Goal: Transaction & Acquisition: Purchase product/service

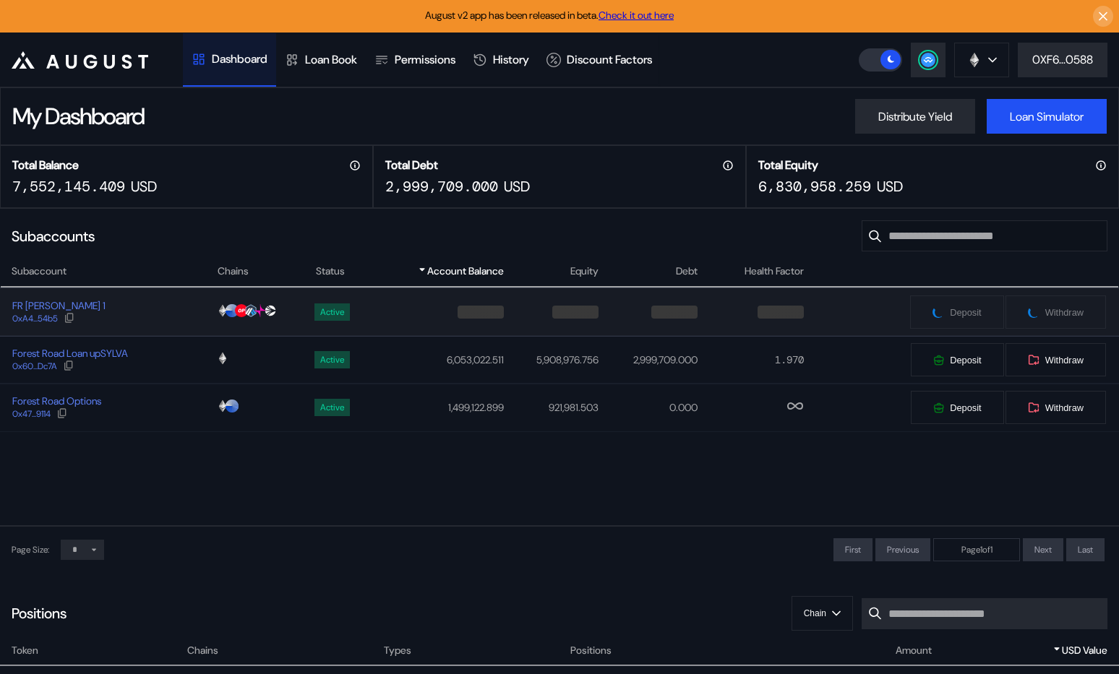
click at [150, 312] on div "FR Sylva Strategist 1 0xA4...54b5" at bounding box center [108, 312] width 215 height 26
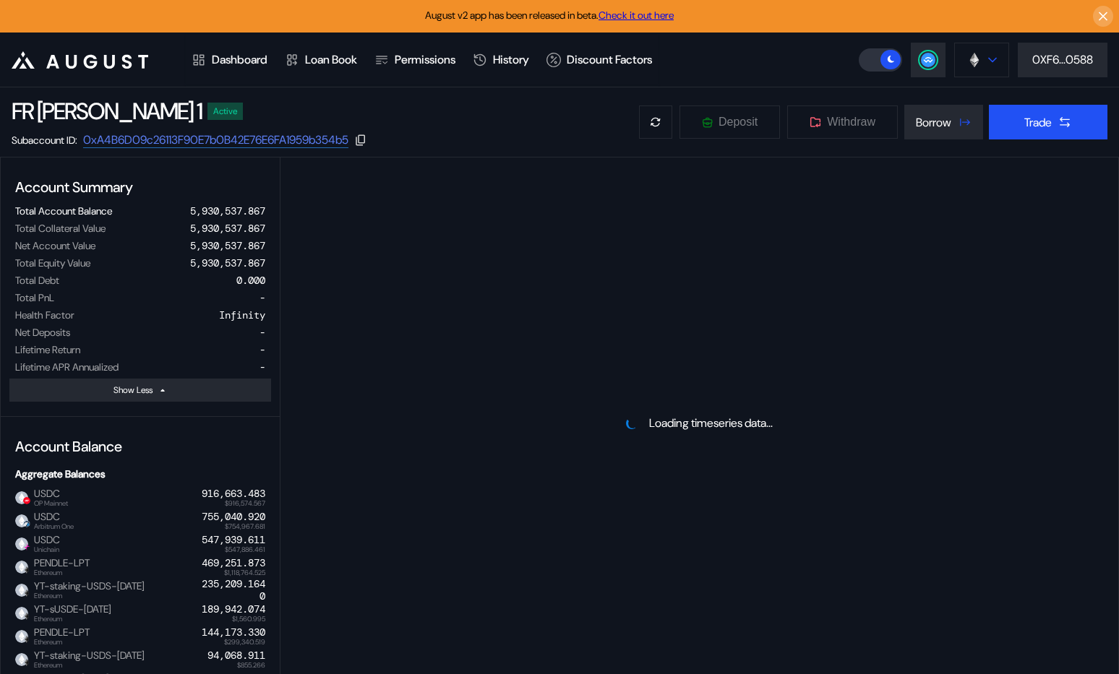
click at [983, 64] on button at bounding box center [981, 60] width 55 height 35
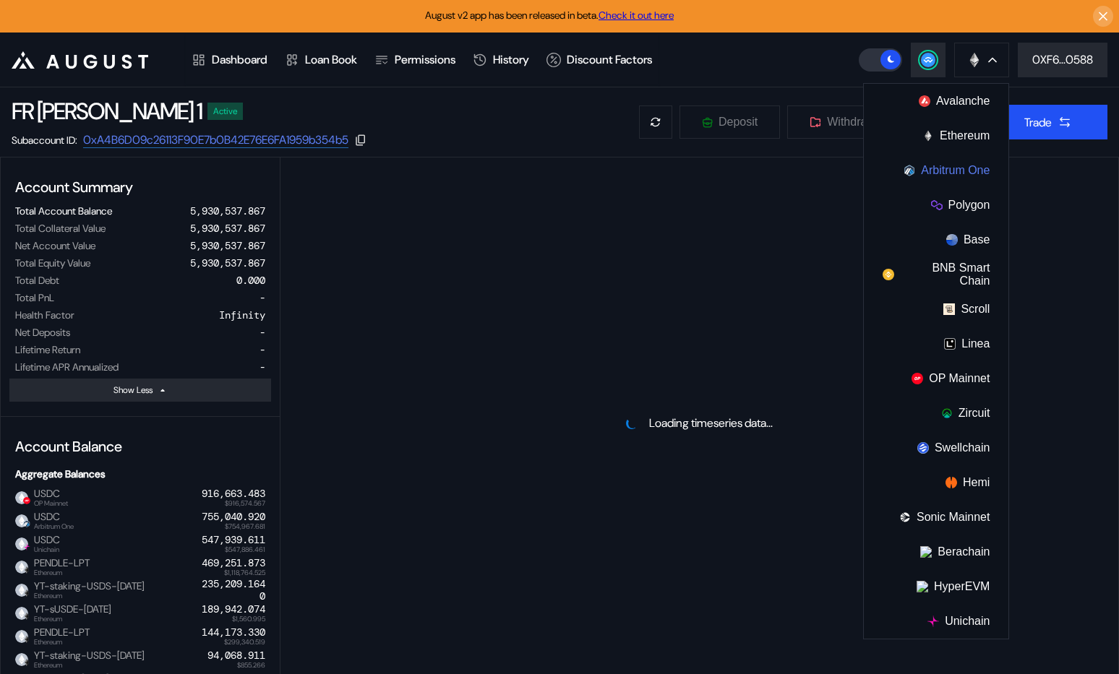
click at [960, 175] on button "Arbitrum One" at bounding box center [936, 170] width 145 height 35
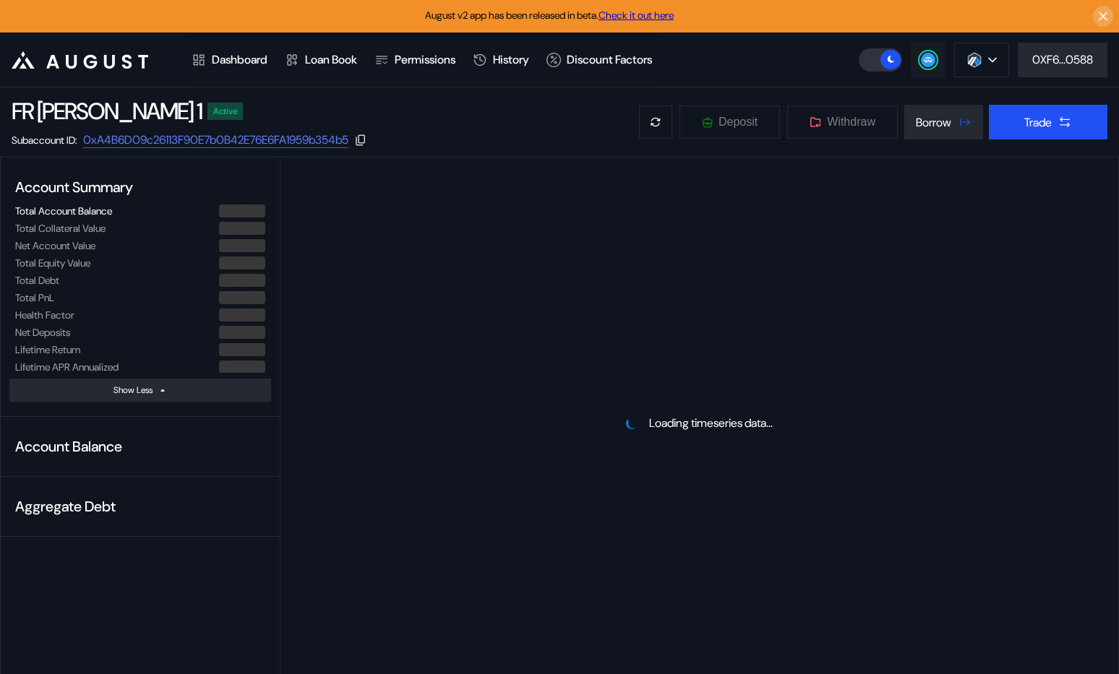
click at [929, 54] on circle at bounding box center [928, 60] width 14 height 14
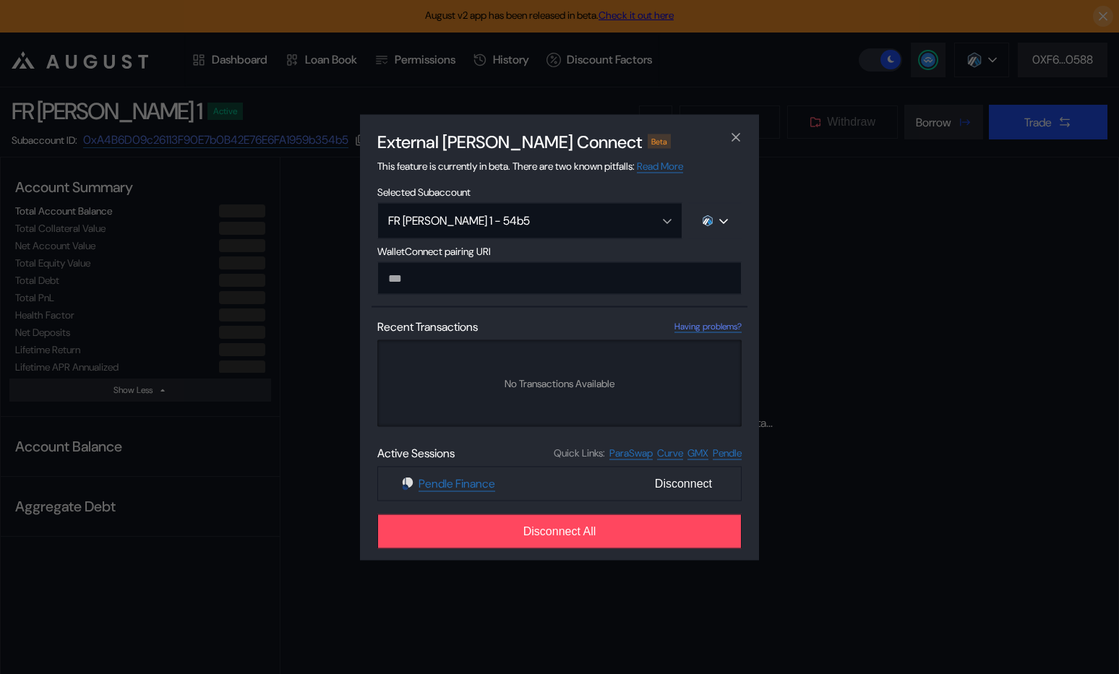
type input "**********"
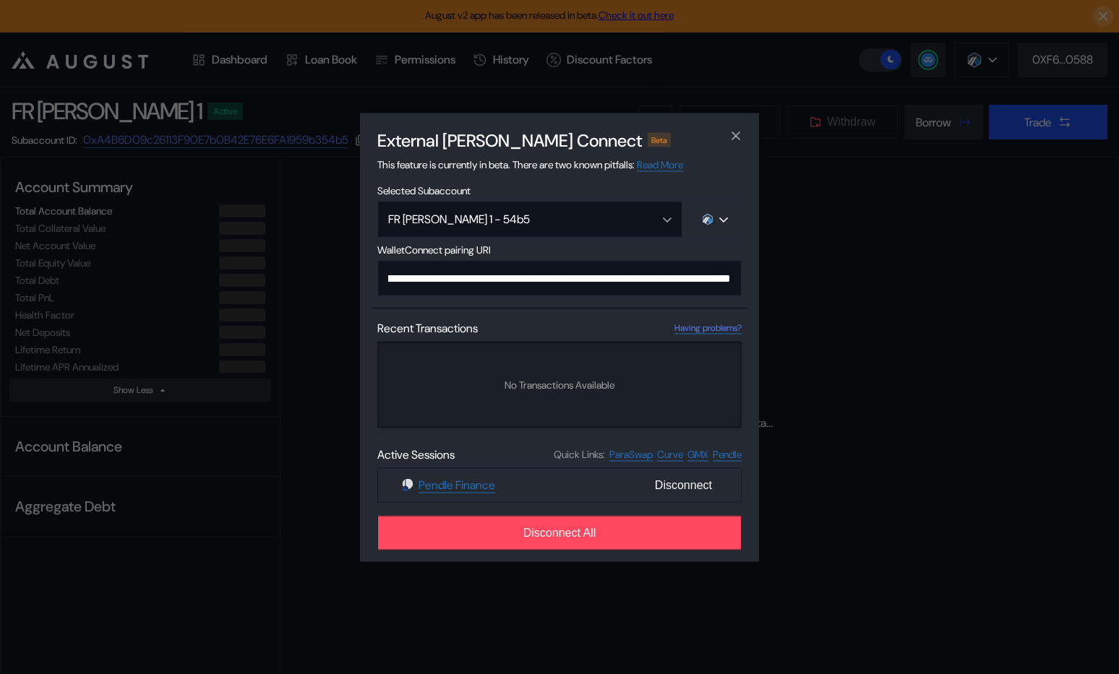
select select "*"
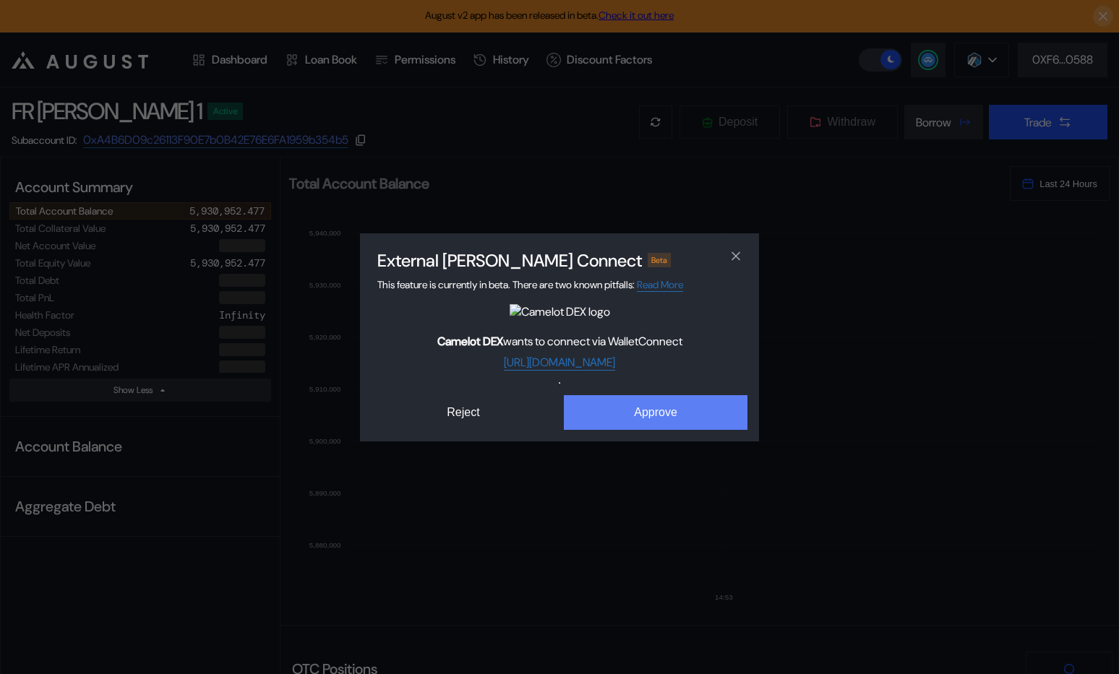
click at [624, 403] on button "Approve" at bounding box center [656, 412] width 184 height 35
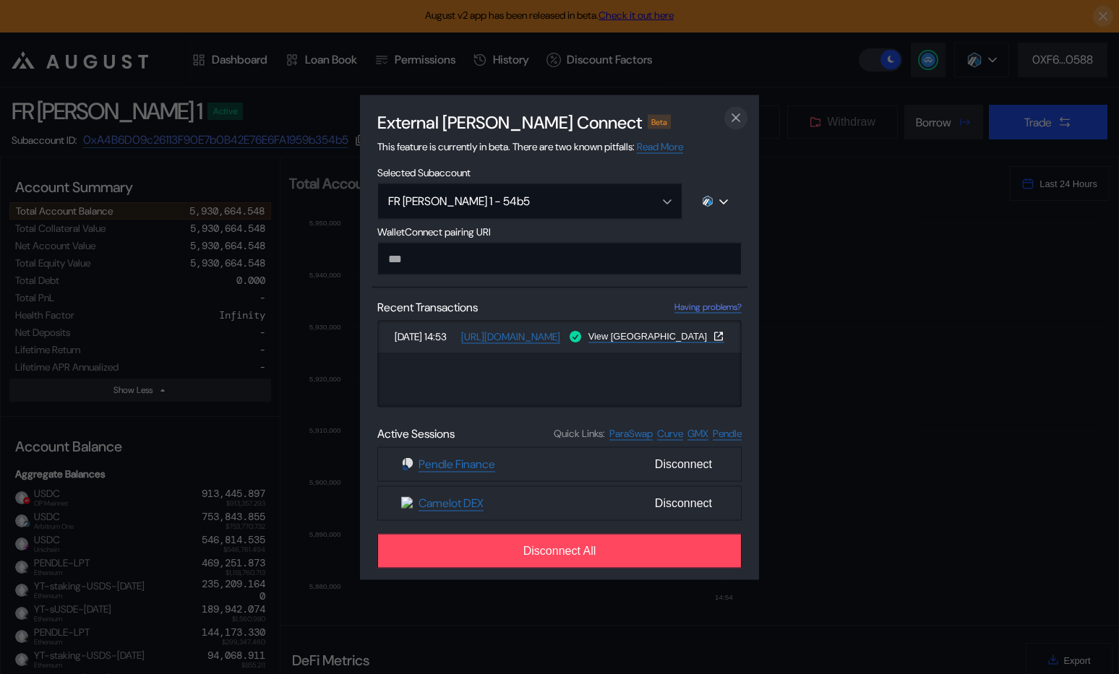
click at [736, 116] on icon "close modal" at bounding box center [735, 117] width 7 height 7
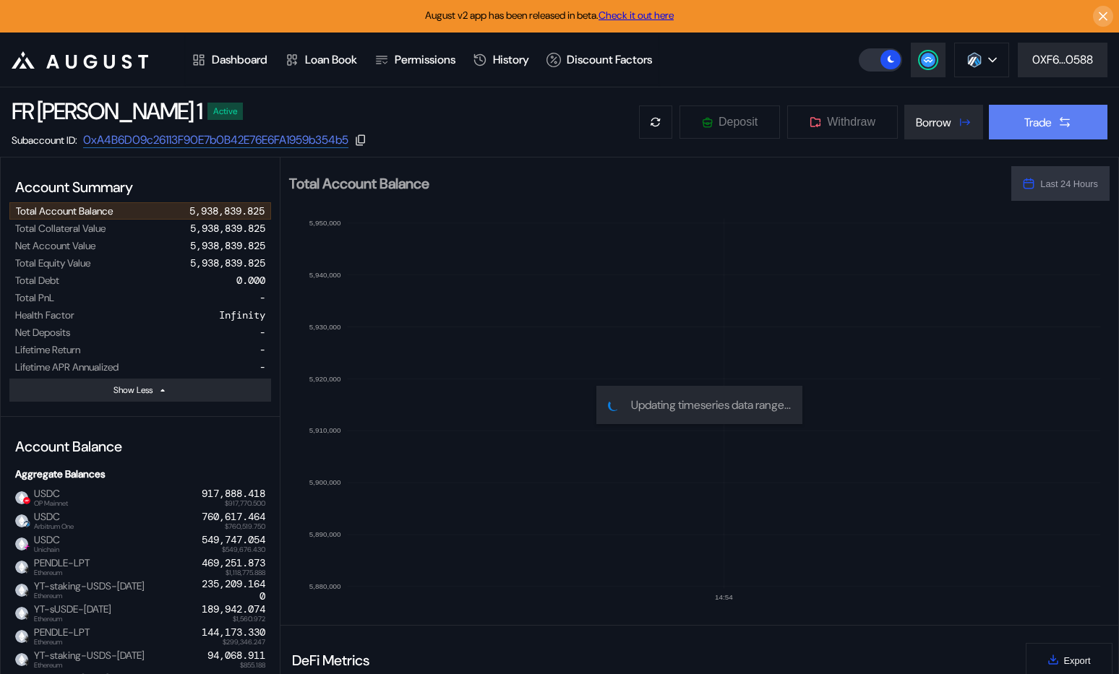
click at [1027, 126] on div "Trade" at bounding box center [1037, 122] width 27 height 15
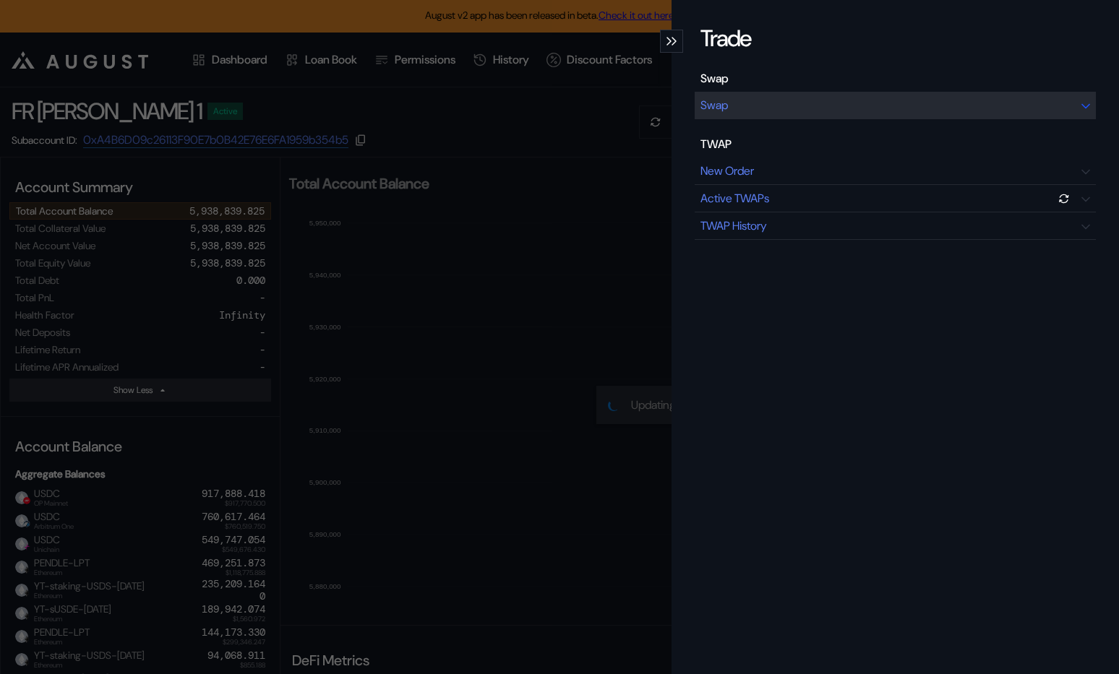
click at [885, 107] on div "Swap" at bounding box center [895, 105] width 401 height 27
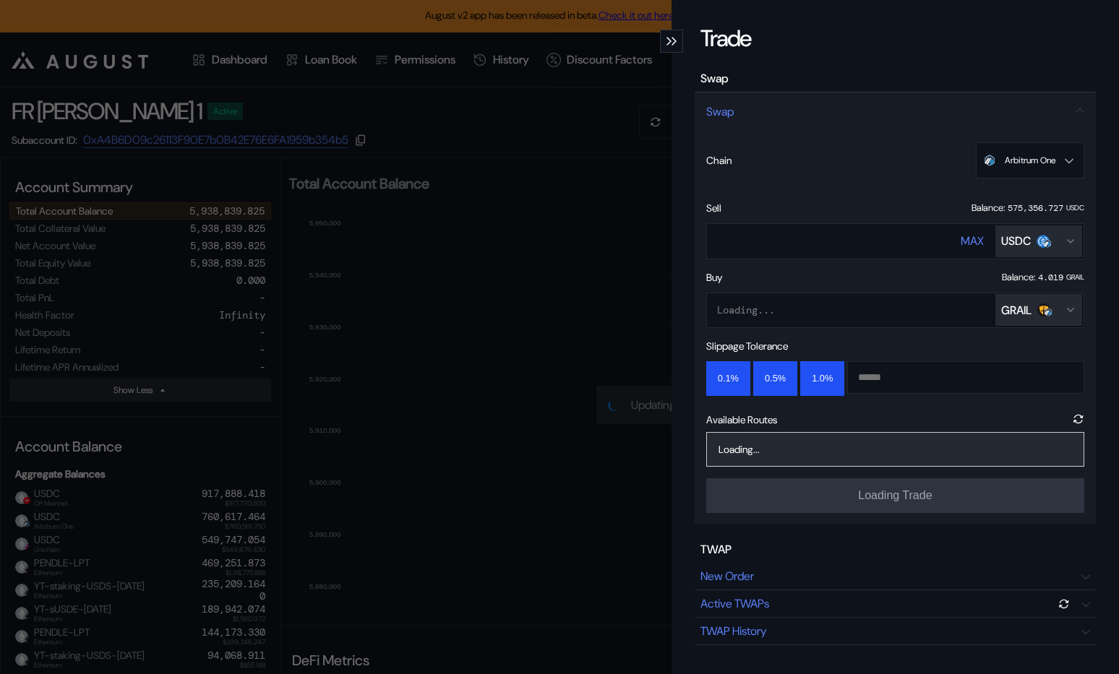
click at [1004, 304] on div "GRAIL" at bounding box center [1016, 310] width 30 height 15
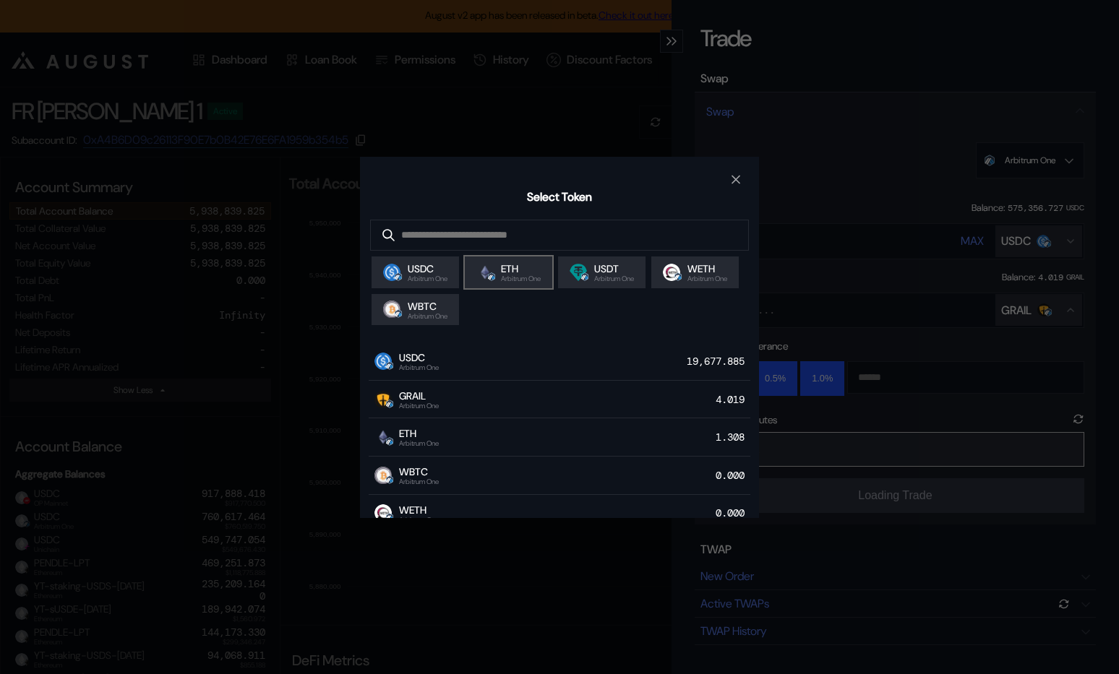
click at [523, 266] on span "ETH" at bounding box center [521, 268] width 40 height 13
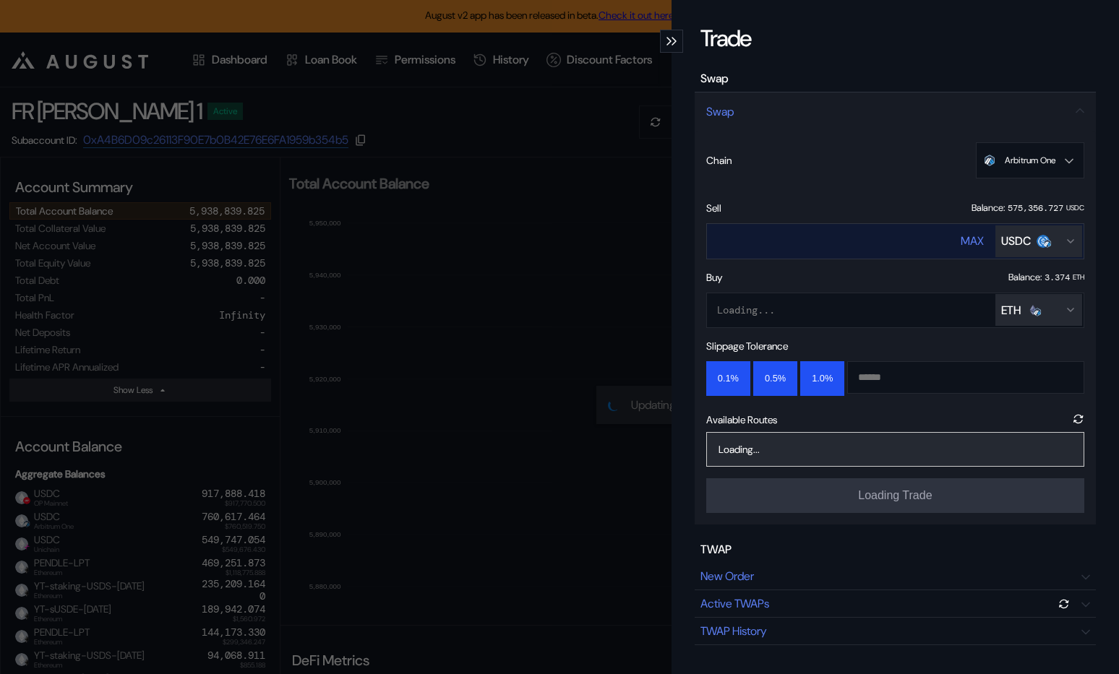
click at [824, 244] on input "****" at bounding box center [819, 241] width 225 height 30
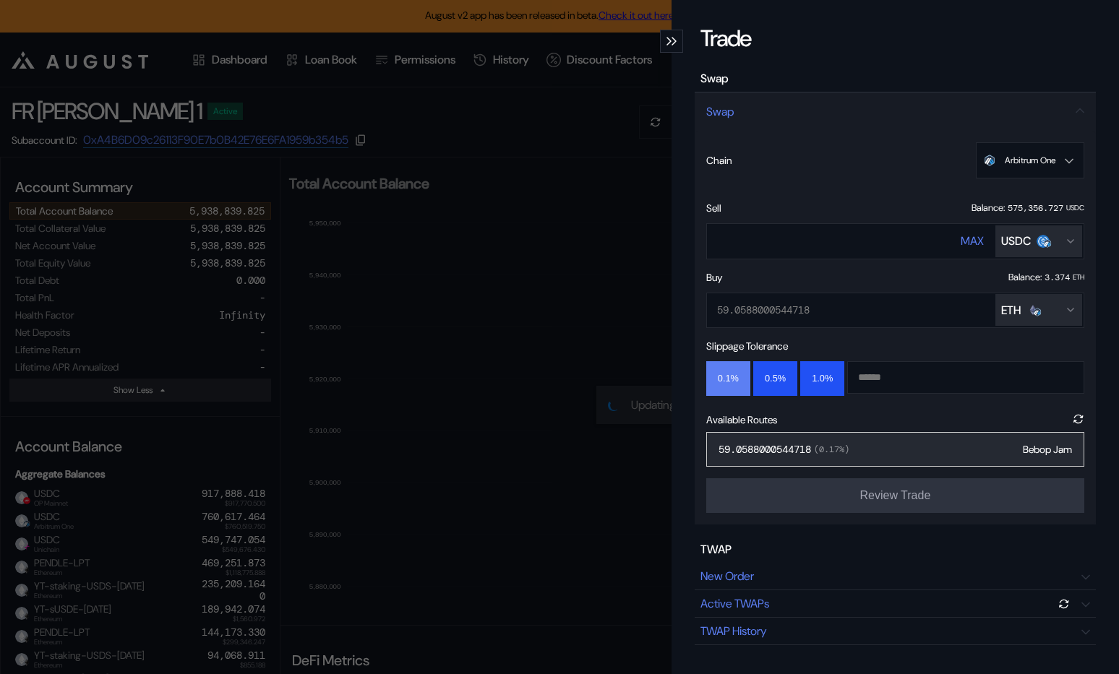
click at [736, 378] on button "0.1%" at bounding box center [728, 378] width 44 height 35
click at [934, 447] on div "59.0588000544718 ( 0.17 %) Bebop Jam" at bounding box center [895, 449] width 378 height 35
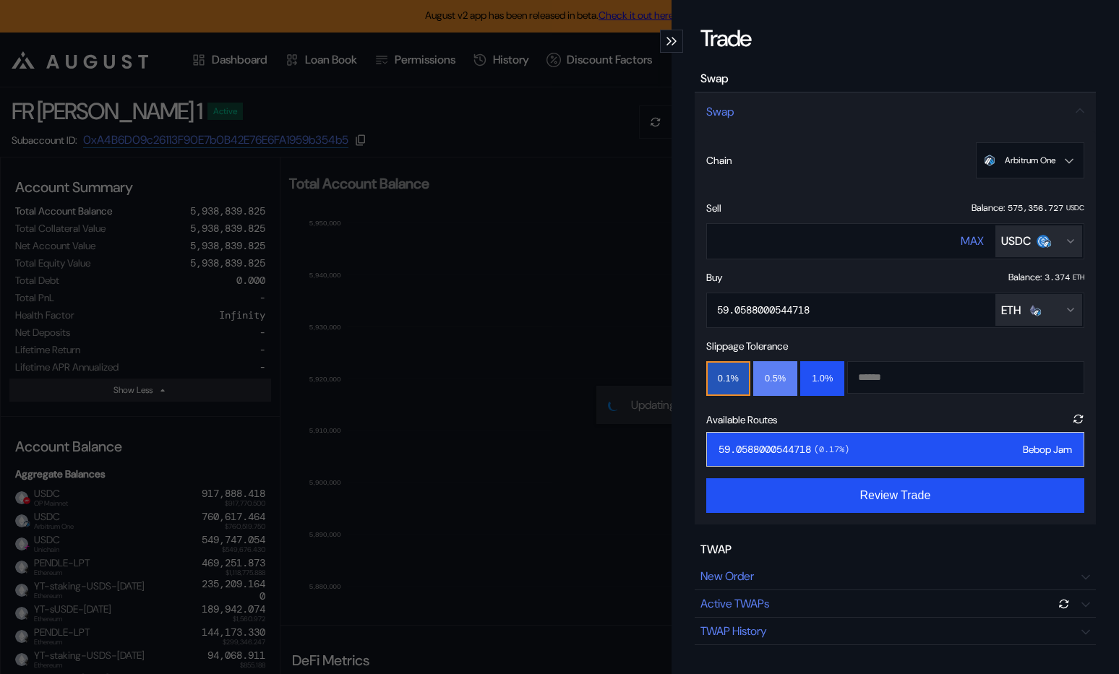
click at [780, 377] on button "0.5%" at bounding box center [775, 378] width 44 height 35
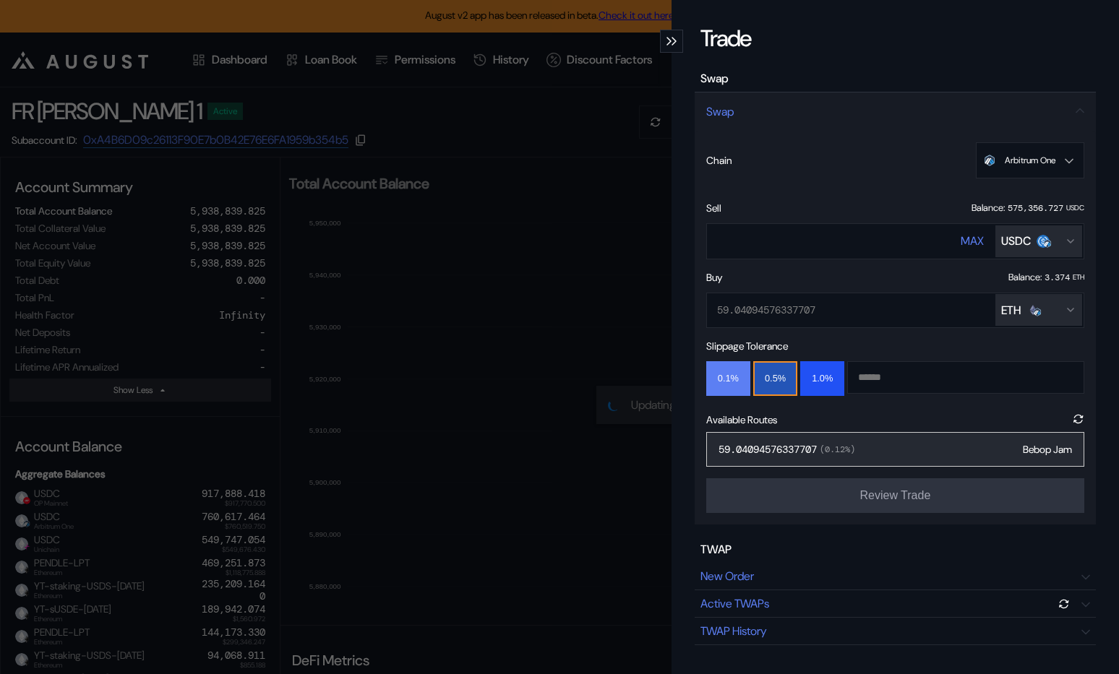
click at [744, 378] on button "0.1%" at bounding box center [728, 378] width 44 height 35
click at [859, 441] on div "Loading..." at bounding box center [895, 449] width 378 height 35
click at [859, 441] on div "57.438864115588025 ( 2.89 %) Bebop Jam" at bounding box center [895, 449] width 378 height 35
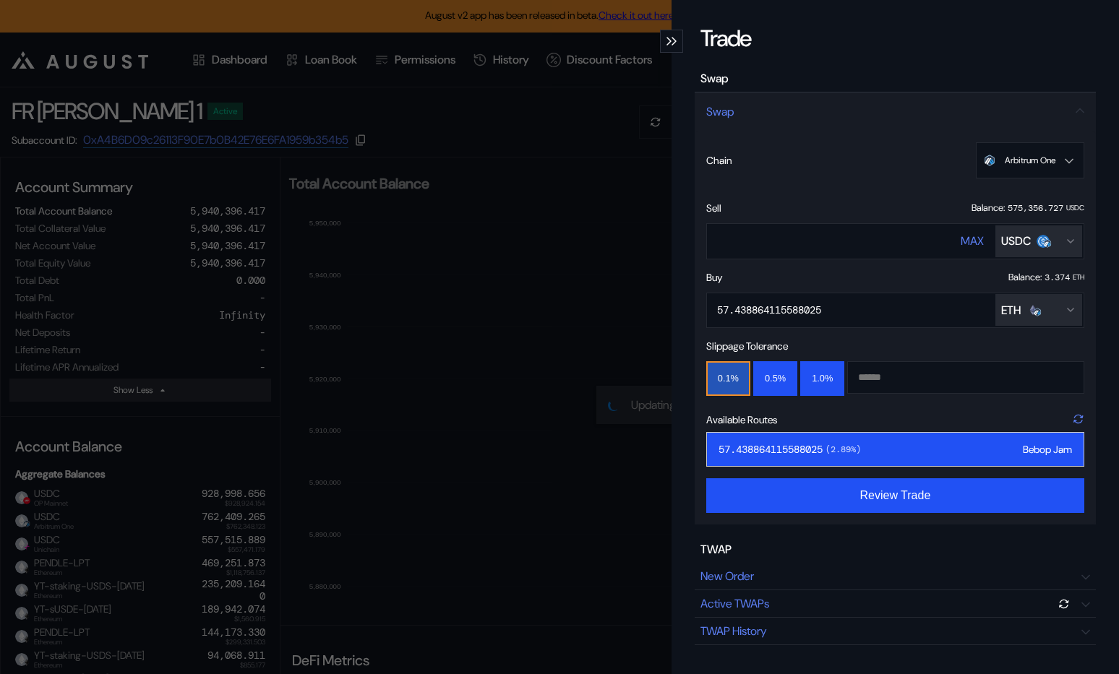
click at [1078, 416] on icon "modal" at bounding box center [1078, 419] width 17 height 17
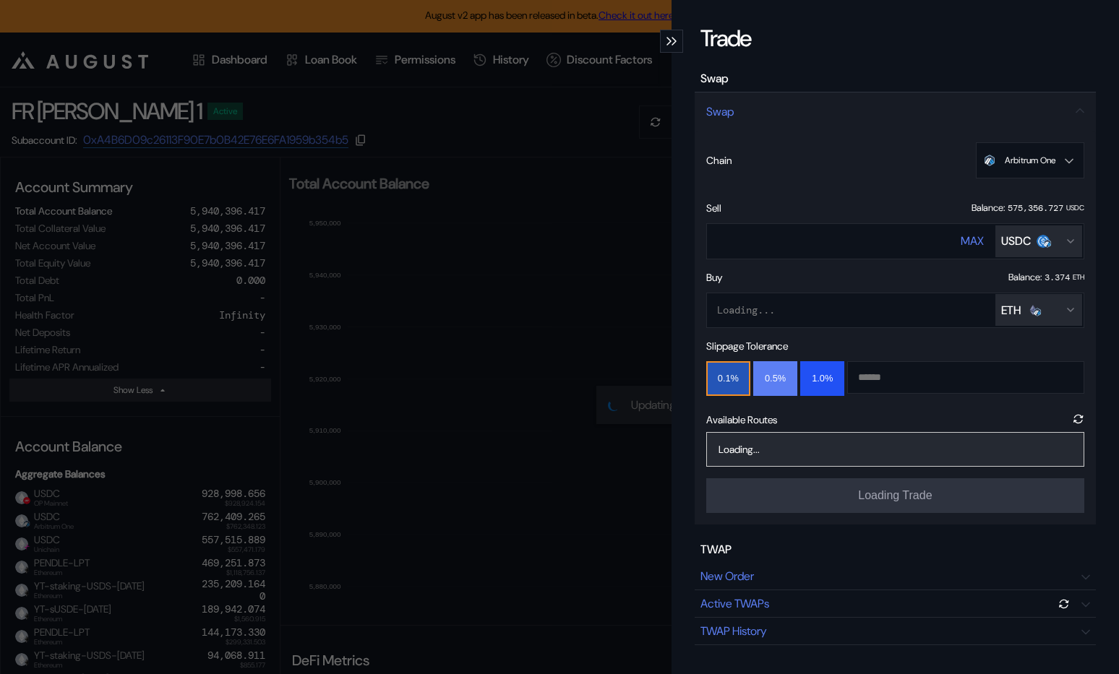
click at [775, 381] on button "0.5%" at bounding box center [775, 378] width 44 height 35
click at [863, 445] on div "59.05961504982418 ( 0.09 %) Bebop Jam" at bounding box center [895, 449] width 378 height 35
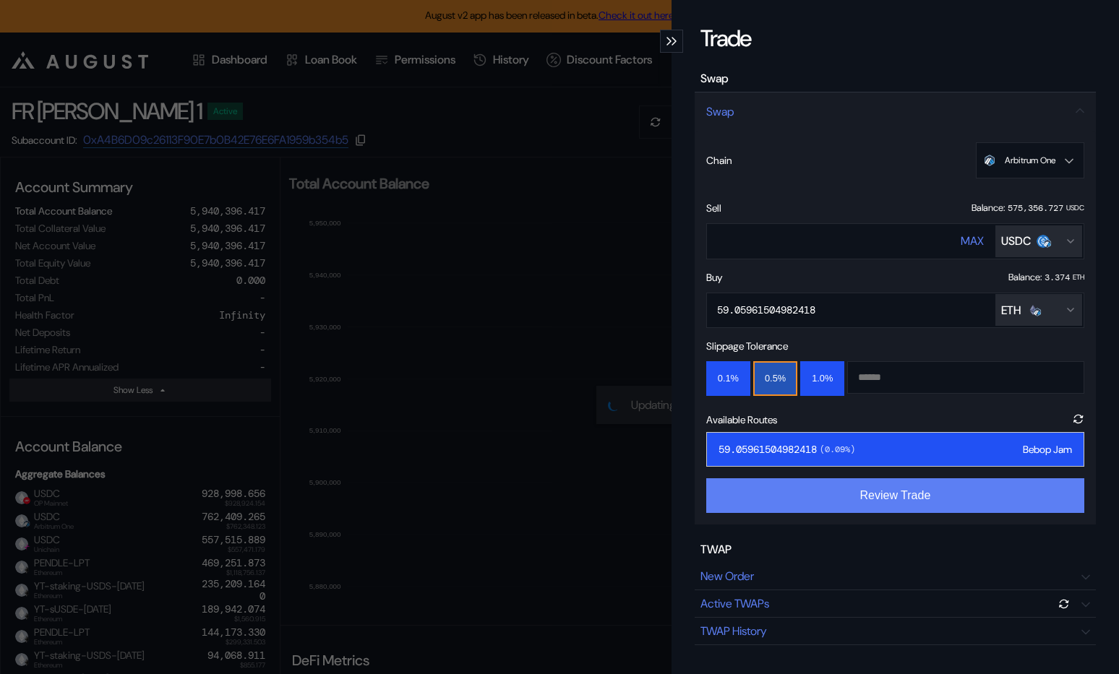
click at [836, 506] on button "Review Trade" at bounding box center [895, 495] width 378 height 35
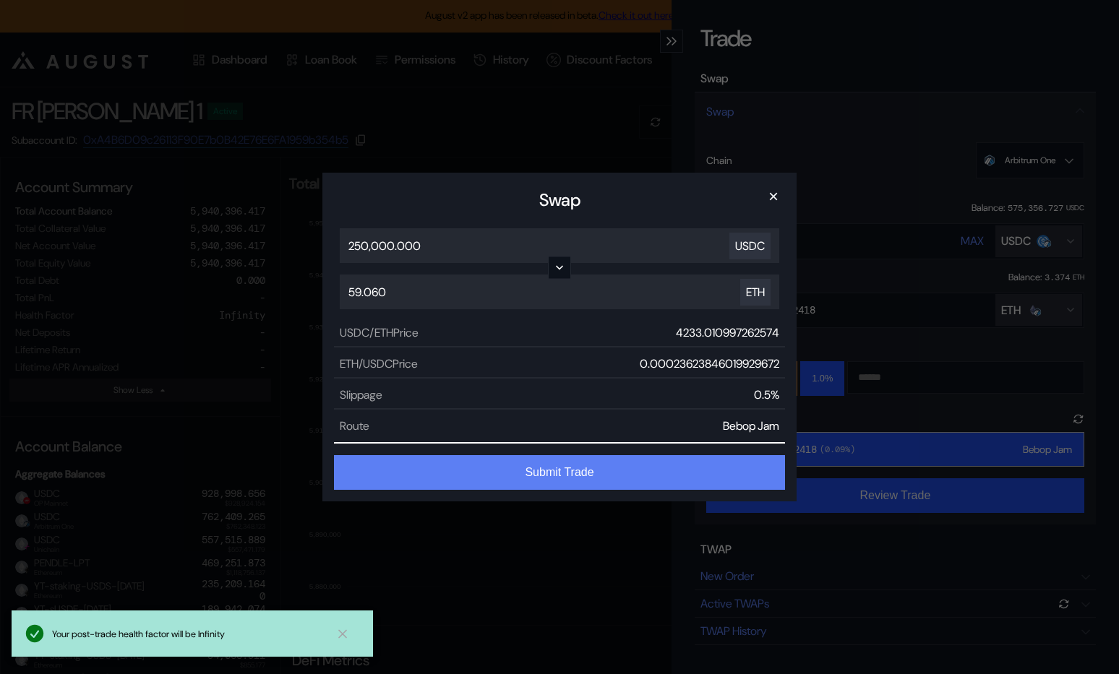
click at [644, 470] on button "Submit Trade" at bounding box center [559, 472] width 451 height 35
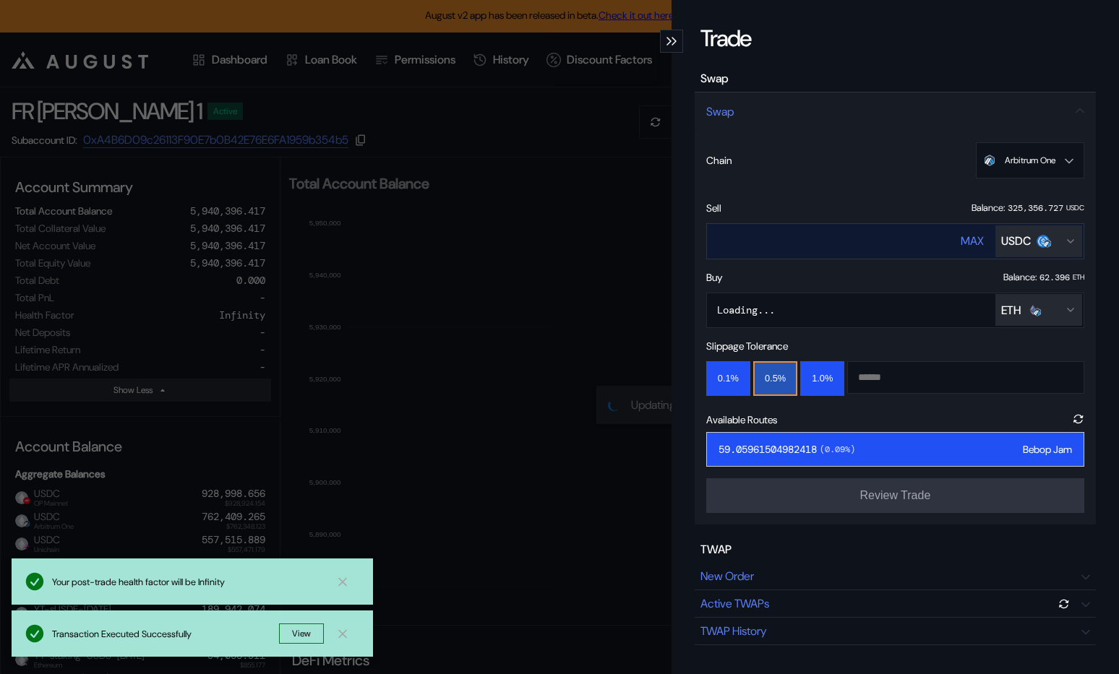
click at [1025, 236] on div "USDC" at bounding box center [1016, 240] width 30 height 15
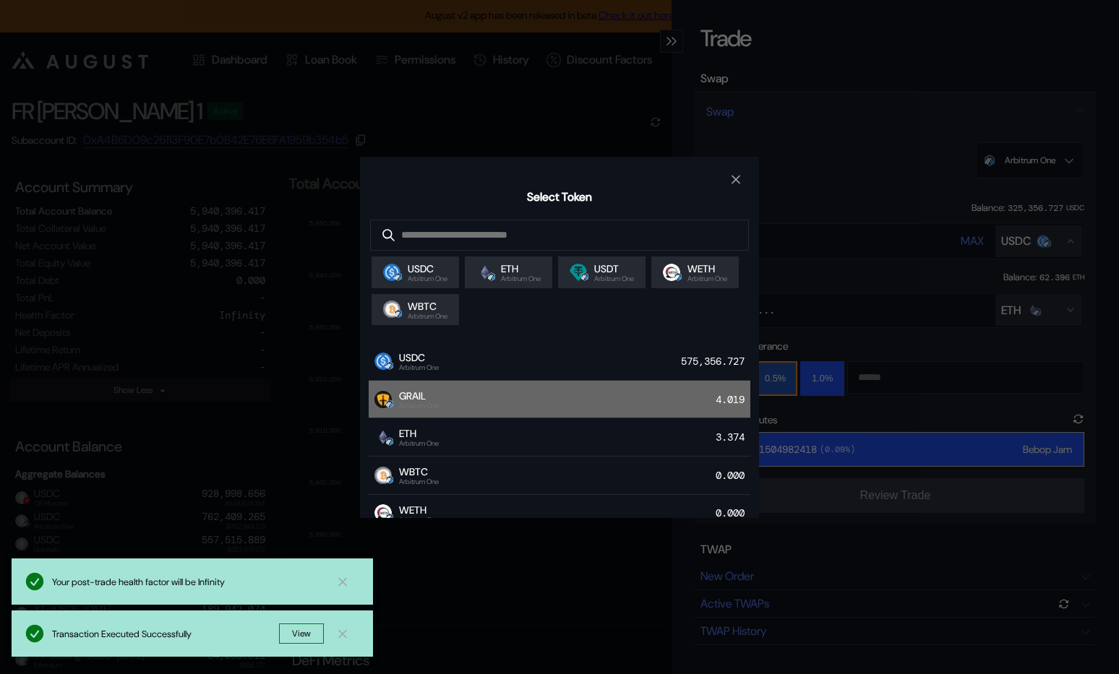
click at [533, 392] on div "GRAIL Arbitrum One 4.019" at bounding box center [560, 400] width 382 height 38
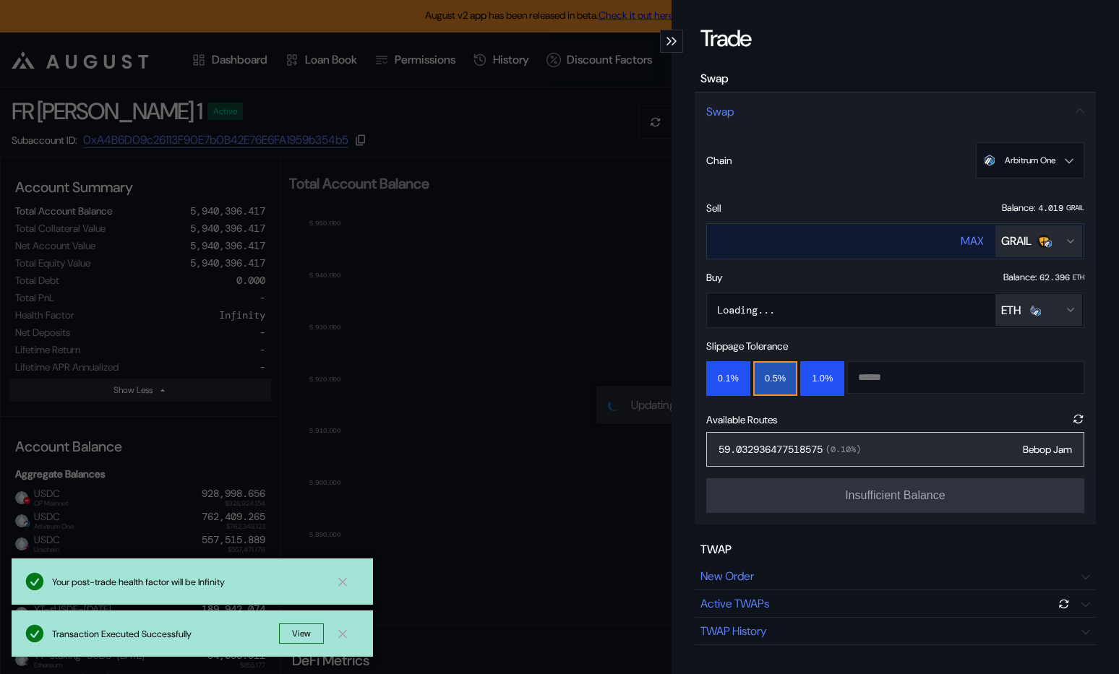
click at [962, 233] on button "MAX" at bounding box center [971, 241] width 23 height 35
type input "**********"
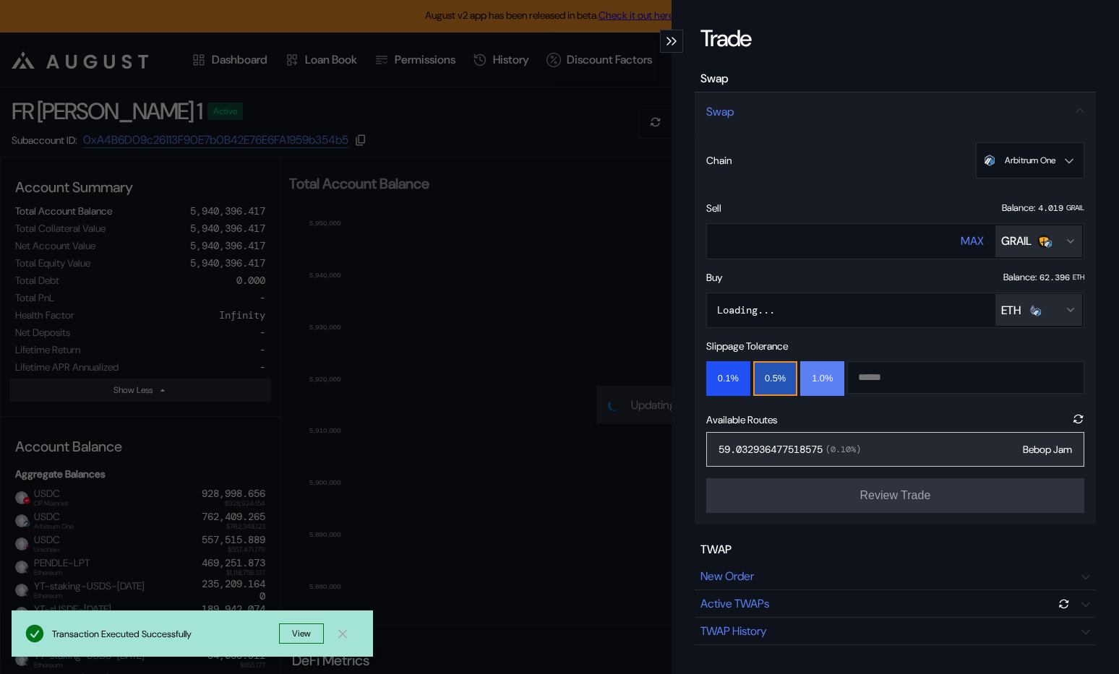
click at [822, 379] on button "1.0%" at bounding box center [822, 378] width 44 height 35
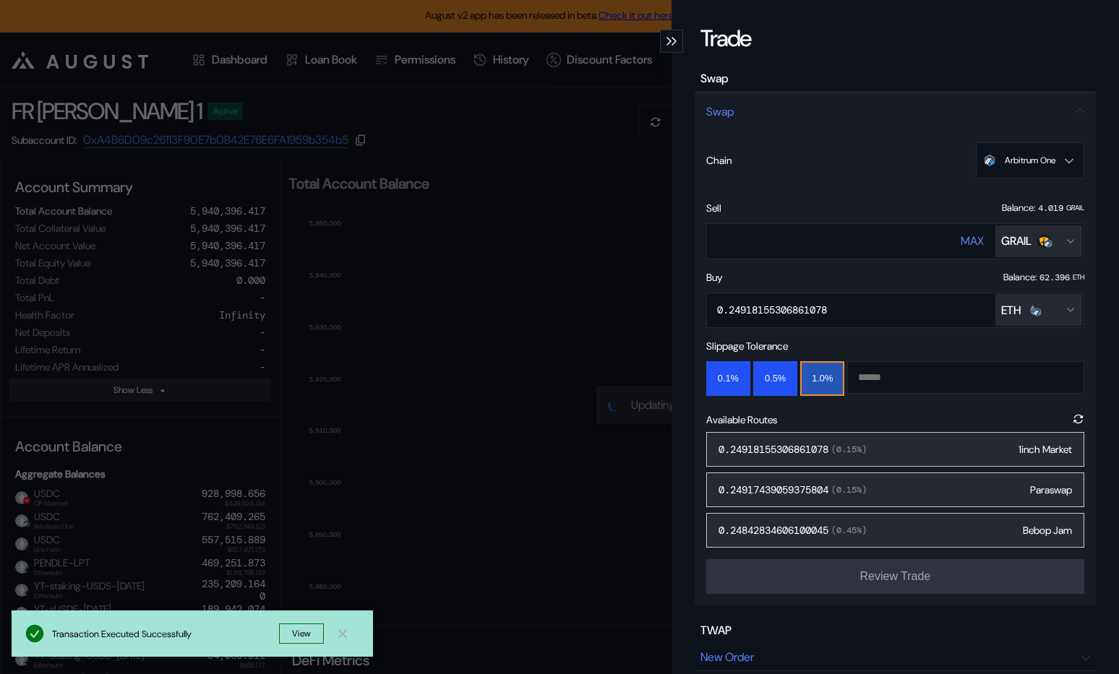
click at [925, 440] on div "0.24918155306861078 ( 0.15 %) 1inch Market" at bounding box center [895, 449] width 378 height 35
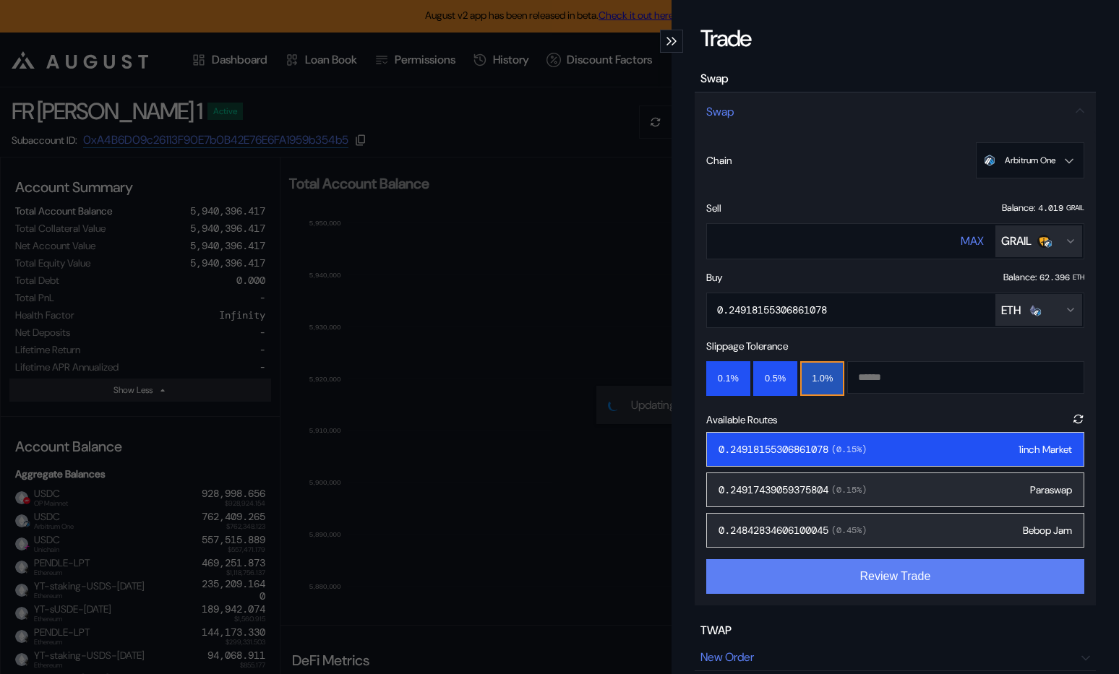
click at [906, 572] on button "Review Trade" at bounding box center [895, 576] width 378 height 35
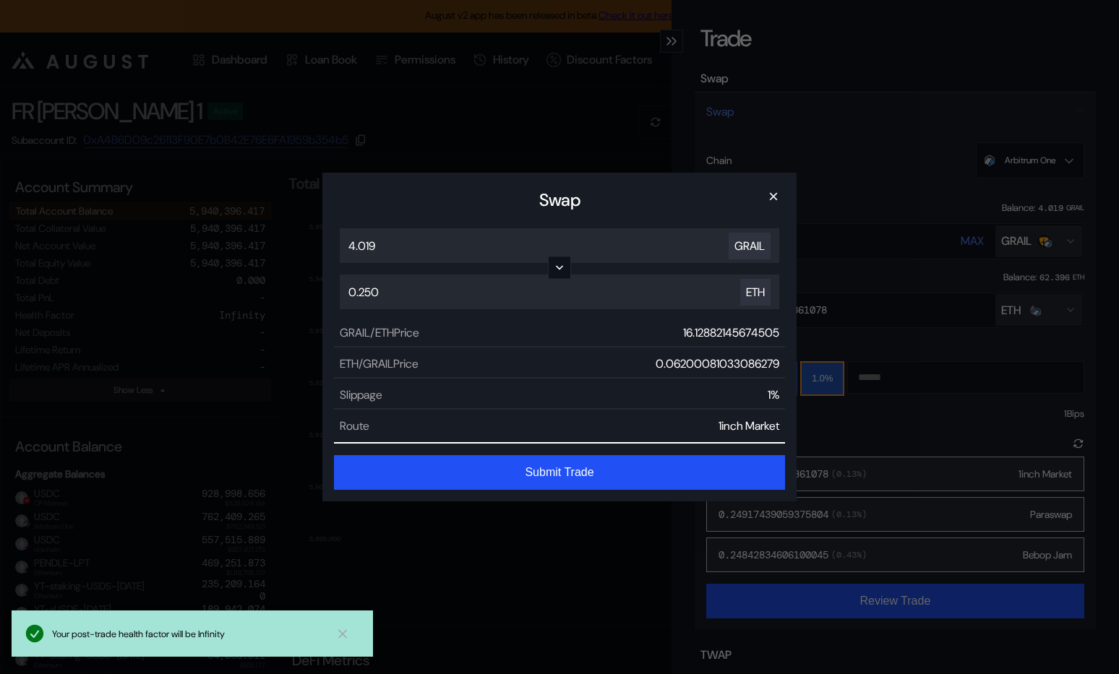
click at [554, 467] on button "Submit Trade" at bounding box center [559, 472] width 451 height 35
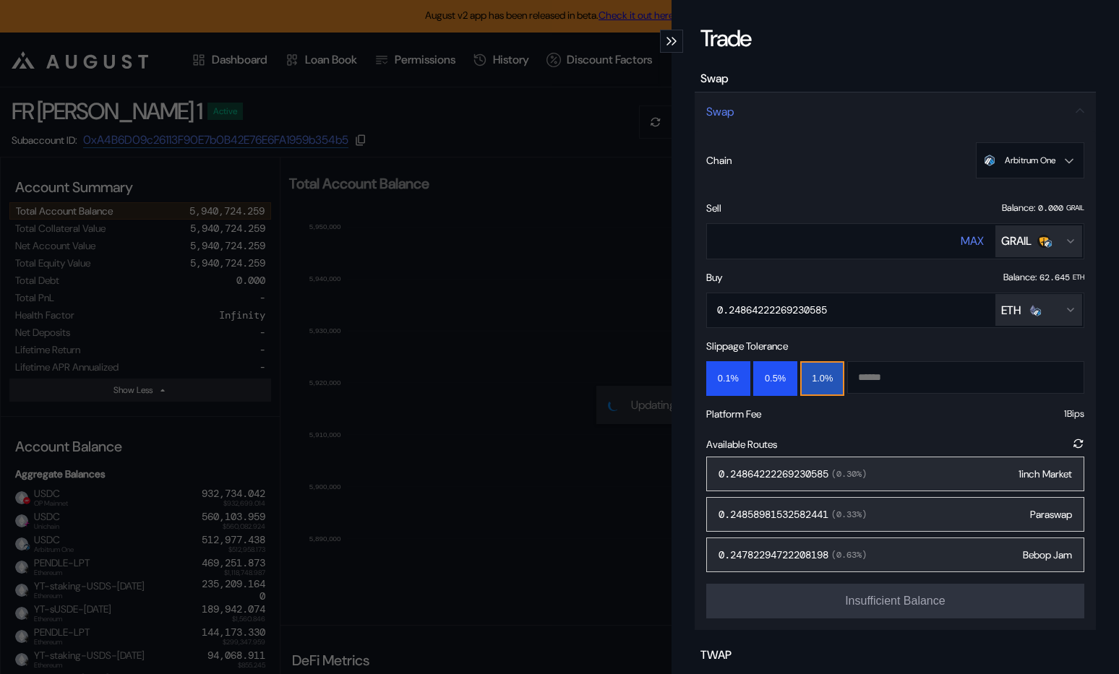
click at [436, 444] on div "**********" at bounding box center [559, 337] width 1119 height 674
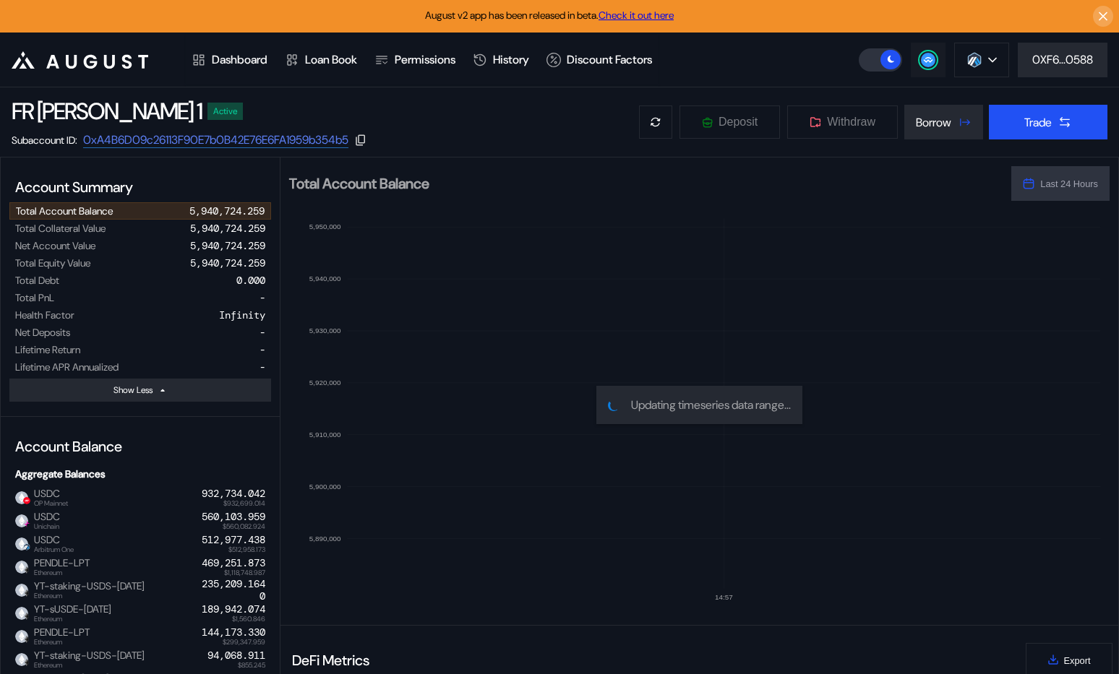
click at [936, 43] on button at bounding box center [928, 60] width 35 height 35
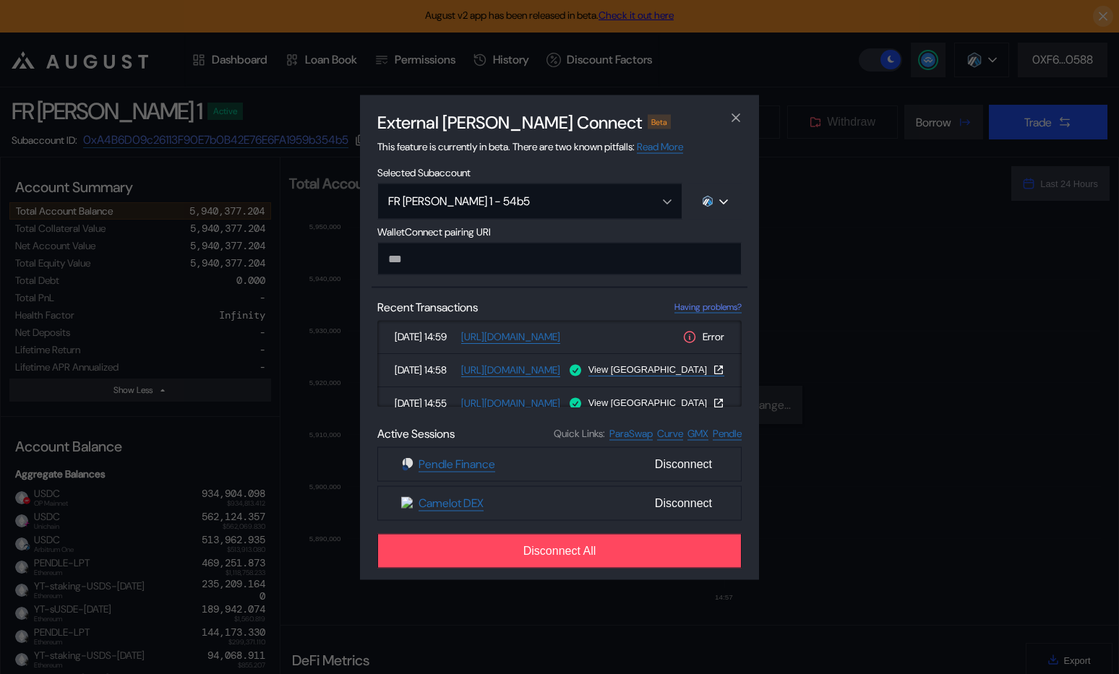
click at [180, 339] on div "External dApp Connect Beta This feature is currently in beta. There are two kno…" at bounding box center [559, 337] width 1119 height 674
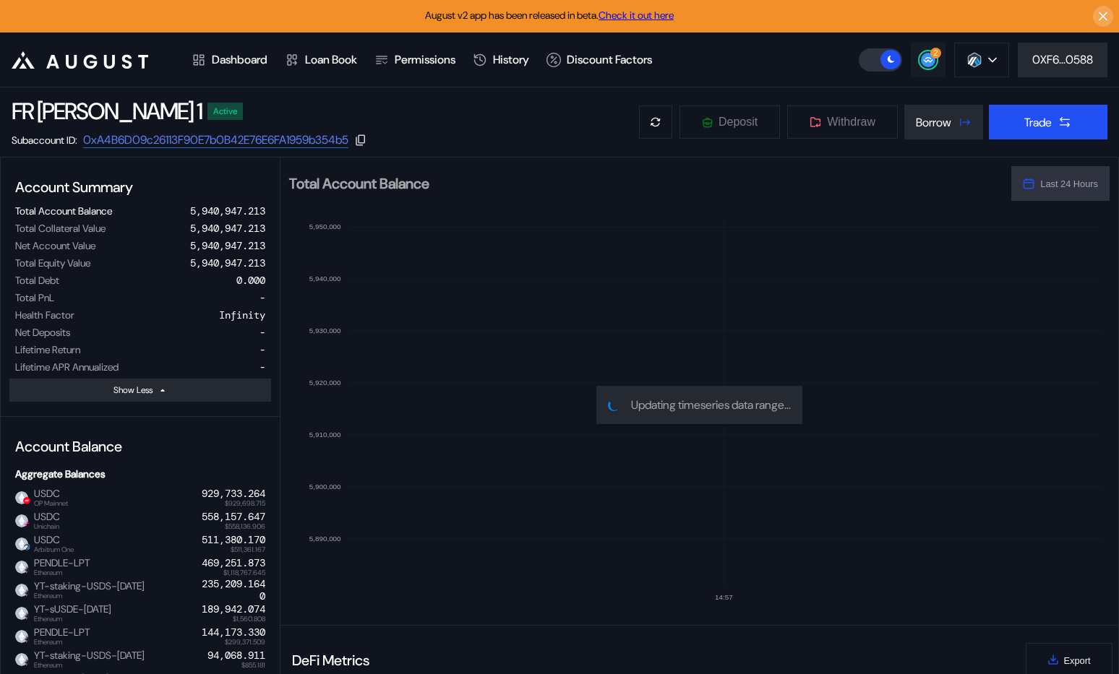
click at [916, 62] on button "2" at bounding box center [928, 60] width 35 height 35
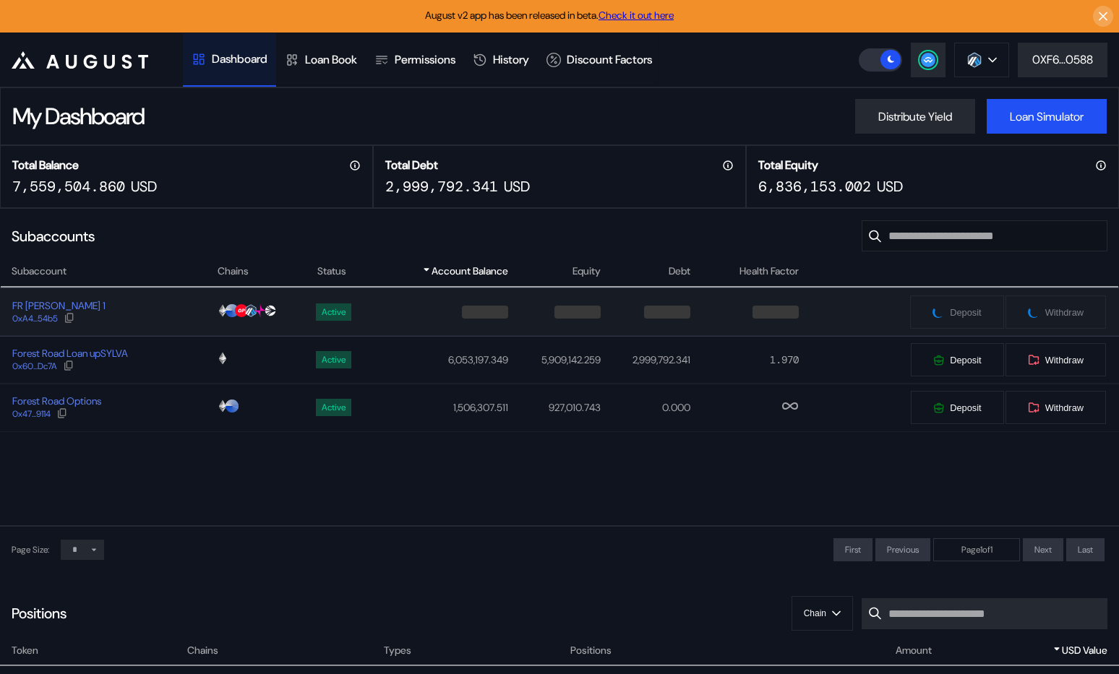
click at [379, 315] on td at bounding box center [441, 312] width 134 height 48
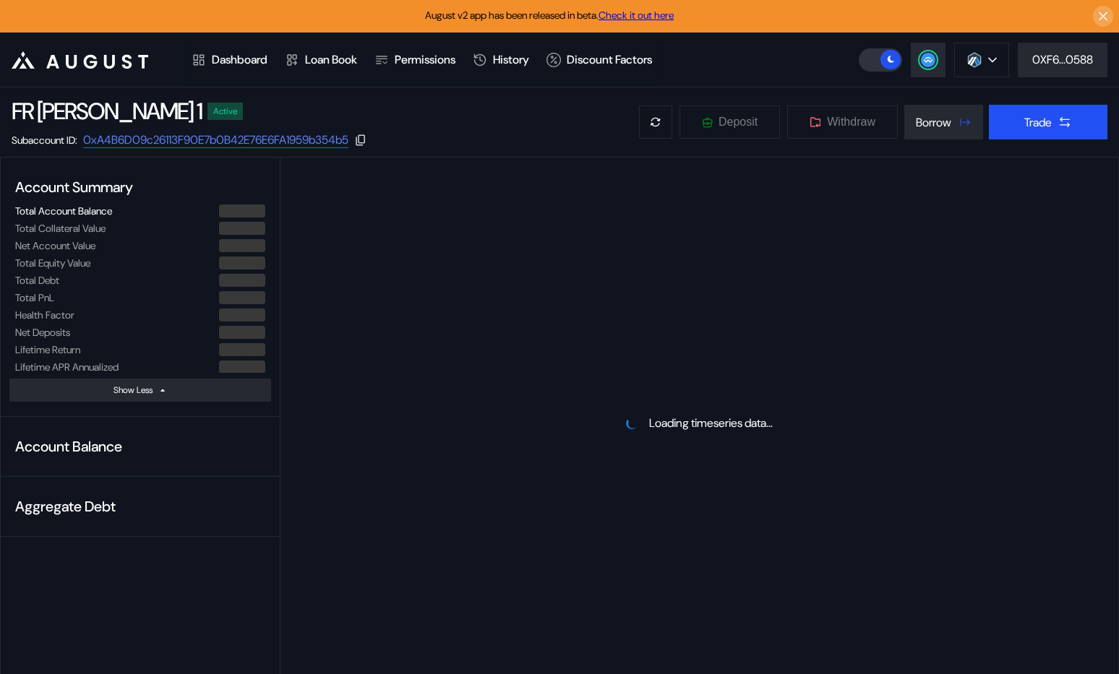
select select "*"
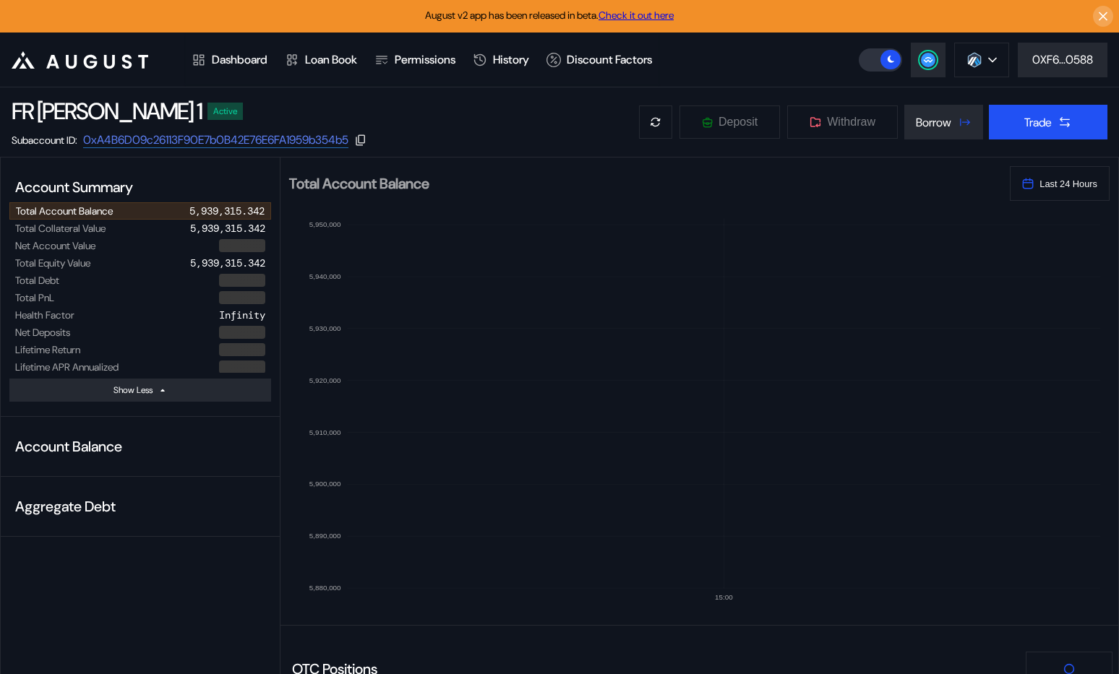
click at [1033, 139] on div "FR Sylva Strategist 1 Active Subaccount ID: 0xA4B6D09c26113F90E7b0B42E76E6FA195…" at bounding box center [559, 121] width 1119 height 69
click at [1028, 119] on div "Trade" at bounding box center [1037, 122] width 27 height 15
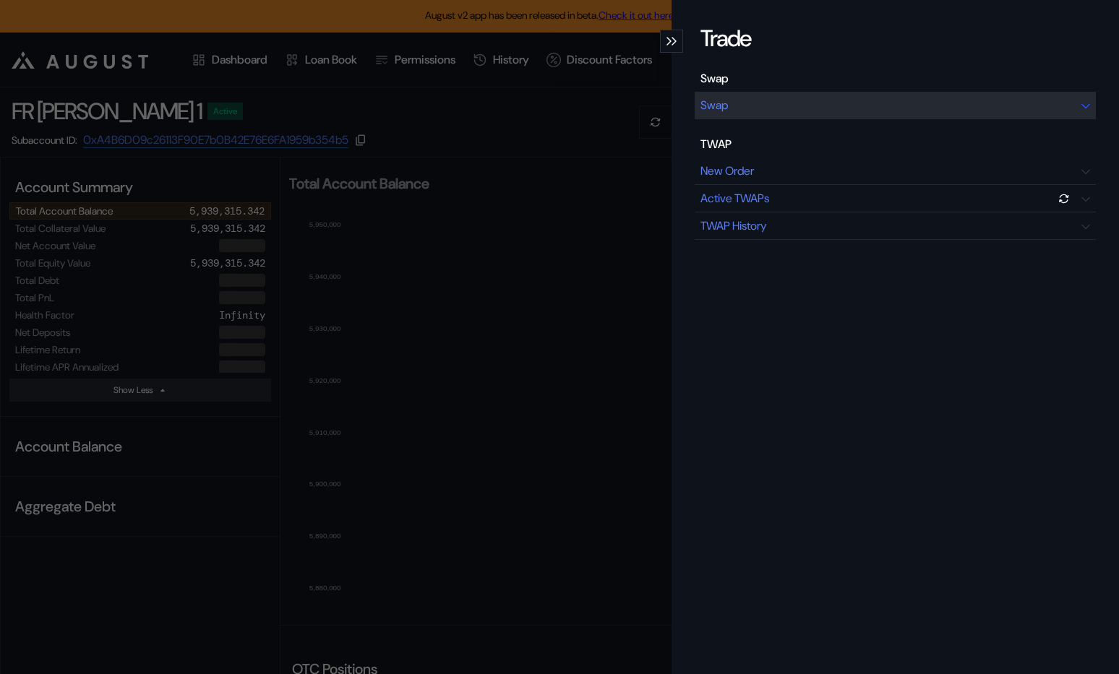
click at [925, 108] on div "Swap" at bounding box center [895, 105] width 401 height 27
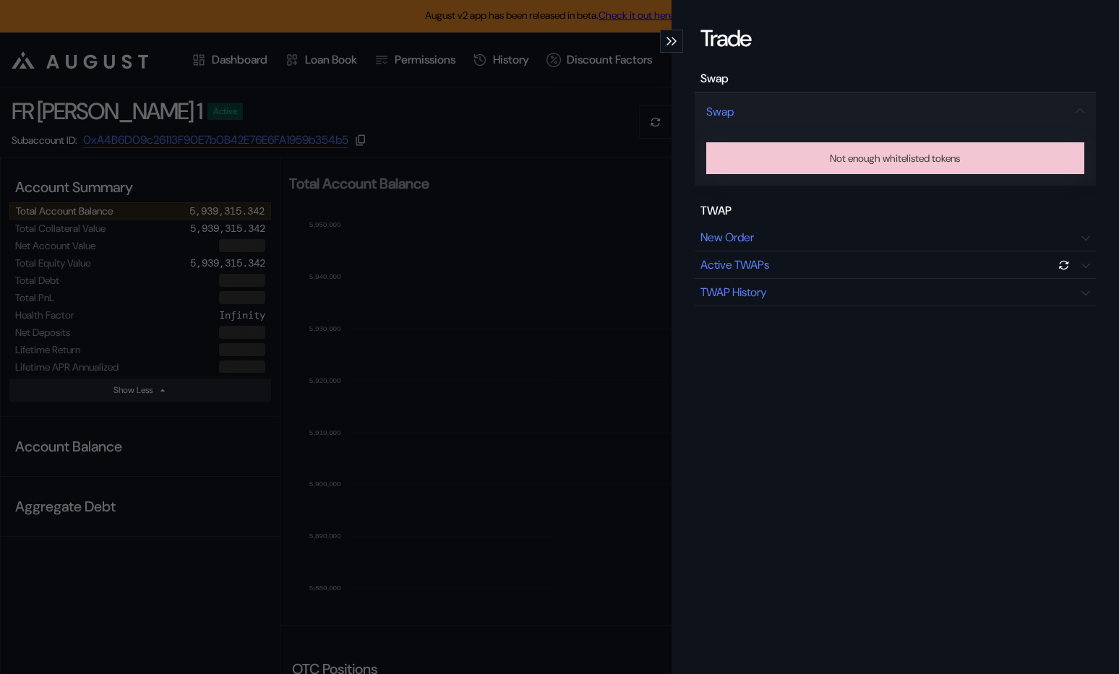
click at [526, 232] on div "Trade Swap Swap Not enough whitelisted tokens TWAP New Order Active TWAPs TWAP …" at bounding box center [559, 337] width 1119 height 674
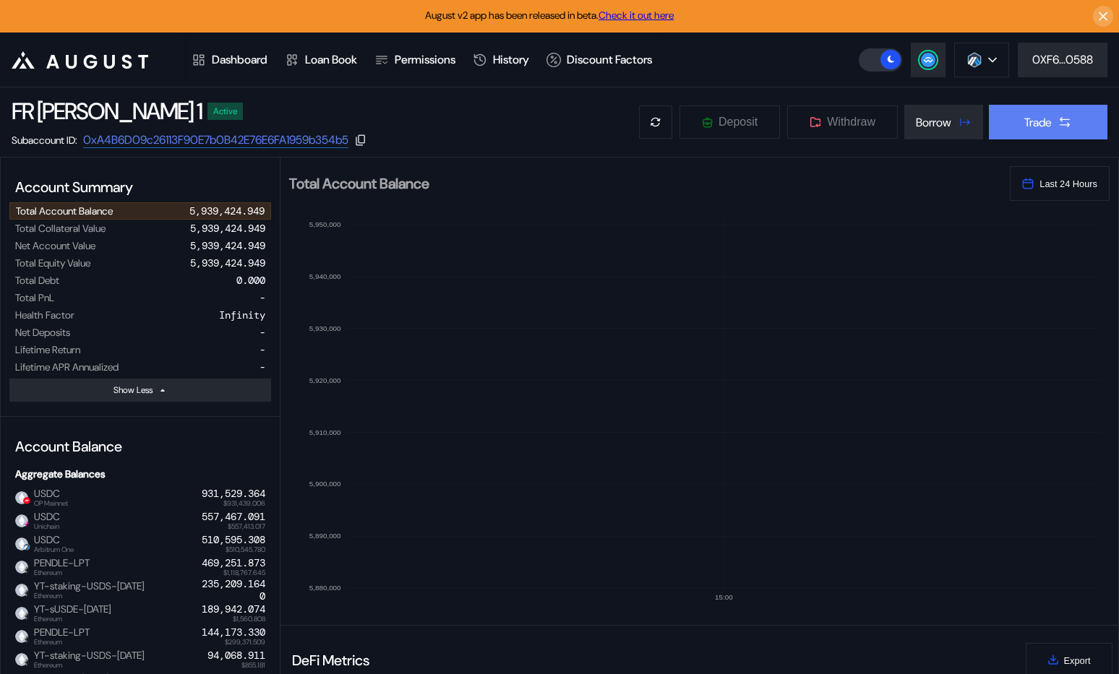
click at [1048, 126] on div "Trade" at bounding box center [1037, 122] width 27 height 15
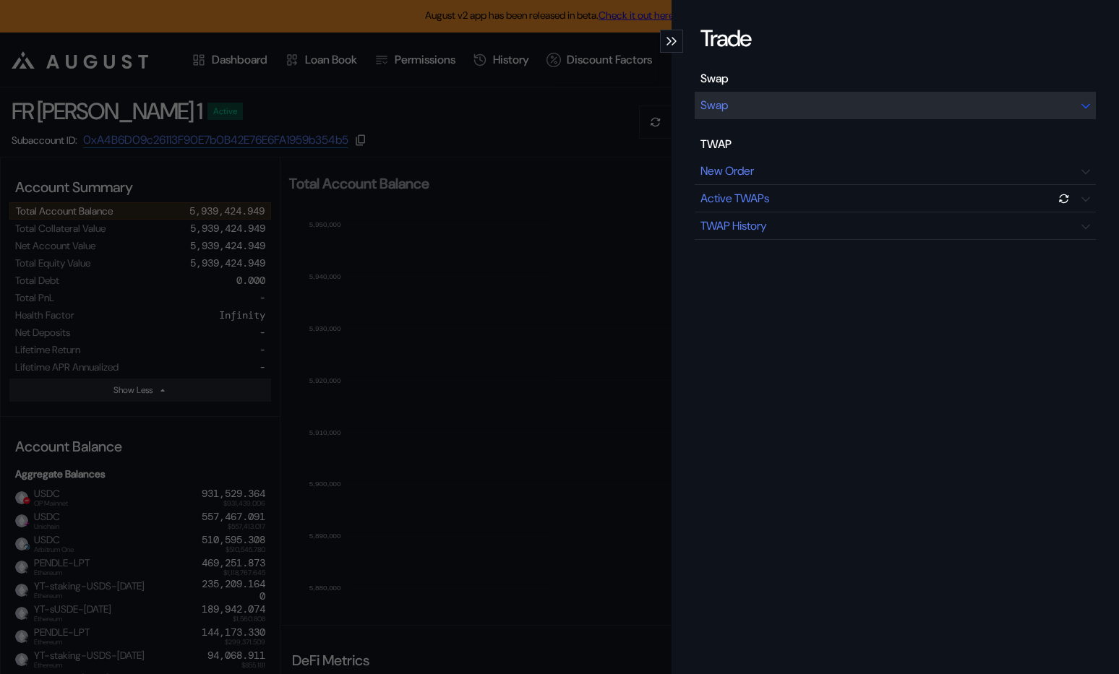
click at [833, 96] on div "Swap" at bounding box center [895, 105] width 401 height 27
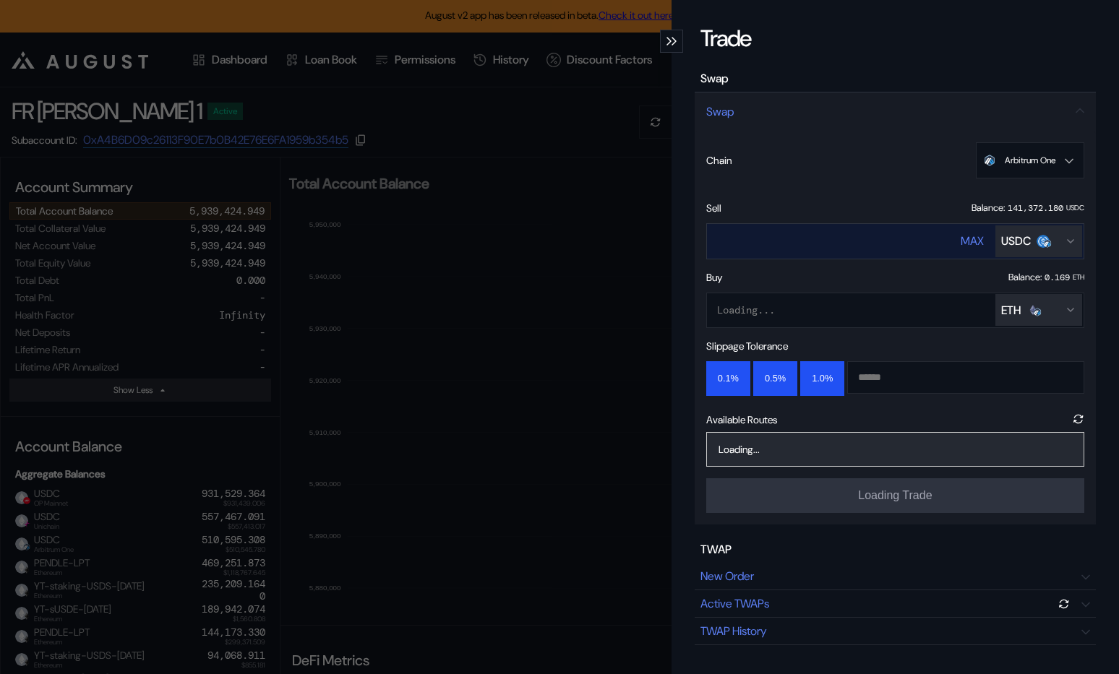
click at [866, 238] on input "****" at bounding box center [819, 241] width 225 height 30
type input "*"
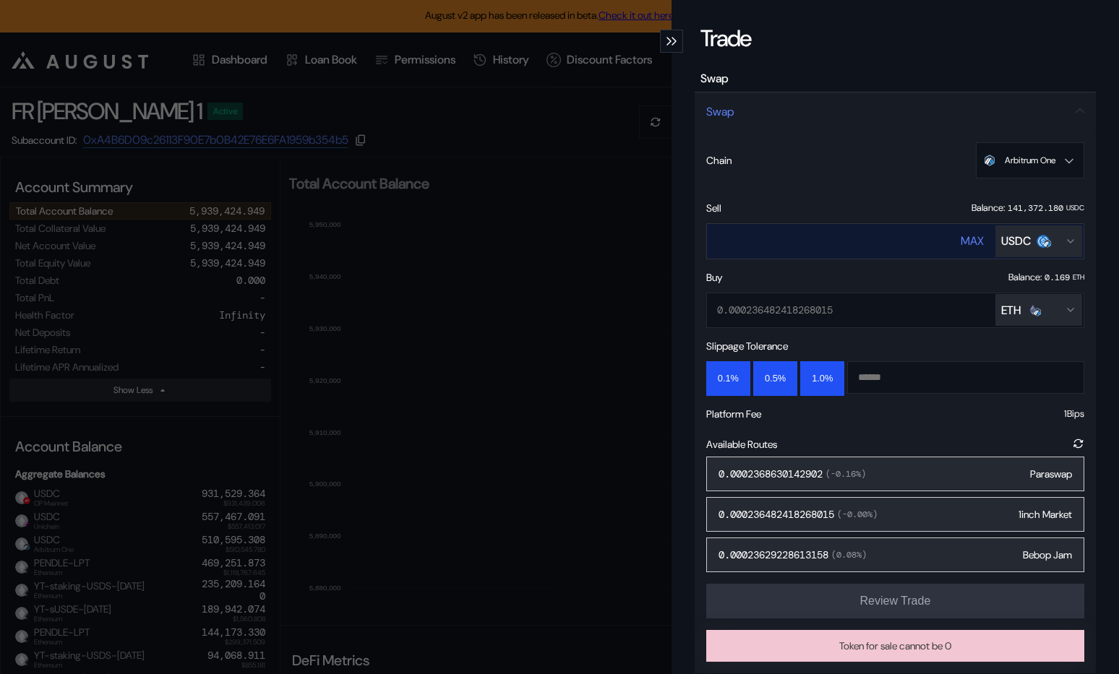
type input "*"
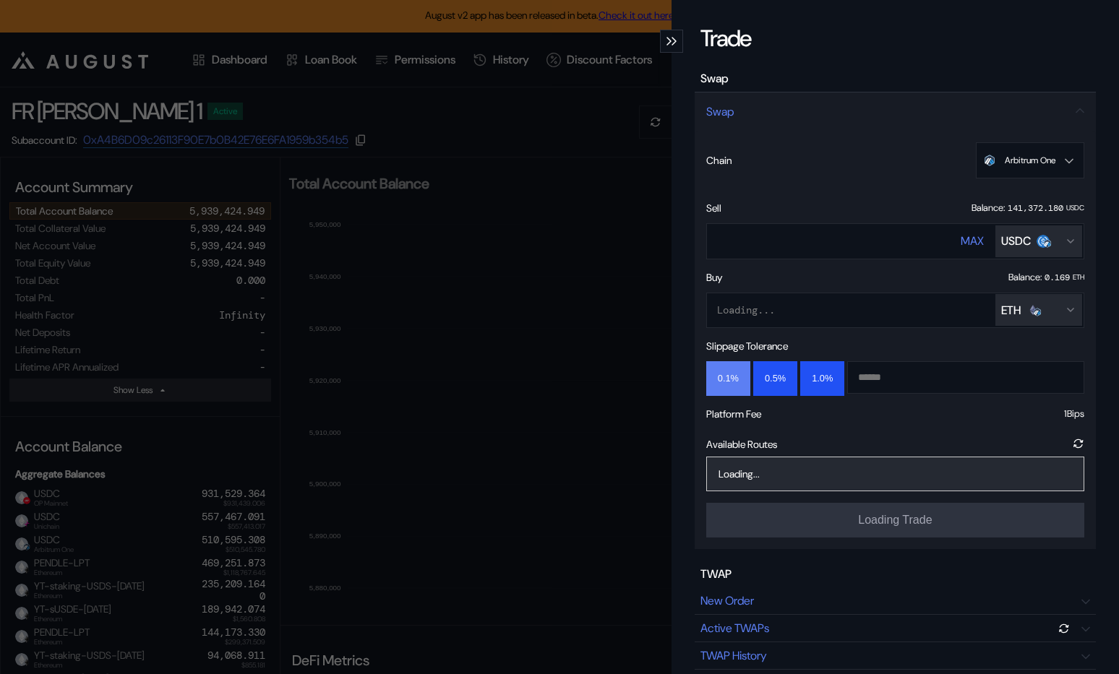
type input "*****"
click at [723, 384] on button "0.1%" at bounding box center [728, 378] width 44 height 35
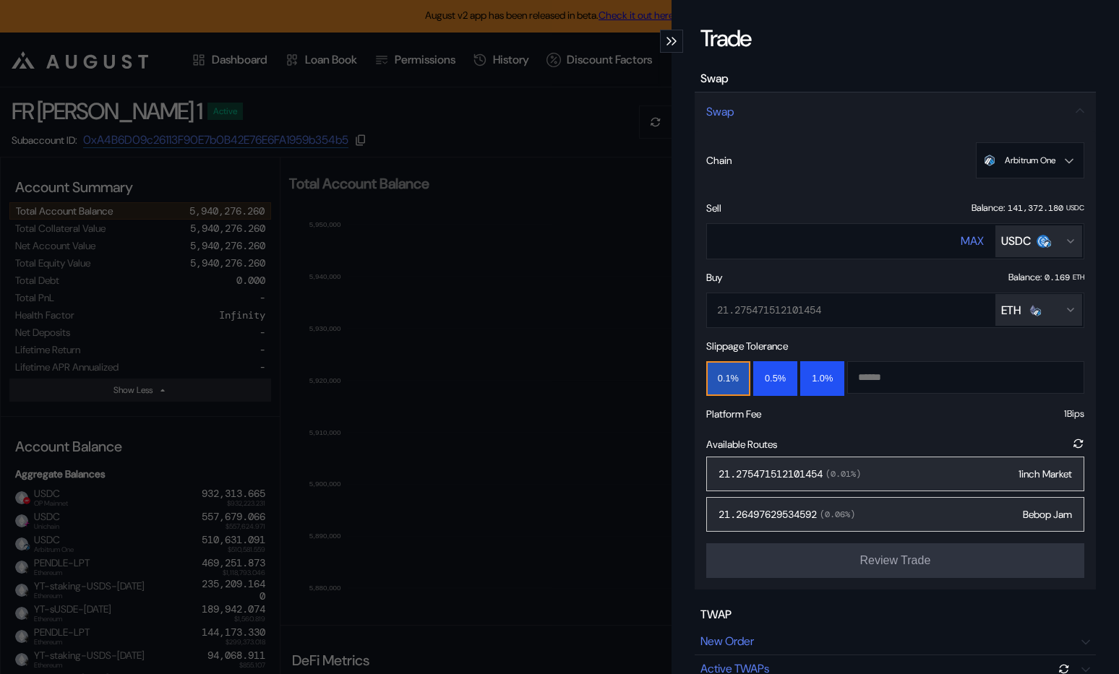
click at [939, 470] on div "21.275471512101454 ( 0.01 %) 1inch Market" at bounding box center [895, 474] width 378 height 35
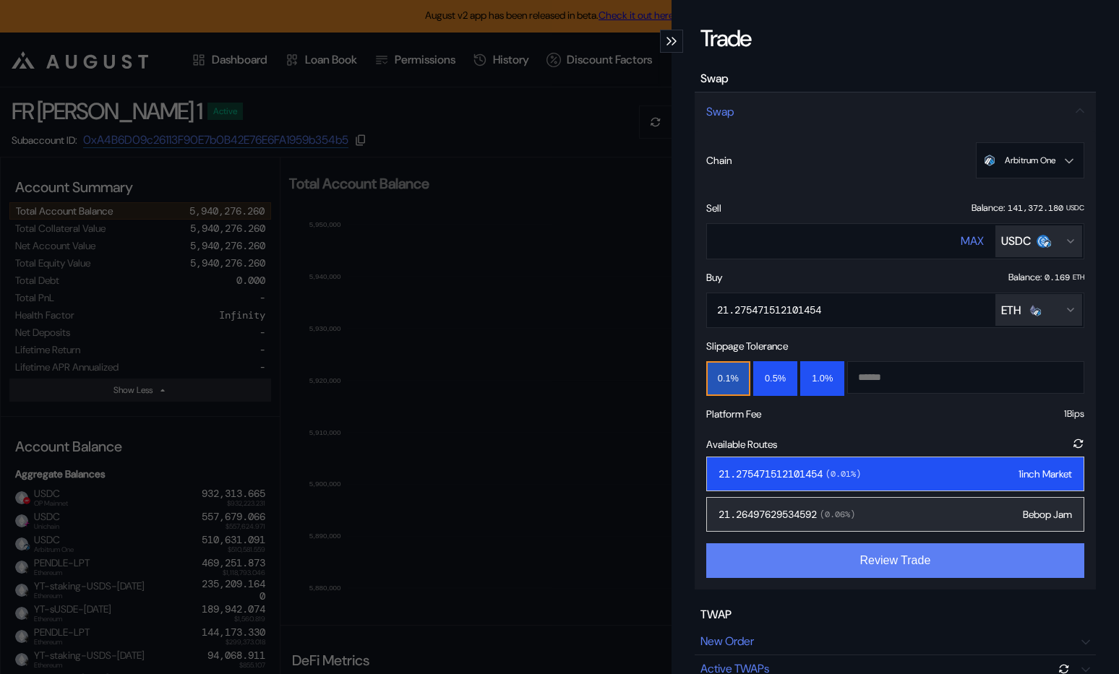
click at [912, 565] on button "Review Trade" at bounding box center [895, 560] width 378 height 35
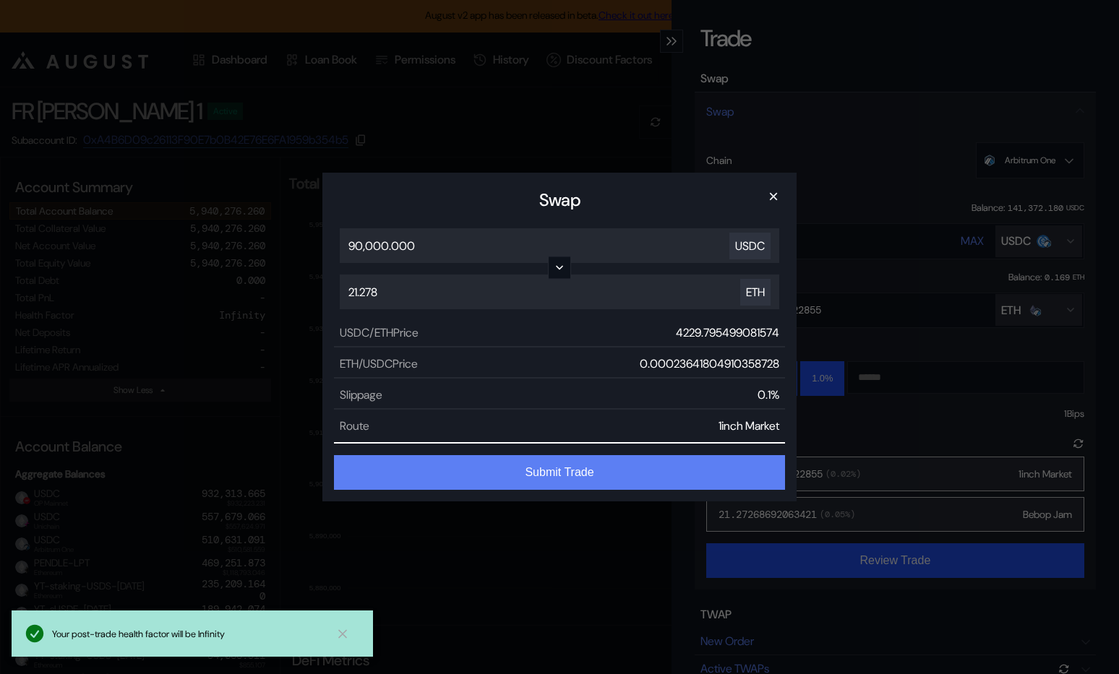
click at [613, 469] on button "Submit Trade" at bounding box center [559, 472] width 451 height 35
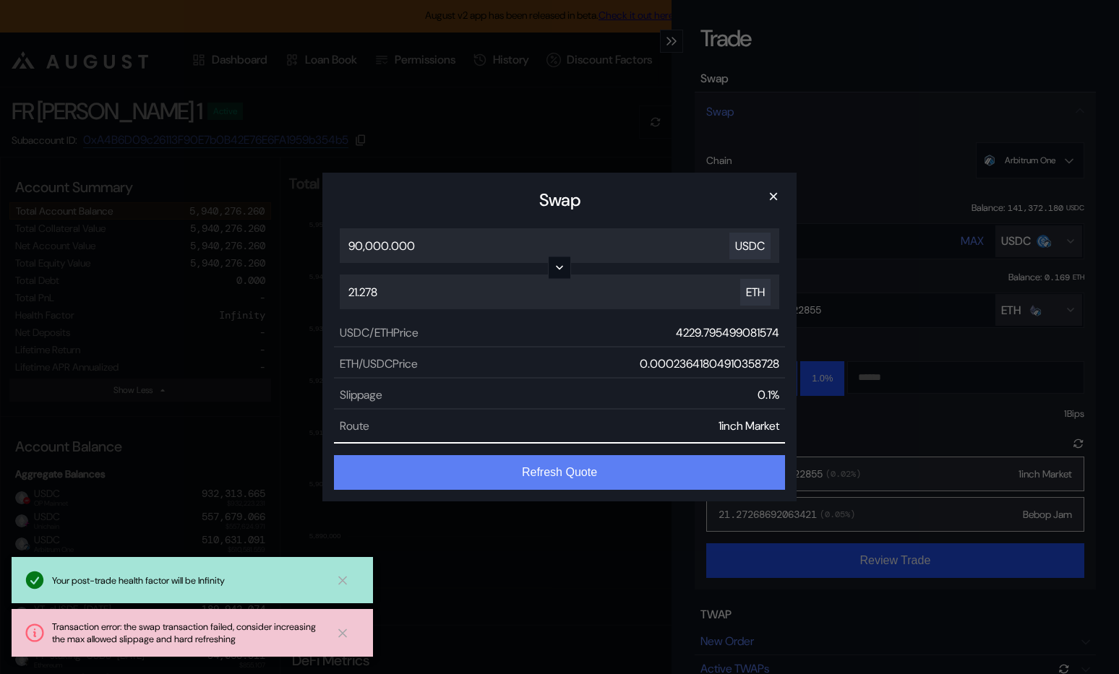
click at [501, 481] on button "Refresh Quote" at bounding box center [559, 472] width 451 height 35
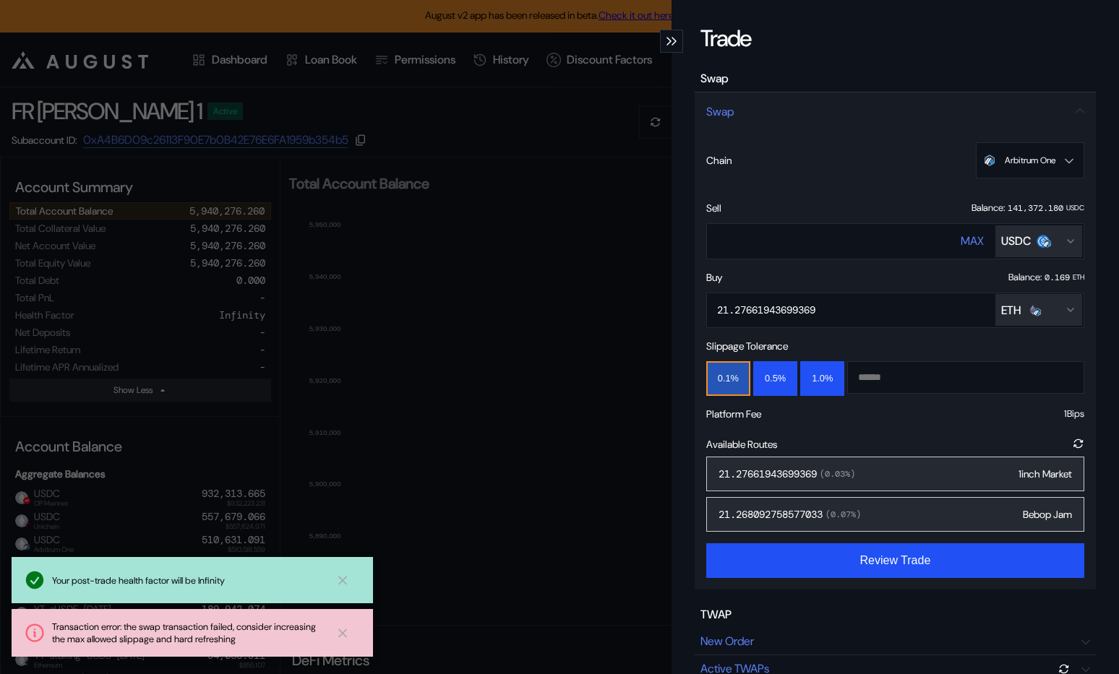
click at [855, 473] on span "( 0.03 %)" at bounding box center [836, 474] width 38 height 12
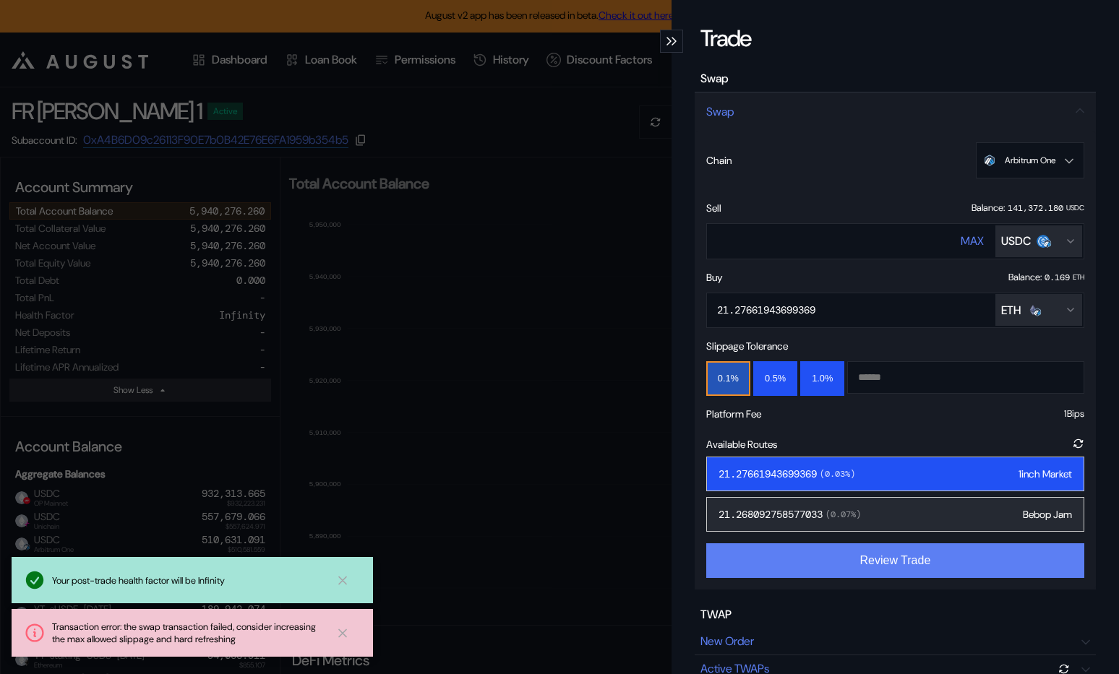
click at [861, 570] on button "Review Trade" at bounding box center [895, 560] width 378 height 35
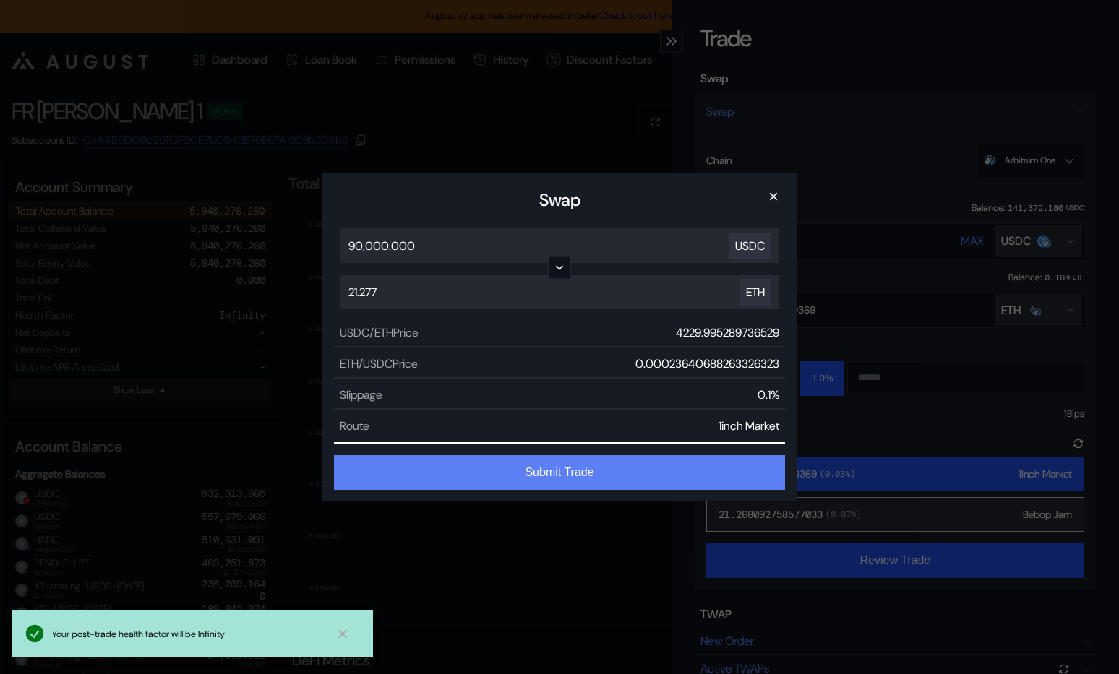
click at [538, 473] on button "Submit Trade" at bounding box center [559, 472] width 451 height 35
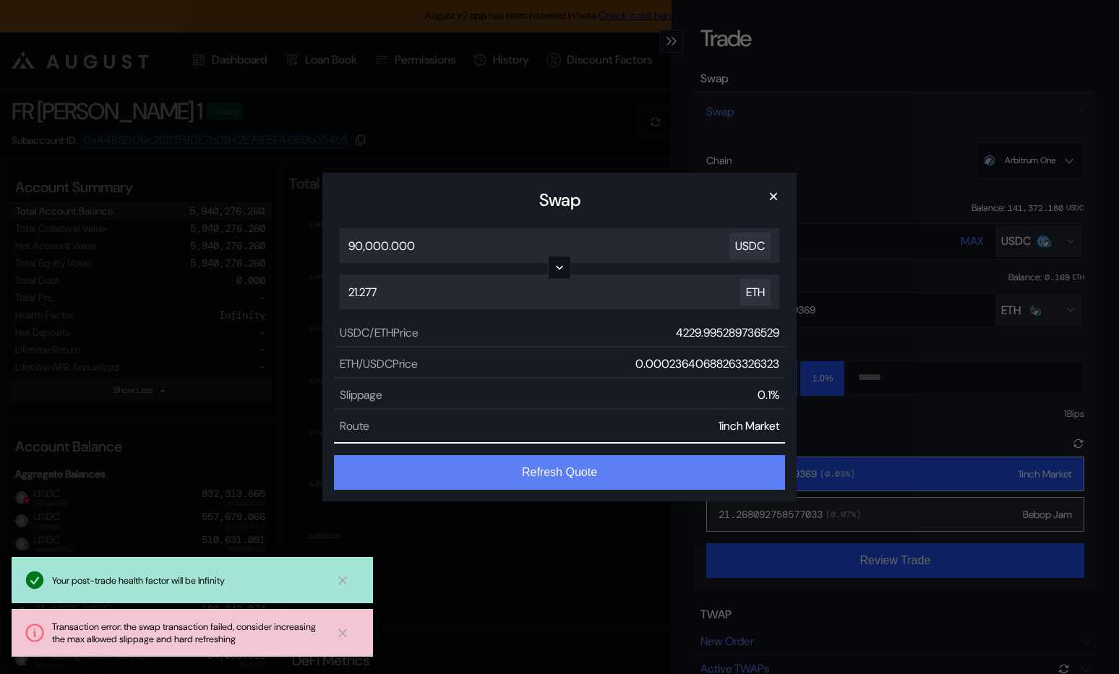
click at [490, 464] on button "Refresh Quote" at bounding box center [559, 472] width 451 height 35
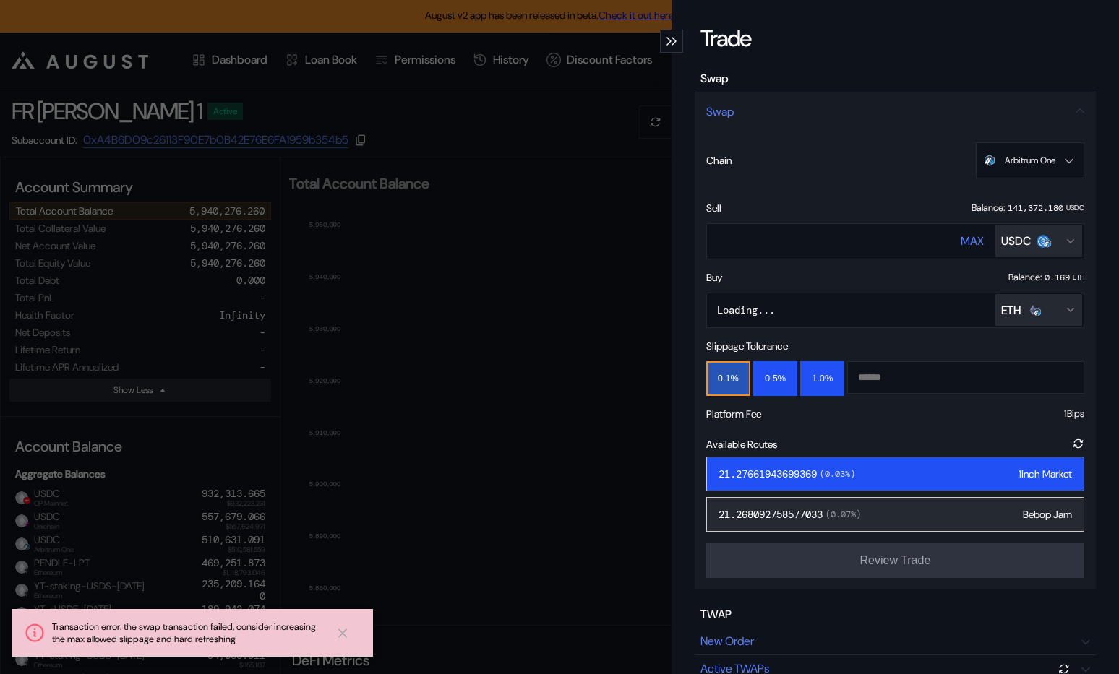
click at [580, 220] on div "Trade Swap Swap Chain Arbitrum One Ethereum Base OP Mainnet Arbitrum One Unicha…" at bounding box center [559, 337] width 1119 height 674
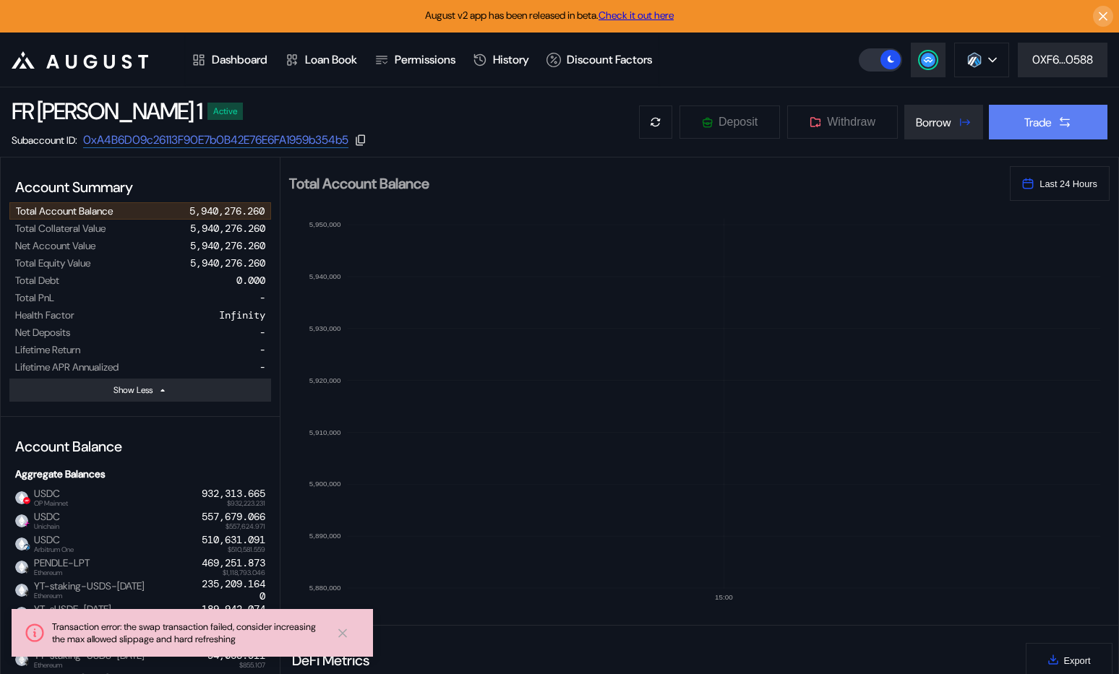
click at [1028, 111] on button "Trade" at bounding box center [1048, 122] width 119 height 35
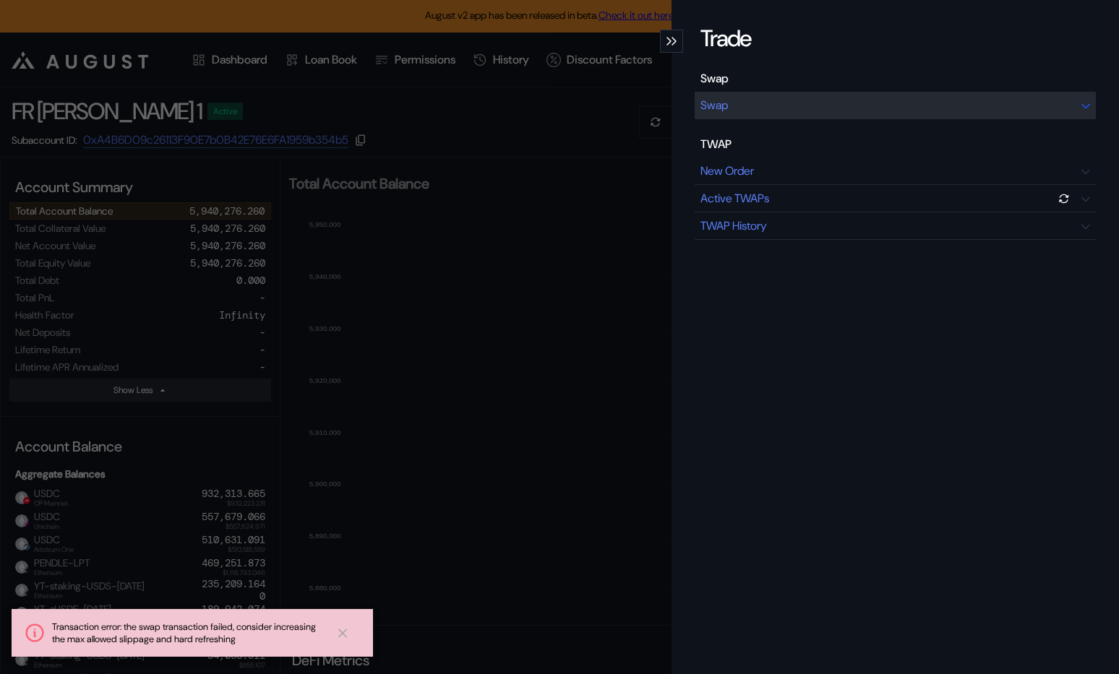
click at [925, 108] on div "Swap" at bounding box center [895, 105] width 401 height 27
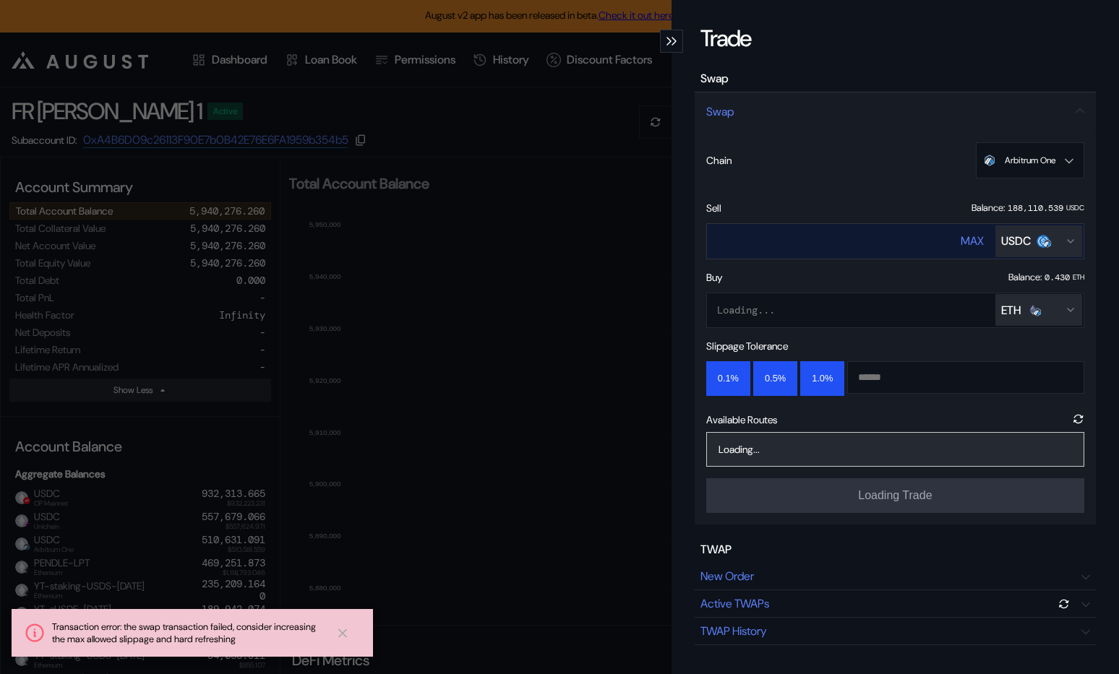
click at [869, 240] on input "****" at bounding box center [819, 241] width 225 height 30
type input "*"
type input "*****"
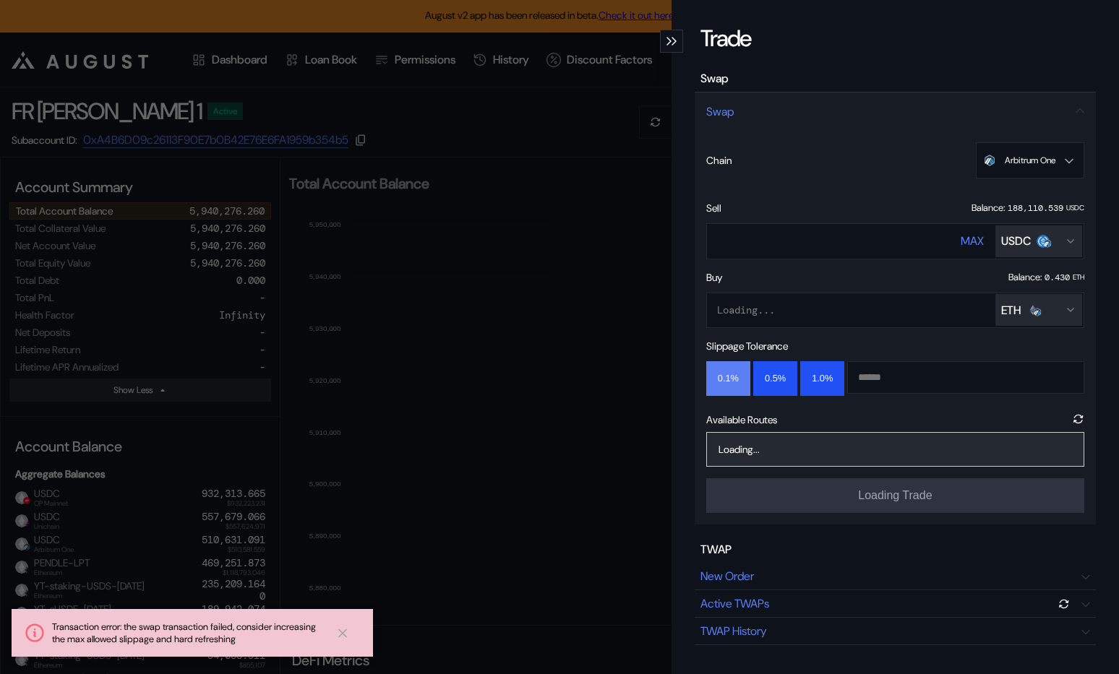
click at [723, 371] on button "0.1%" at bounding box center [728, 378] width 44 height 35
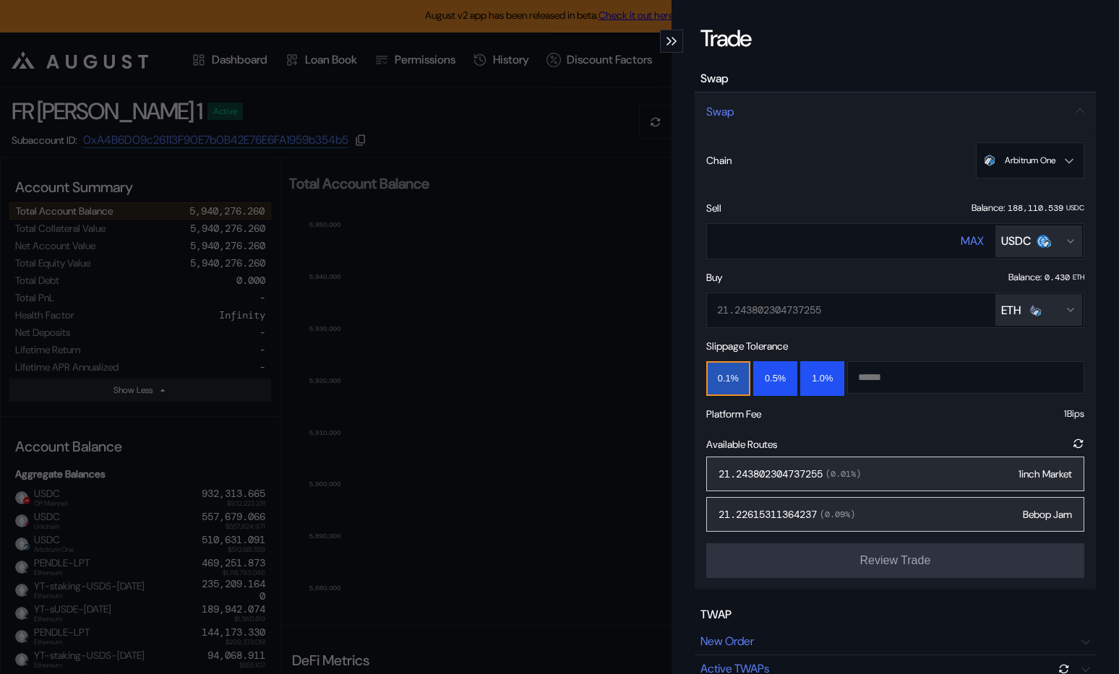
click at [896, 481] on div "21.243802304737255 ( 0.01 %) 1inch Market" at bounding box center [895, 474] width 378 height 35
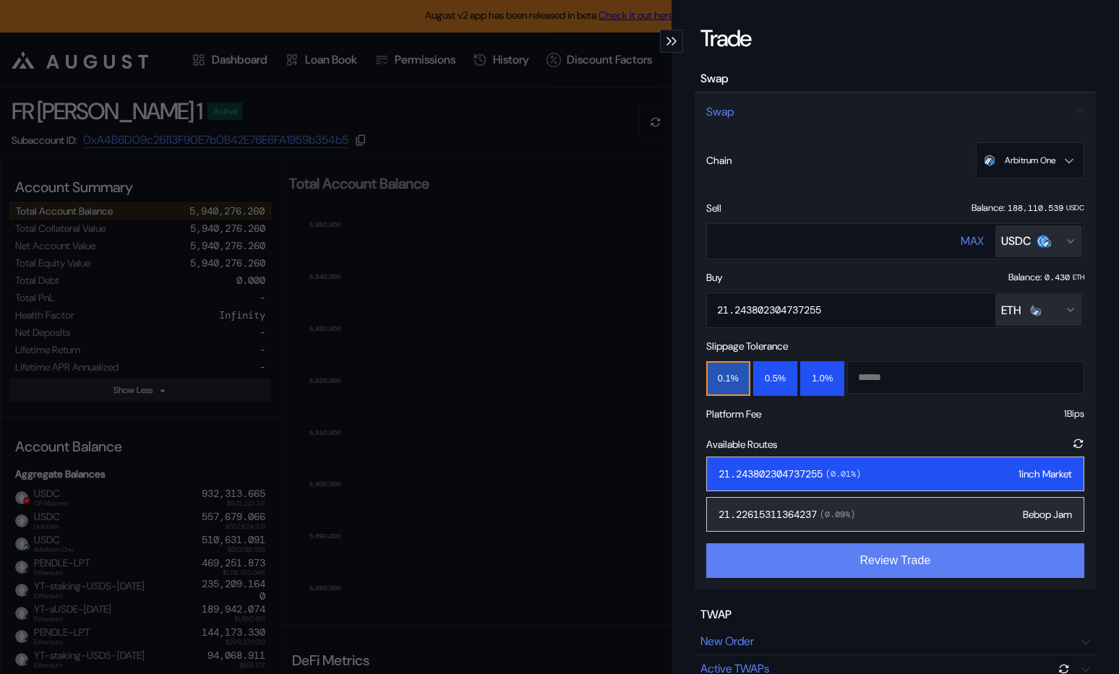
click at [867, 569] on button "Review Trade" at bounding box center [895, 560] width 378 height 35
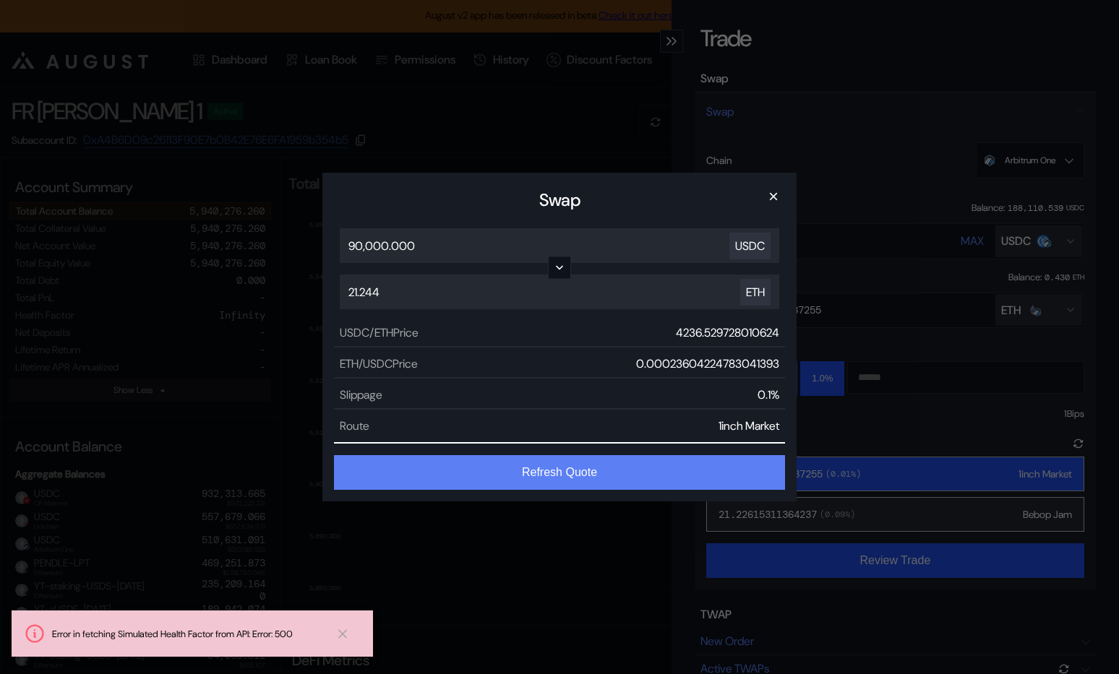
click at [630, 469] on button "Refresh Quote" at bounding box center [559, 472] width 451 height 35
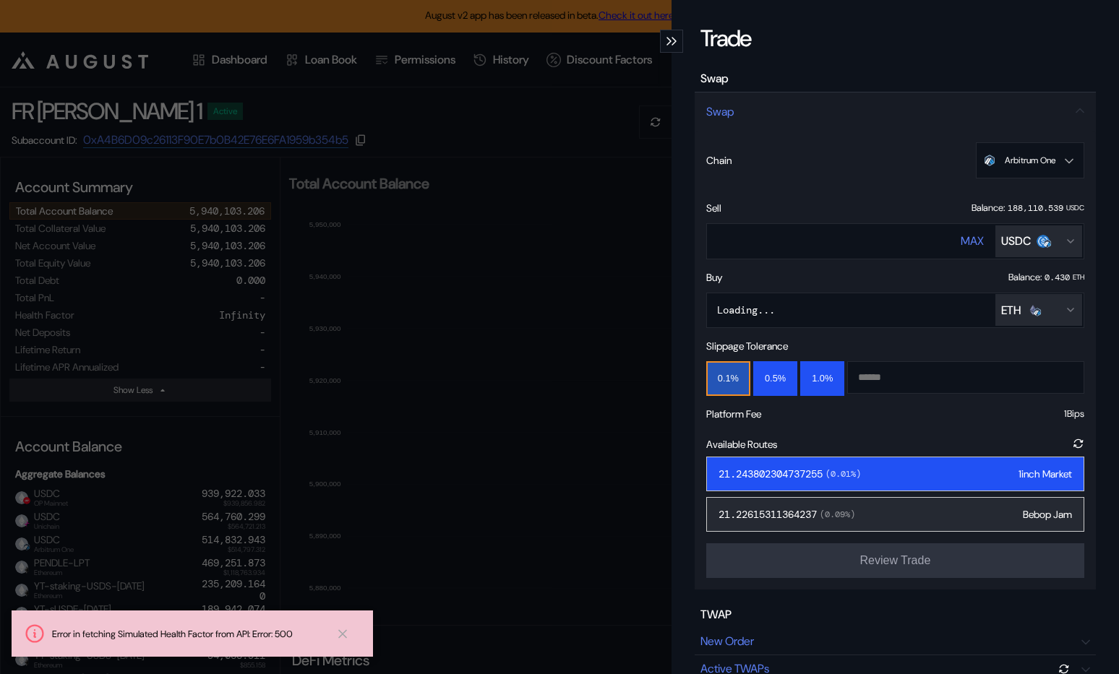
click at [798, 470] on div "21.243802304737255 ( 0.01 %)" at bounding box center [789, 474] width 142 height 13
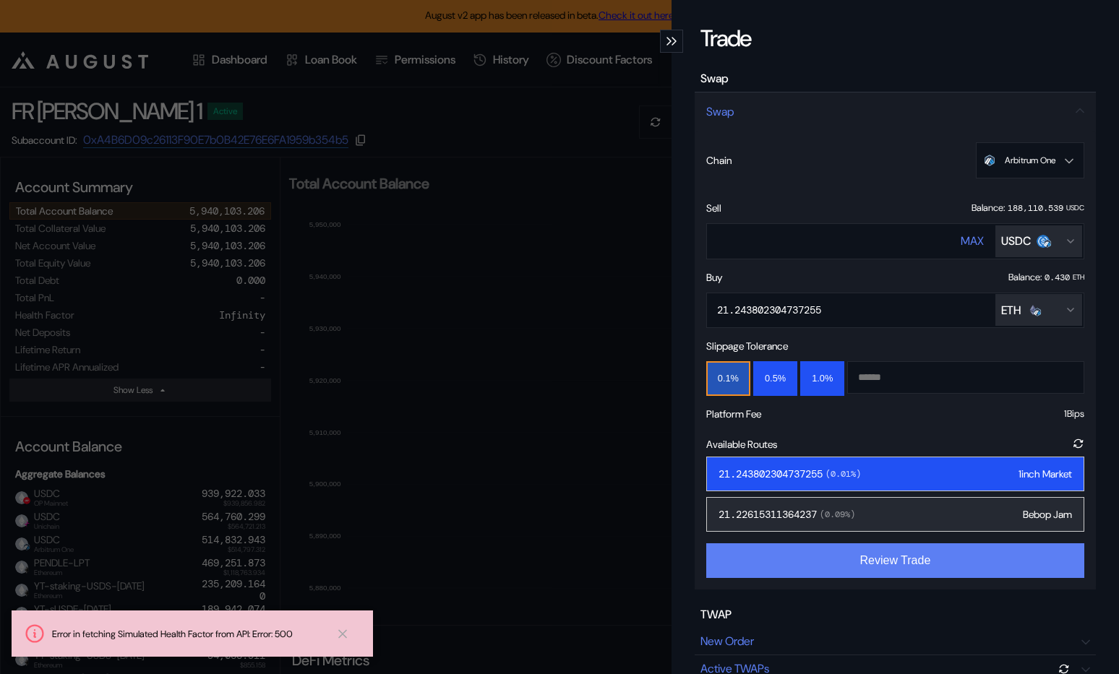
click at [798, 546] on button "Review Trade" at bounding box center [895, 560] width 378 height 35
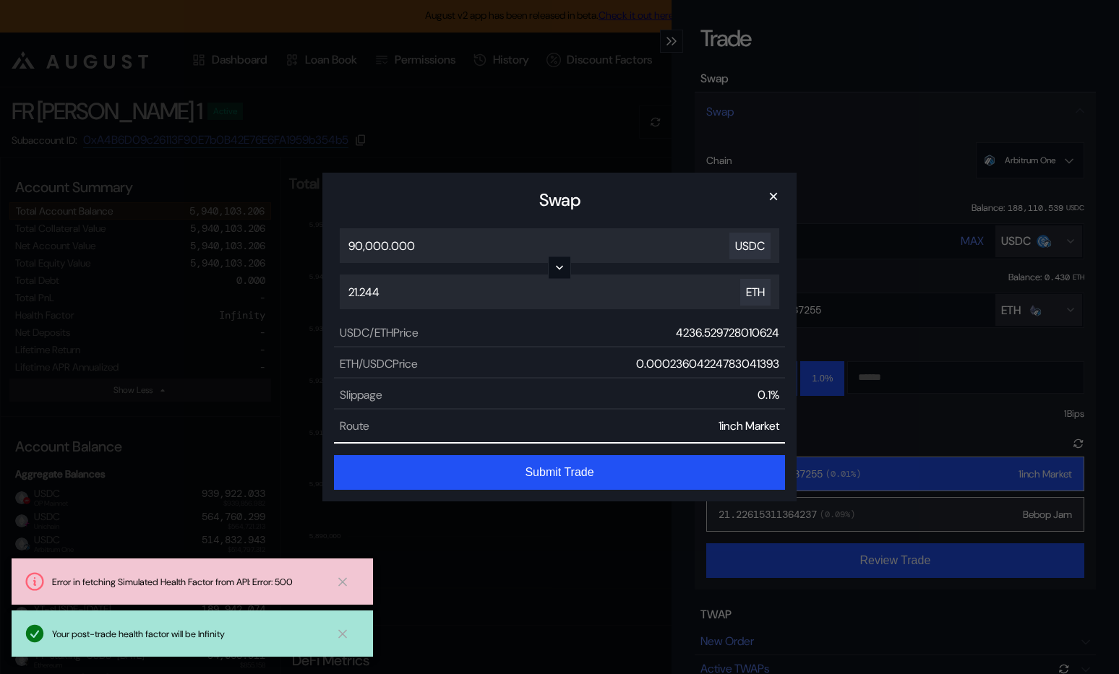
click at [590, 470] on button "Submit Trade" at bounding box center [559, 472] width 451 height 35
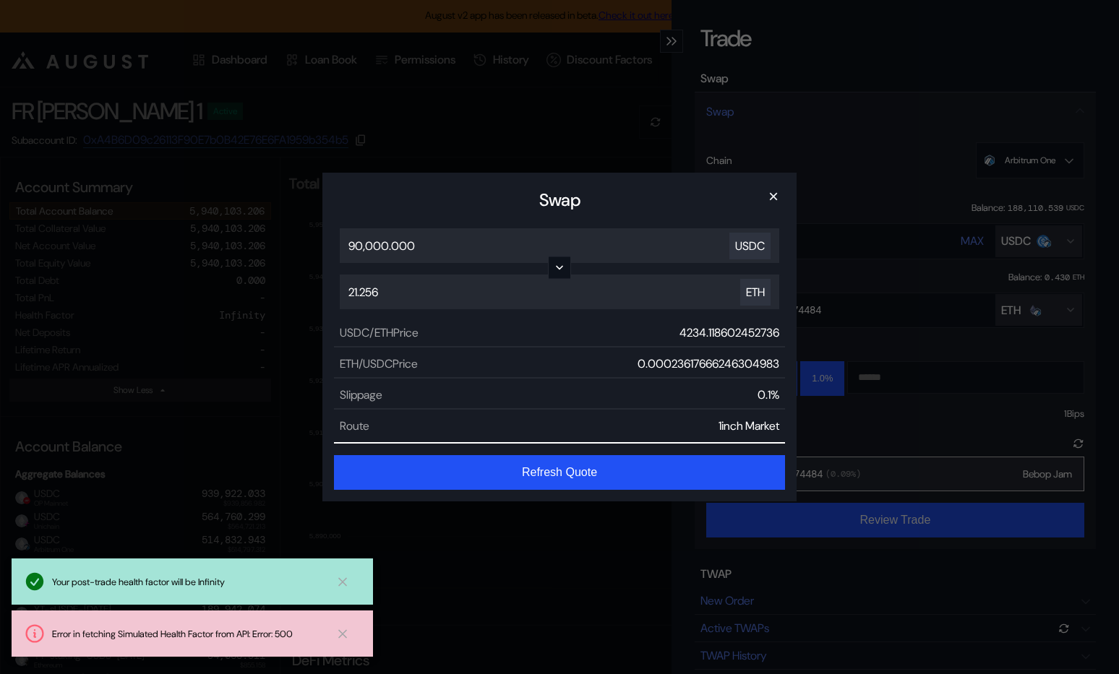
click at [535, 152] on div "Swap × 90,000.000 USDC 21.256 ETH USDC / ETH Price 4234.118602452736 ETH / USDC…" at bounding box center [559, 337] width 1119 height 674
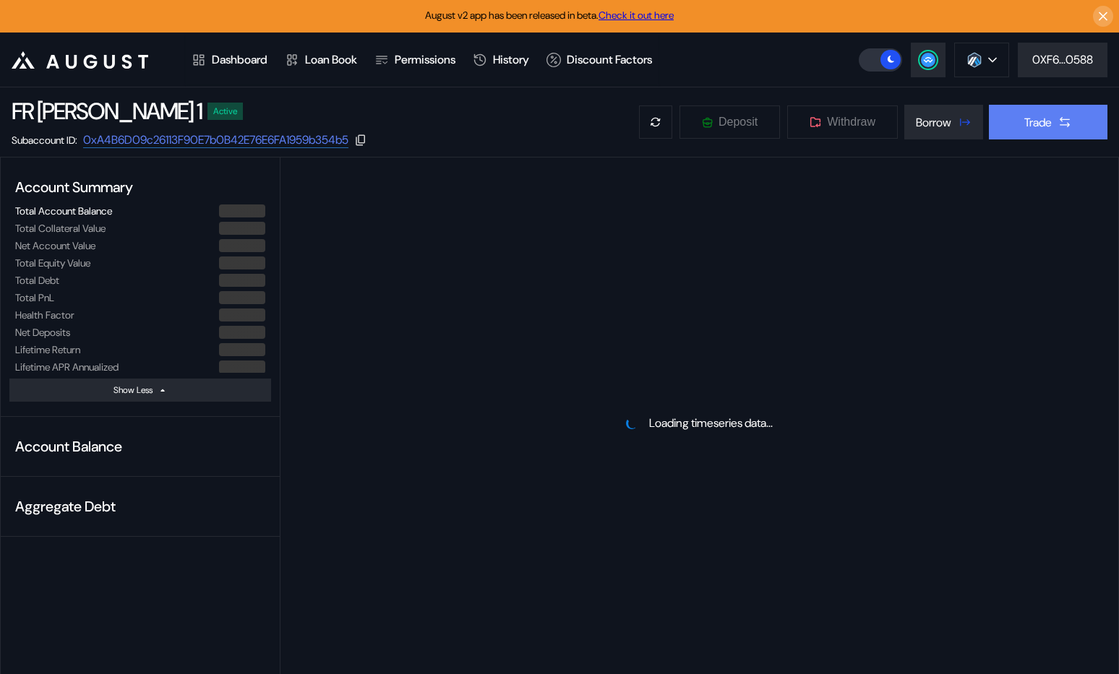
select select "*"
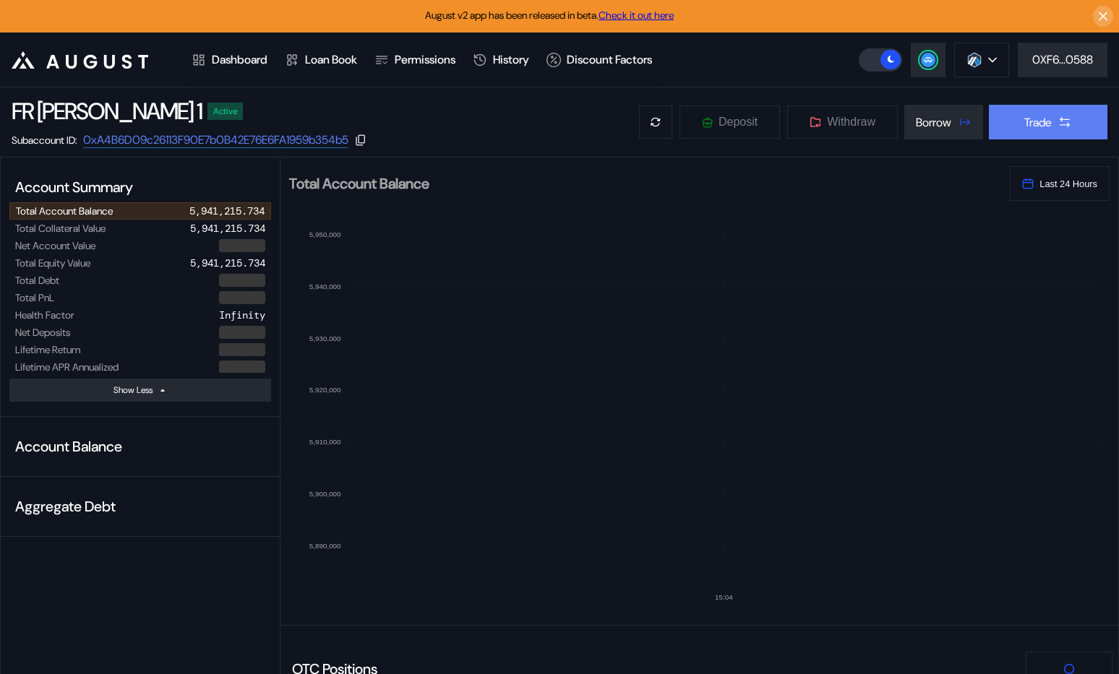
click at [1041, 124] on div "Trade" at bounding box center [1037, 122] width 27 height 15
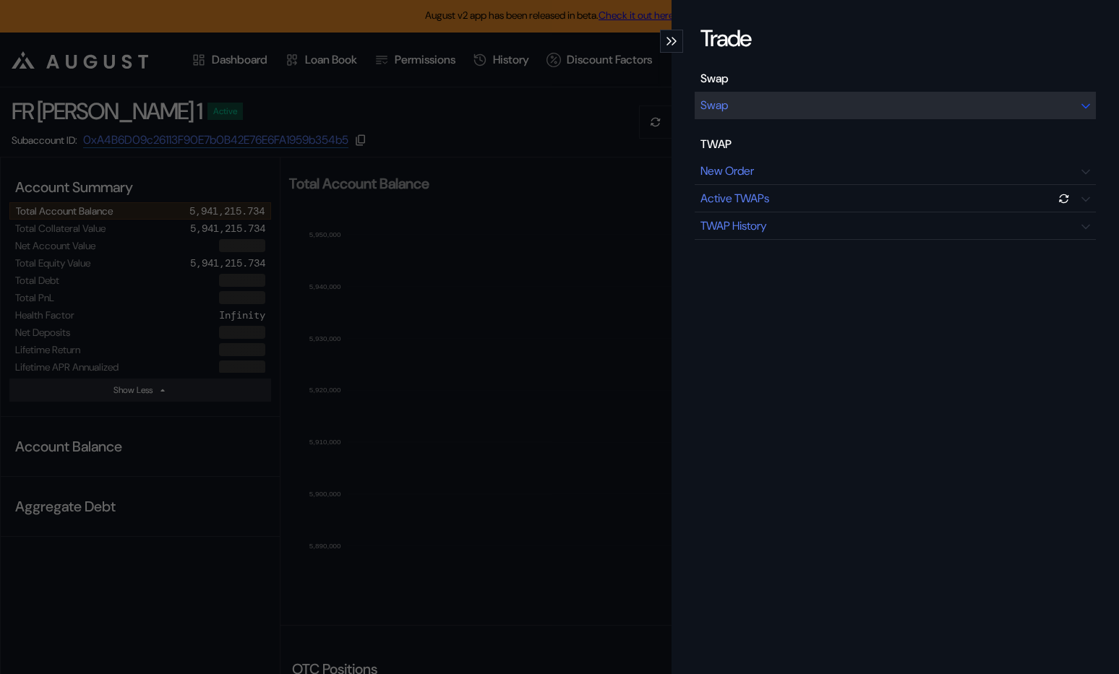
click at [949, 110] on div "Swap" at bounding box center [895, 105] width 401 height 27
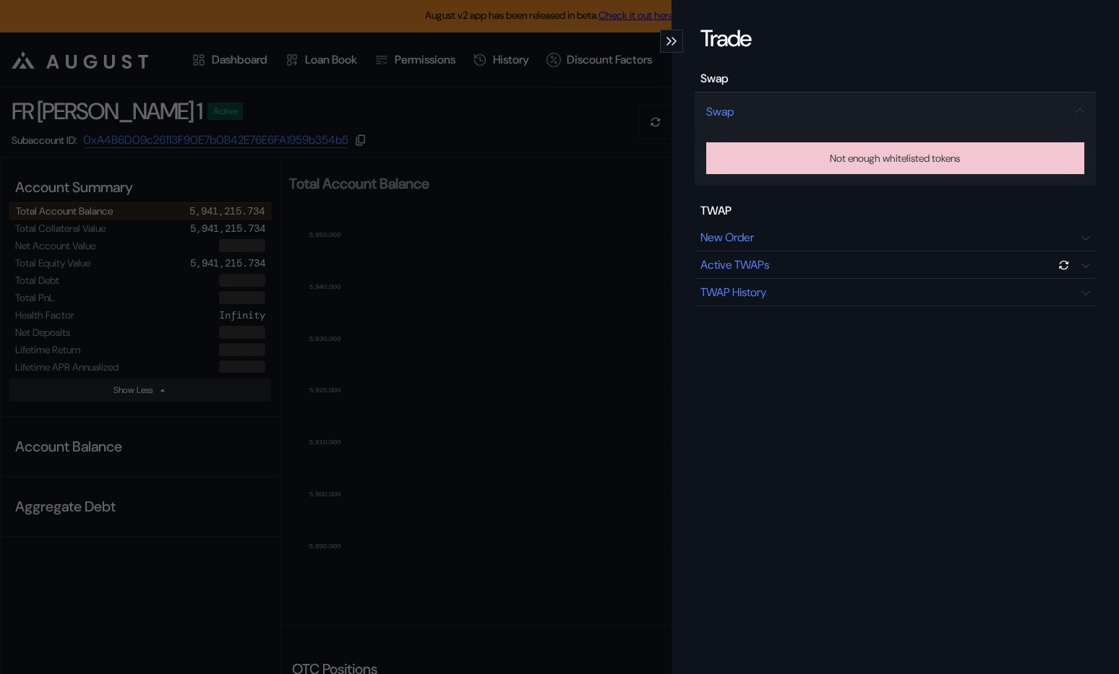
click at [602, 168] on div "Trade Swap Swap Not enough whitelisted tokens TWAP New Order Active TWAPs TWAP …" at bounding box center [559, 337] width 1119 height 674
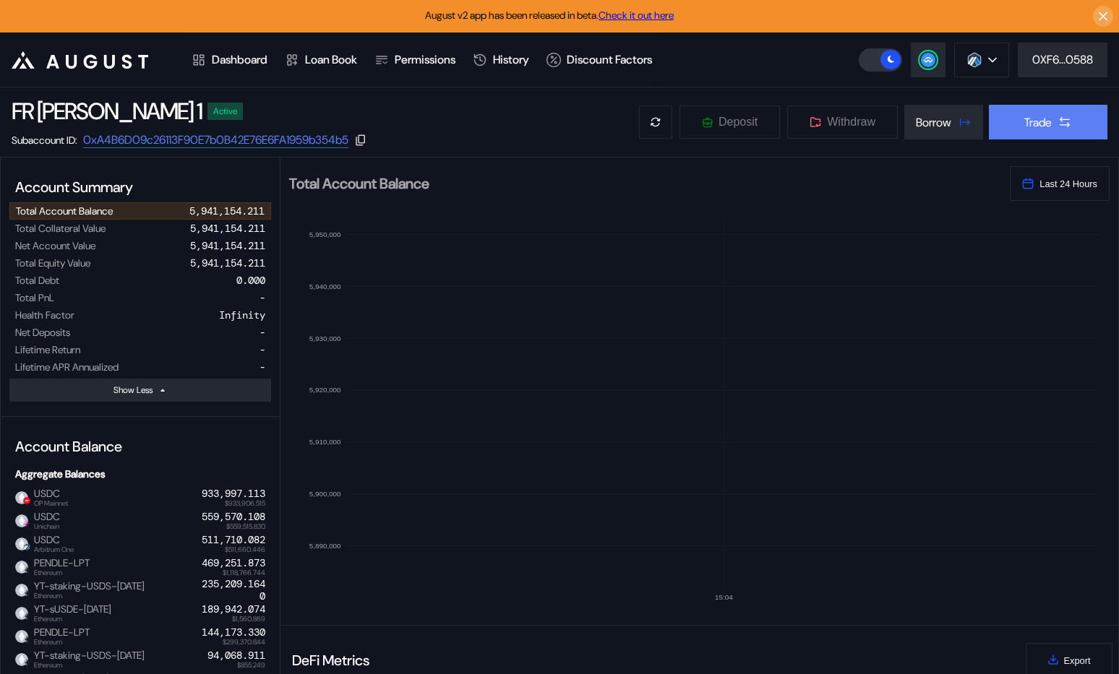
click at [1024, 124] on div "Trade" at bounding box center [1037, 122] width 27 height 15
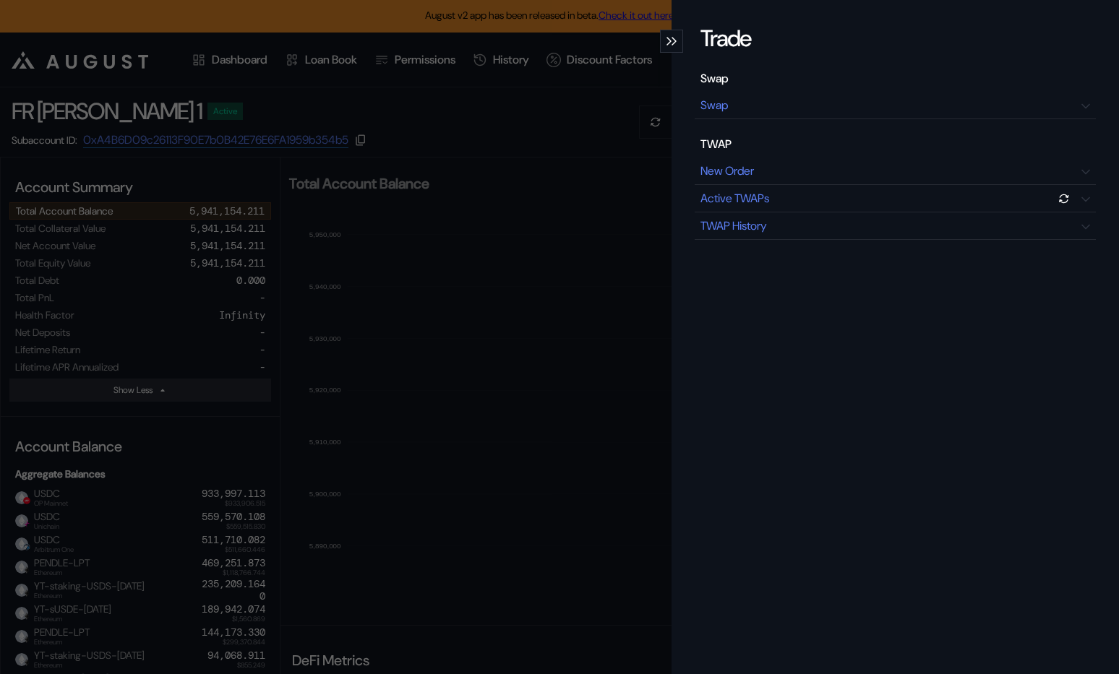
click at [876, 121] on div "Swap Swap TWAP New Order Active TWAPs TWAP History" at bounding box center [895, 155] width 401 height 169
click at [866, 106] on div "Swap" at bounding box center [895, 105] width 401 height 27
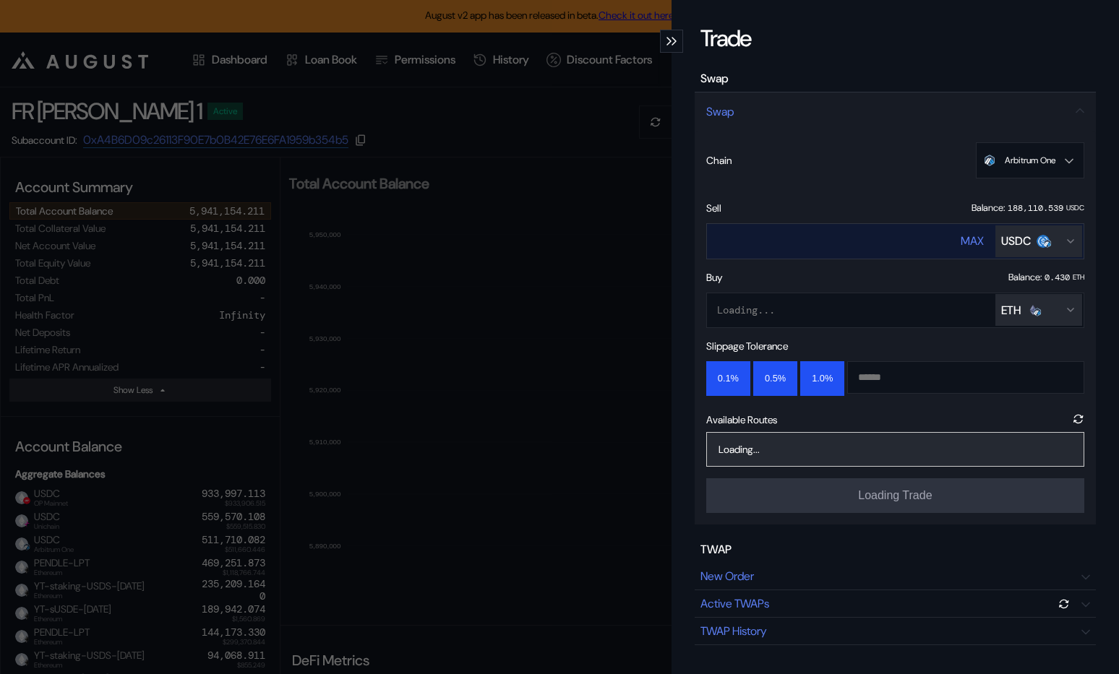
click at [858, 239] on input "****" at bounding box center [819, 241] width 225 height 30
type input "*"
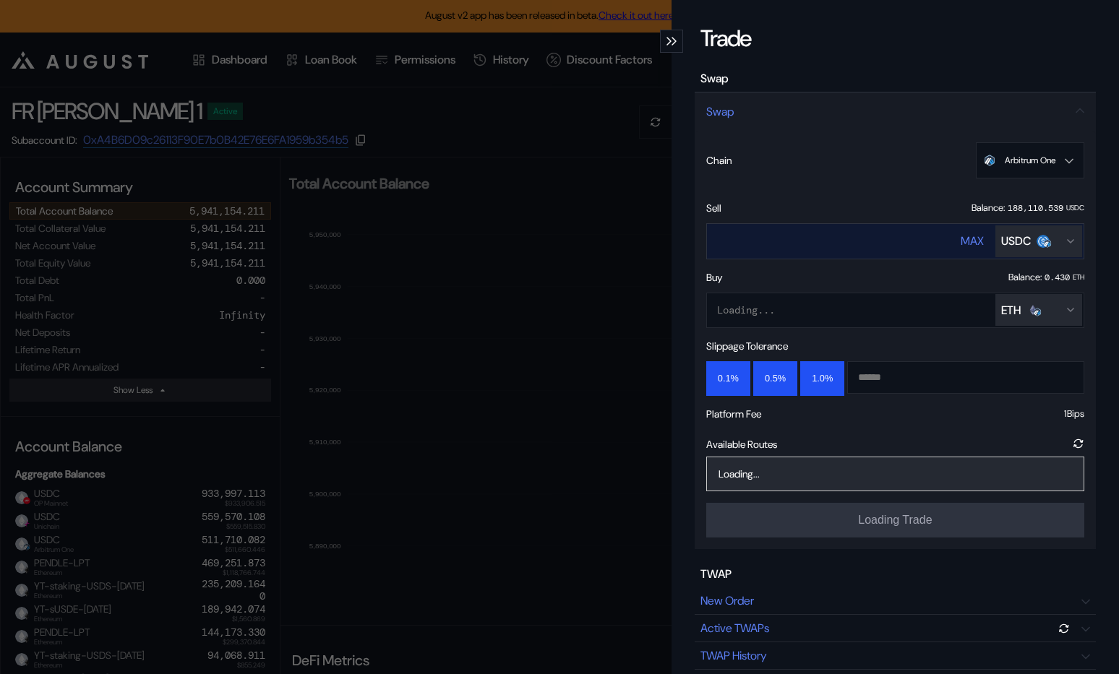
type input "*****"
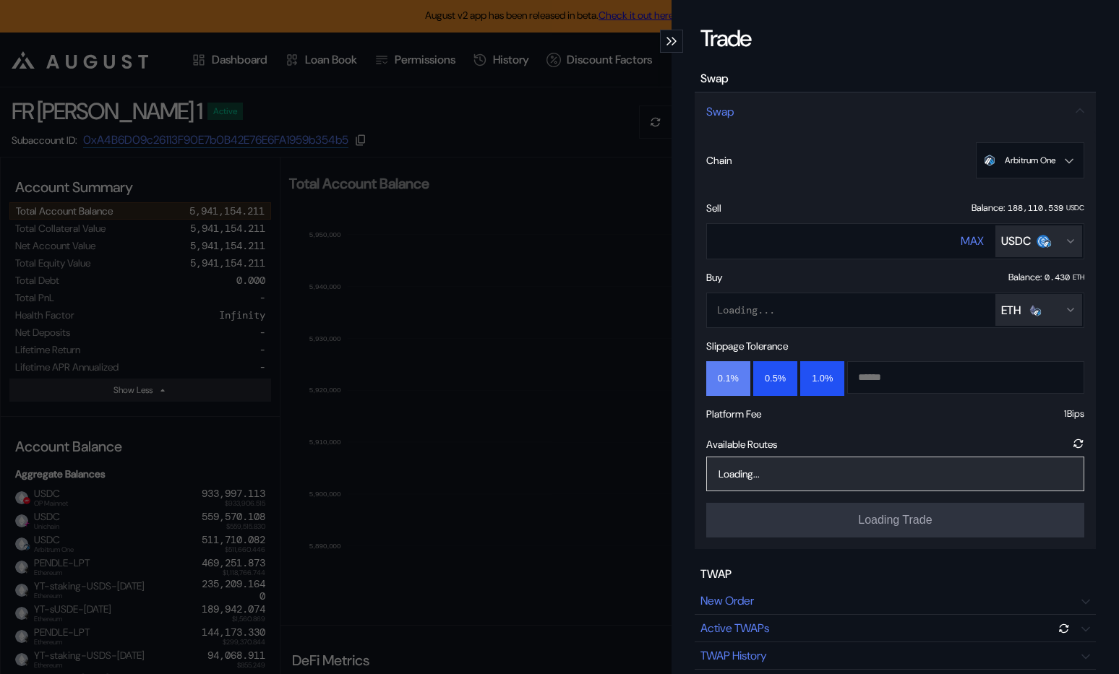
click at [740, 369] on button "0.1%" at bounding box center [728, 378] width 44 height 35
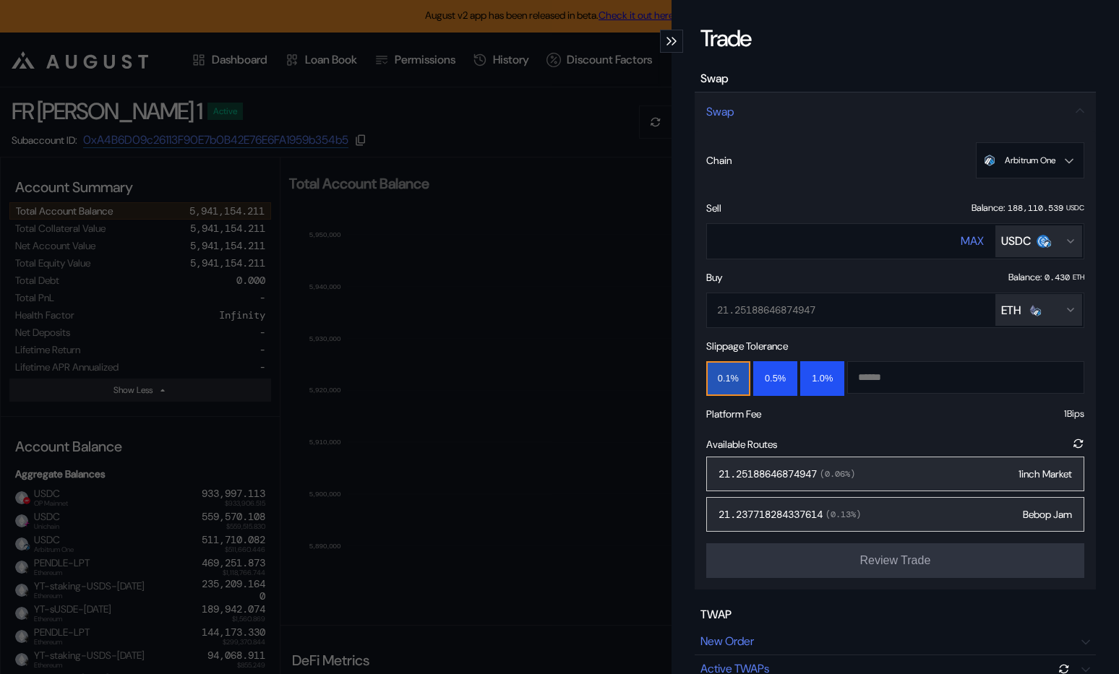
click at [893, 469] on div "21.25188646874947 ( 0.06 %) 1inch Market" at bounding box center [895, 474] width 378 height 35
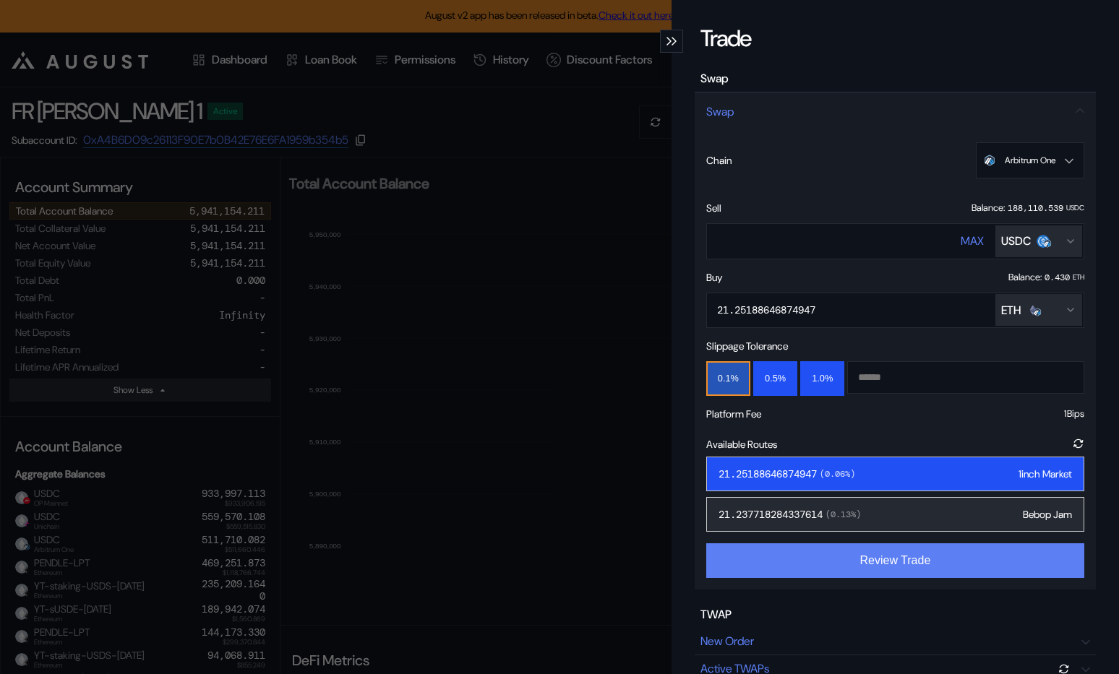
click at [868, 571] on button "Review Trade" at bounding box center [895, 560] width 378 height 35
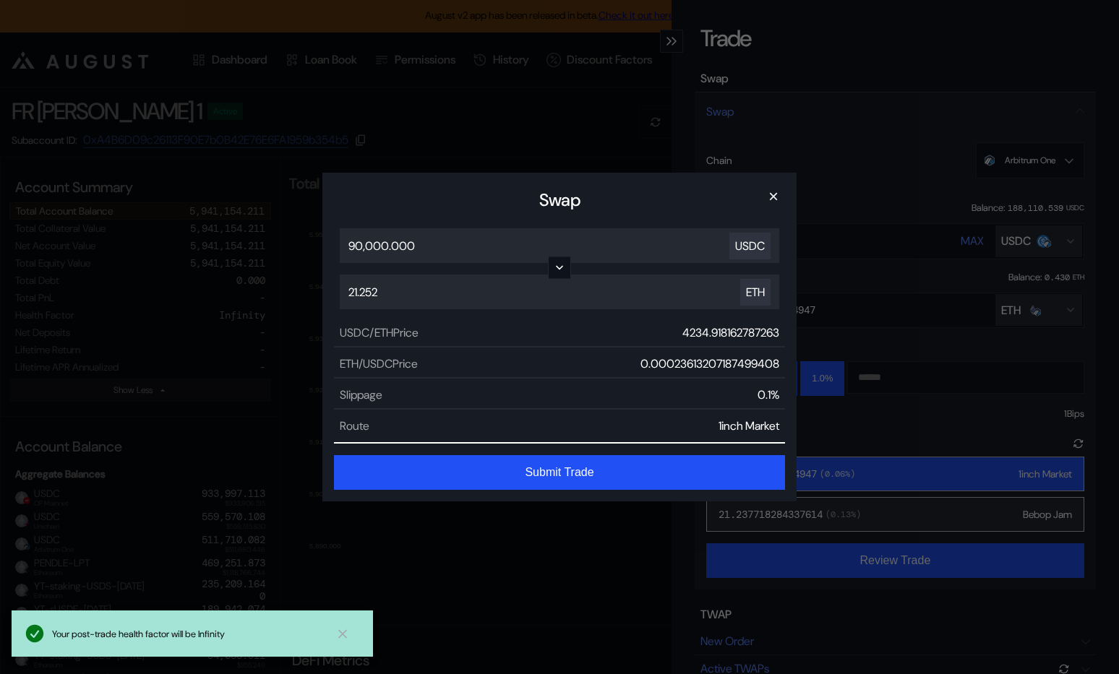
click at [590, 467] on button "Submit Trade" at bounding box center [559, 472] width 451 height 35
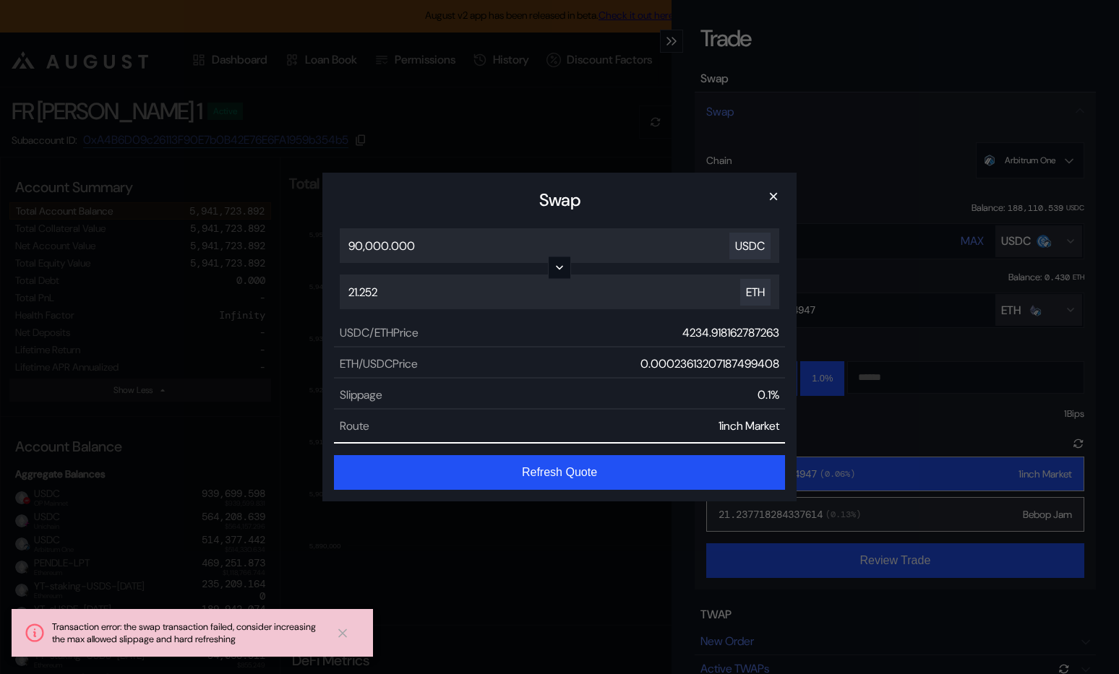
click at [590, 467] on button "Refresh Quote" at bounding box center [559, 472] width 451 height 35
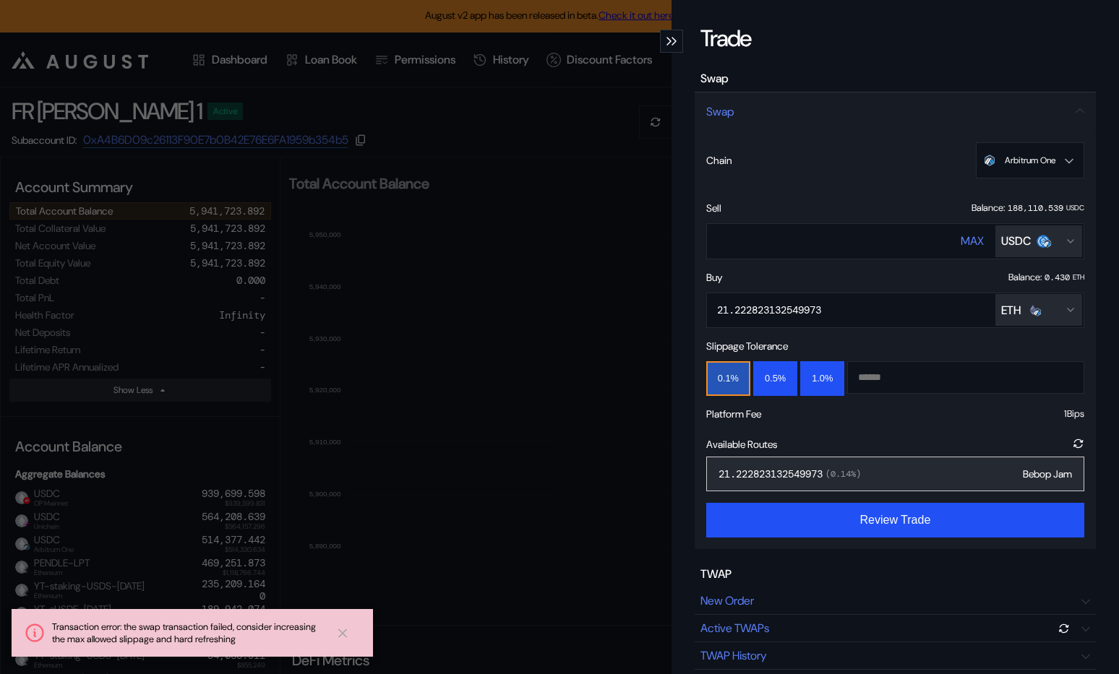
click at [911, 476] on div "21.222823132549973 ( 0.14 %) Bebop Jam" at bounding box center [895, 474] width 378 height 35
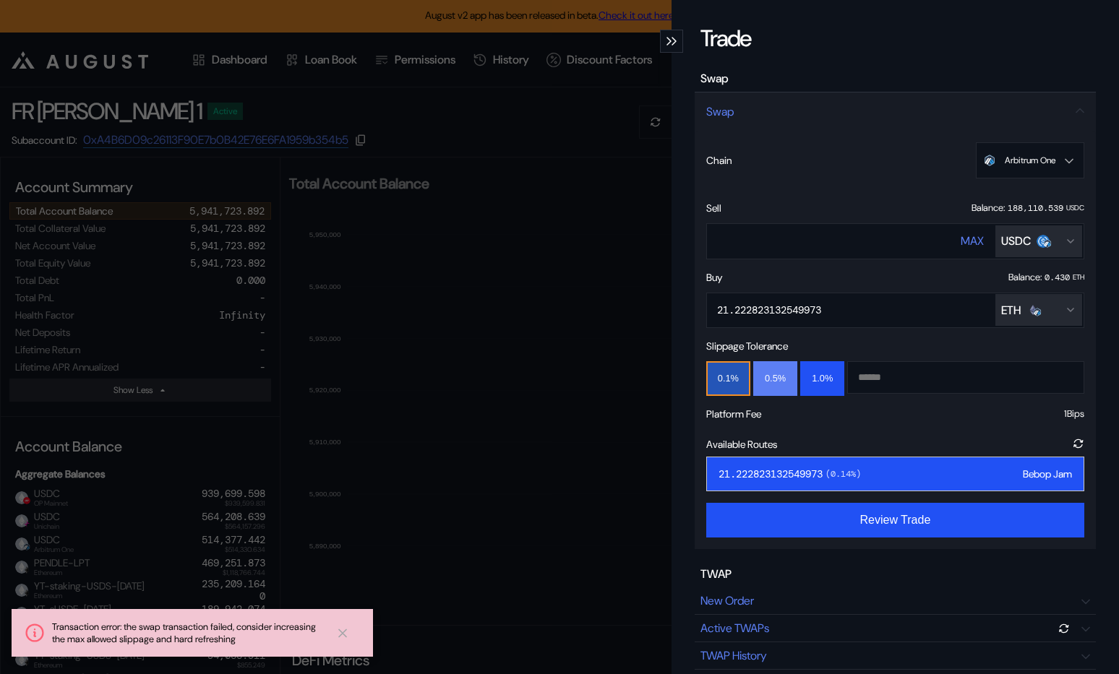
click at [767, 386] on button "0.5%" at bounding box center [775, 378] width 44 height 35
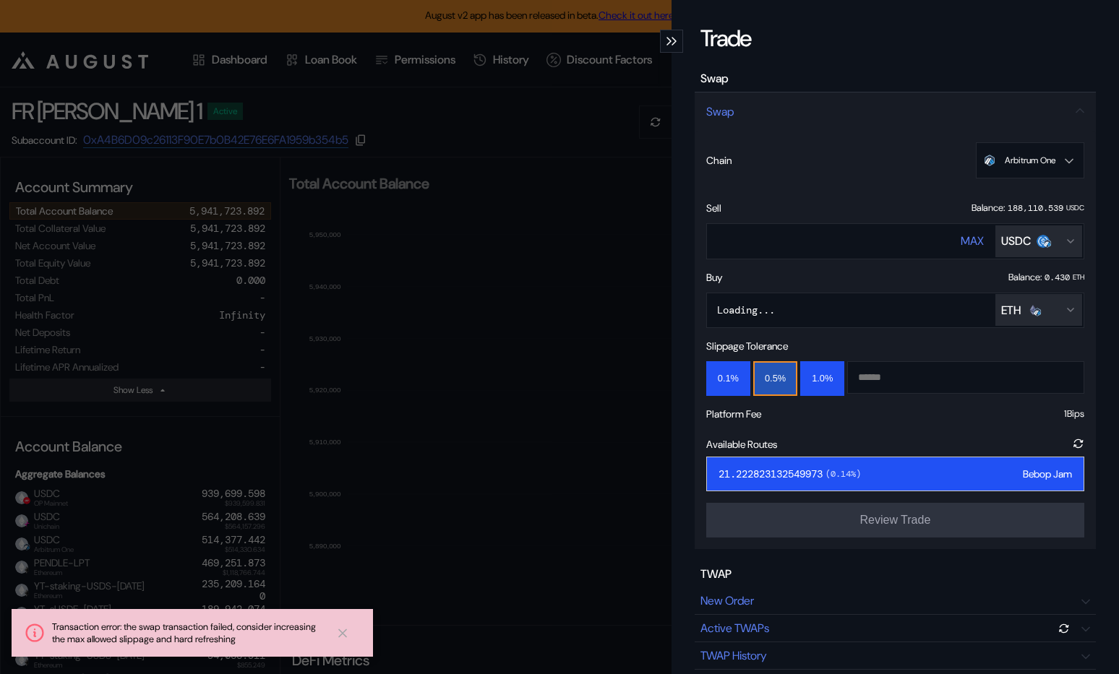
click at [939, 476] on div "21.222823132549973 ( 0.14 %) Bebop Jam" at bounding box center [895, 474] width 378 height 35
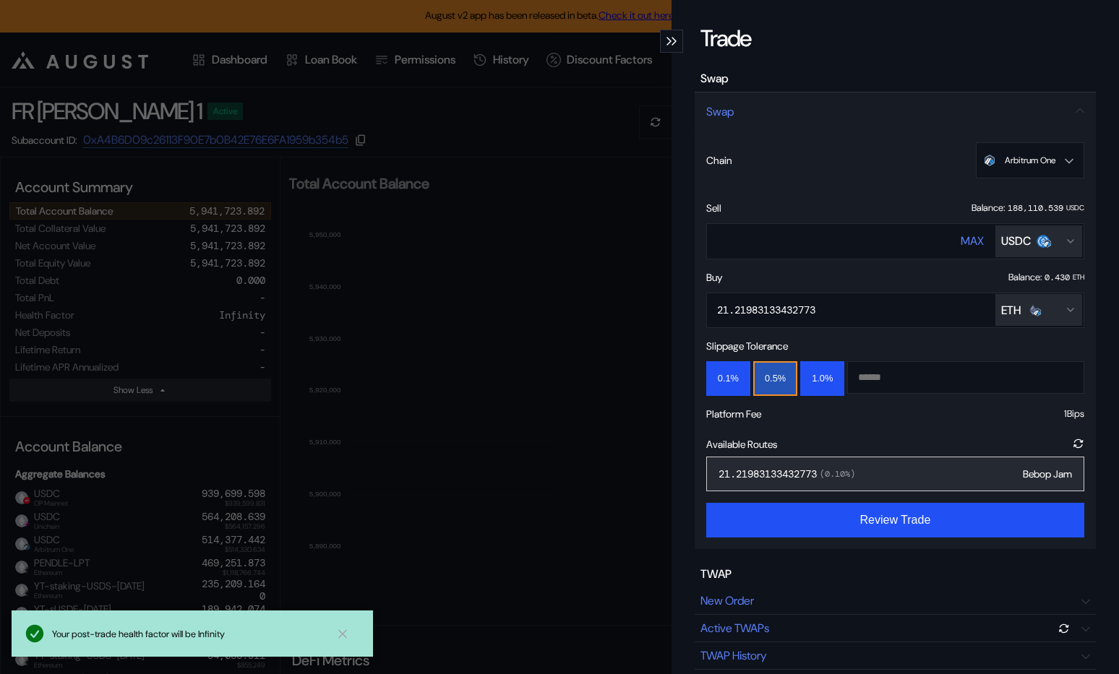
click at [907, 479] on div "21.21983133432773 ( 0.10 %) Bebop Jam" at bounding box center [895, 474] width 378 height 35
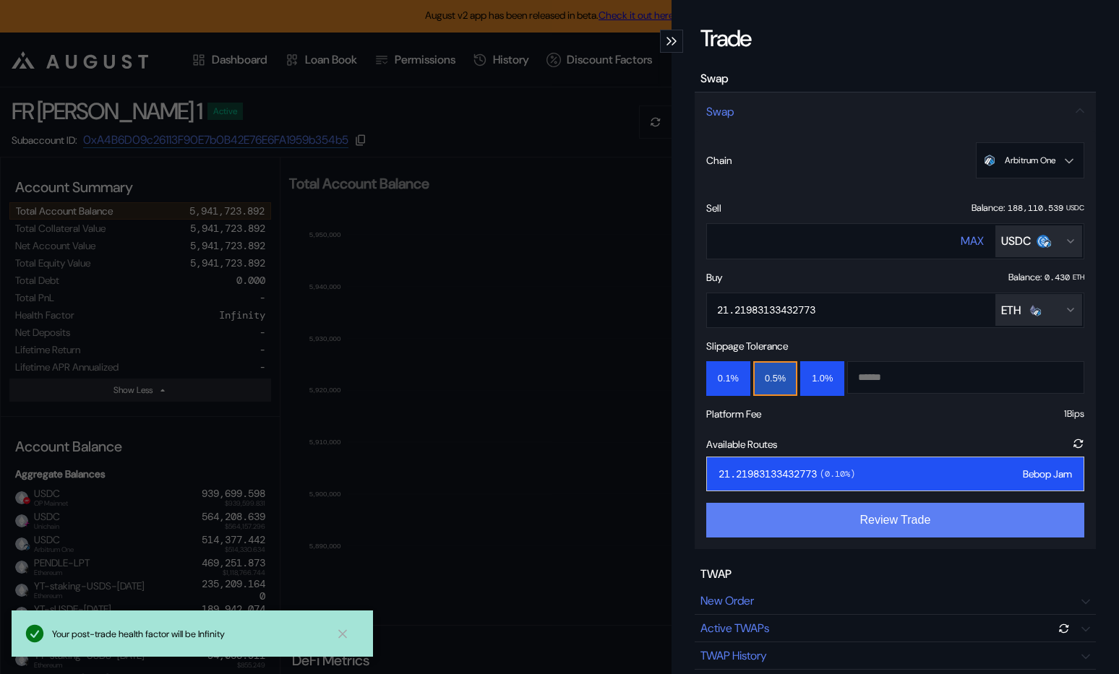
click at [901, 525] on button "Review Trade" at bounding box center [895, 520] width 378 height 35
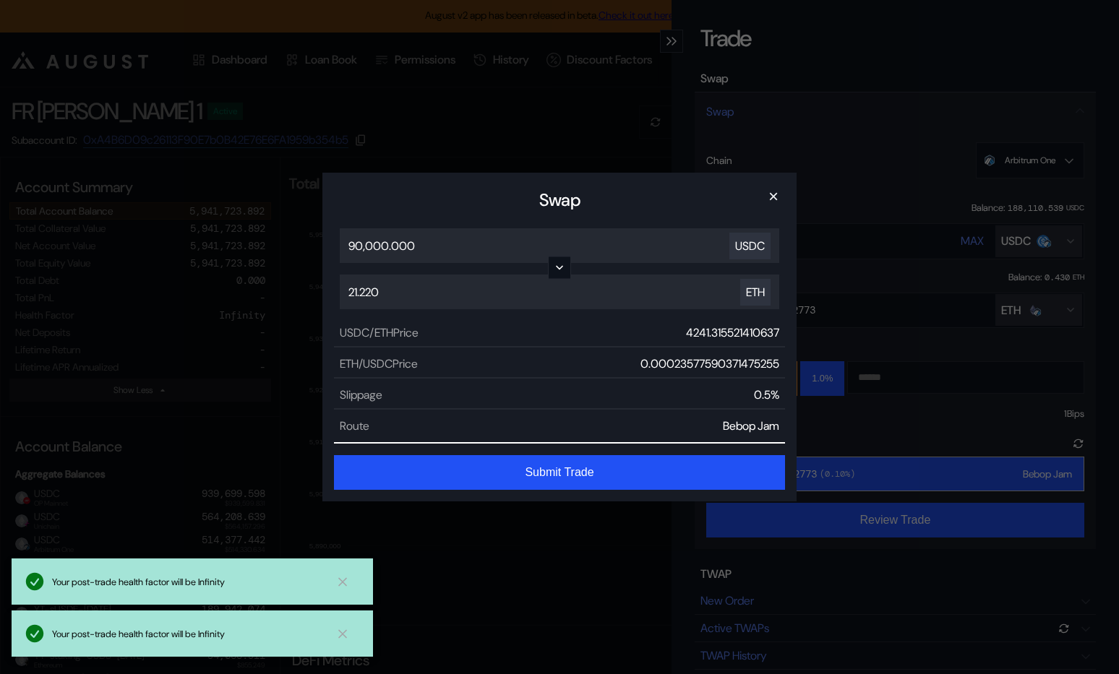
click at [575, 472] on button "Submit Trade" at bounding box center [559, 472] width 451 height 35
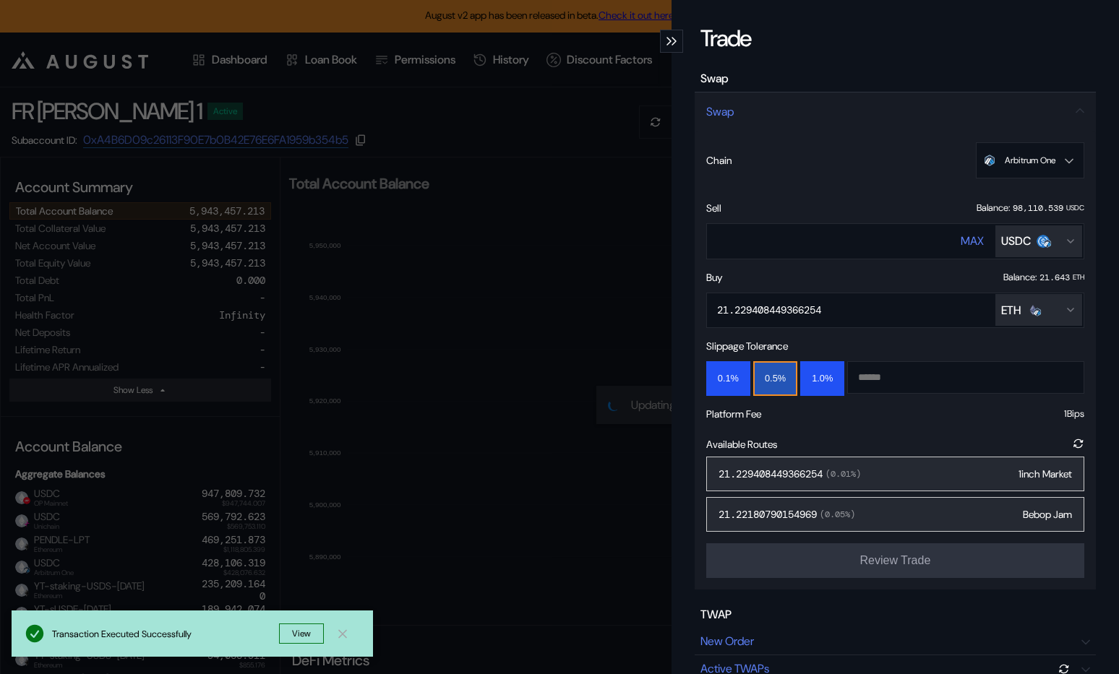
click at [535, 171] on div "Trade Swap Swap Chain Arbitrum One Ethereum Base OP Mainnet Arbitrum One Unicha…" at bounding box center [559, 337] width 1119 height 674
click at [535, 171] on div "**********" at bounding box center [699, 179] width 838 height 43
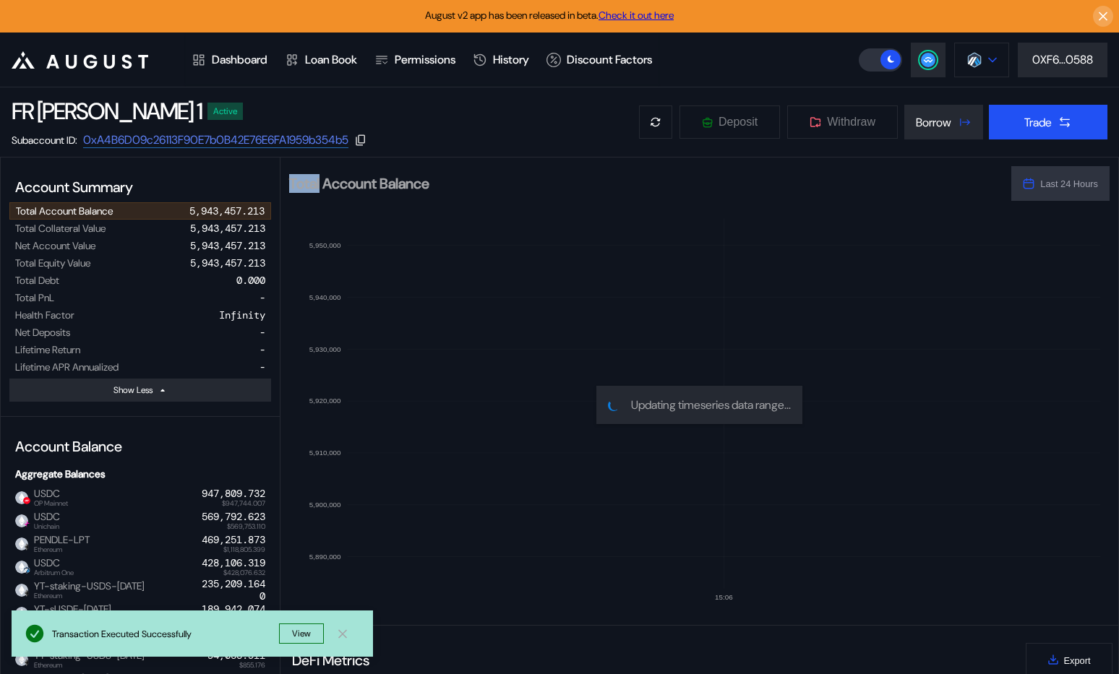
click at [975, 57] on img at bounding box center [974, 60] width 16 height 16
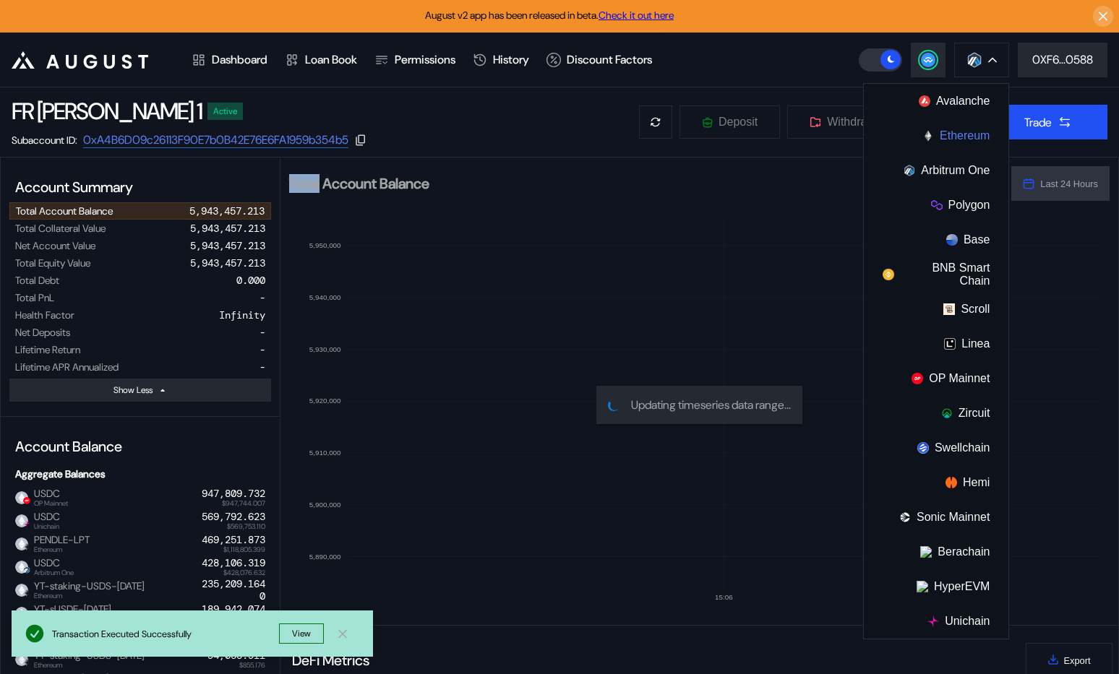
click at [977, 133] on button "Ethereum" at bounding box center [936, 136] width 145 height 35
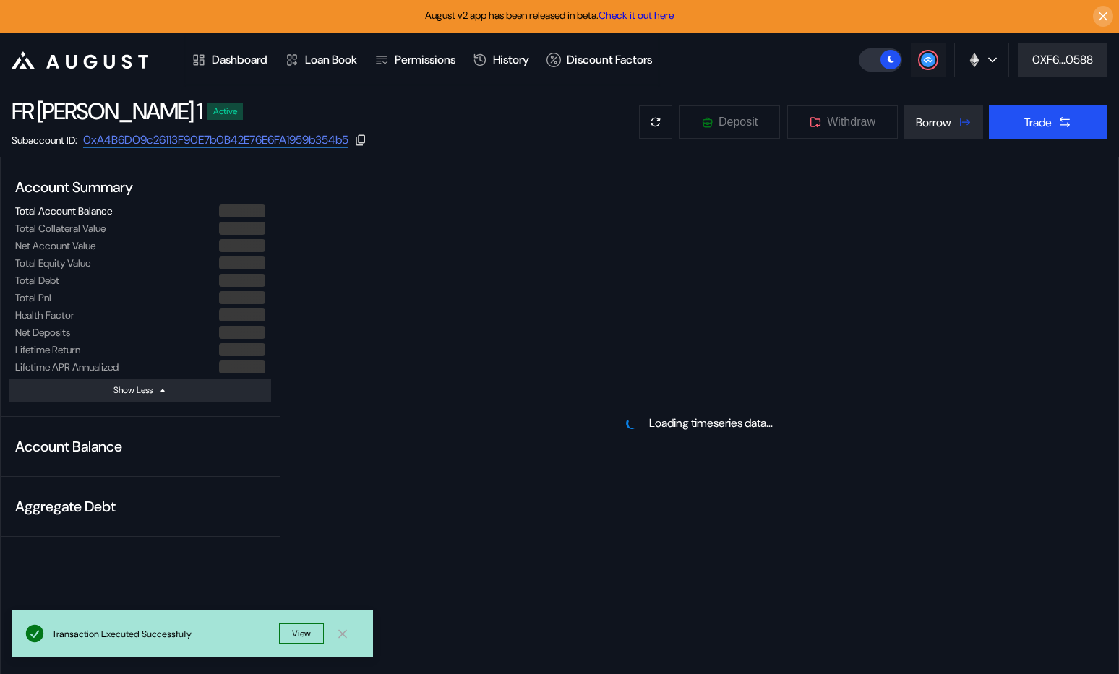
click at [928, 69] on button at bounding box center [928, 60] width 35 height 35
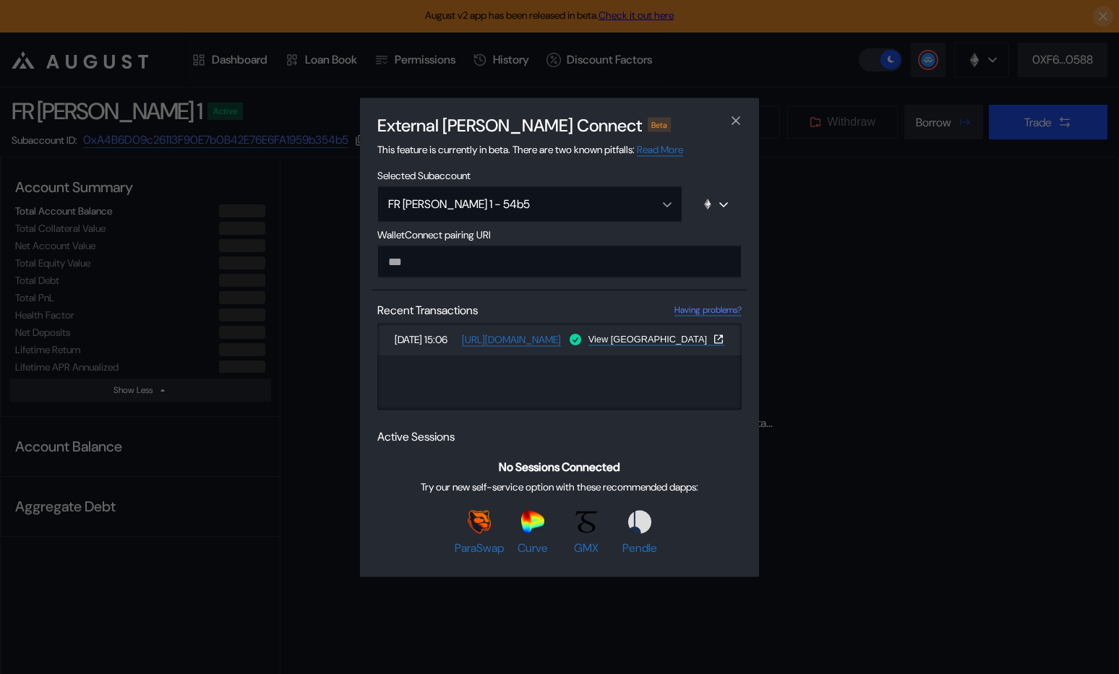
type input "**********"
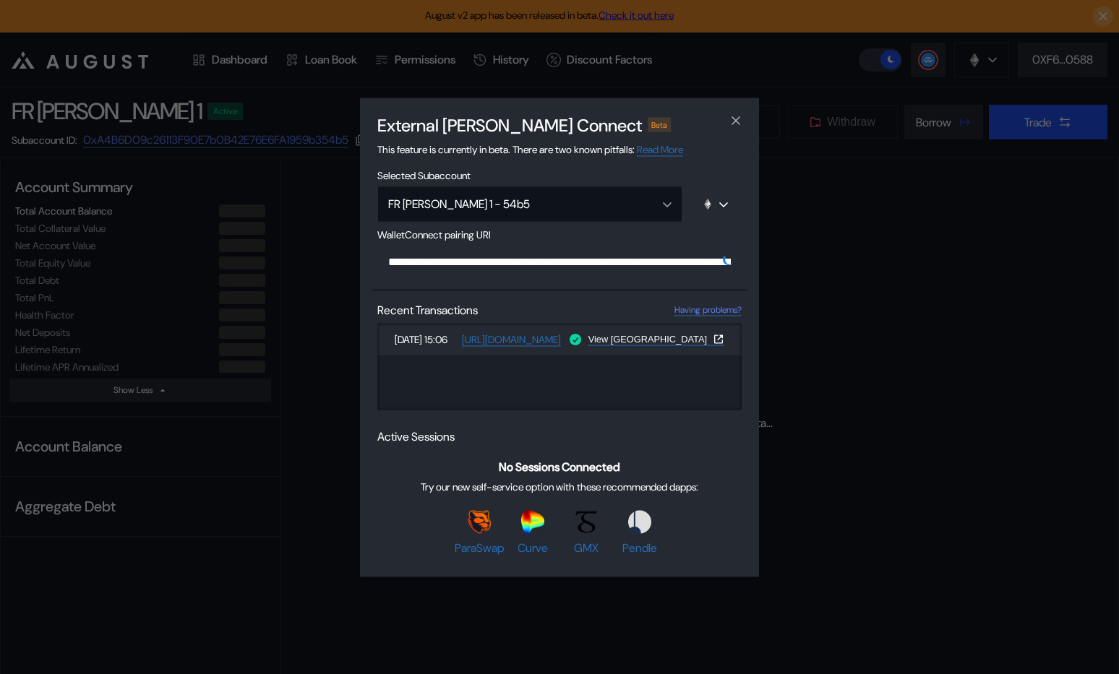
scroll to position [0, 880]
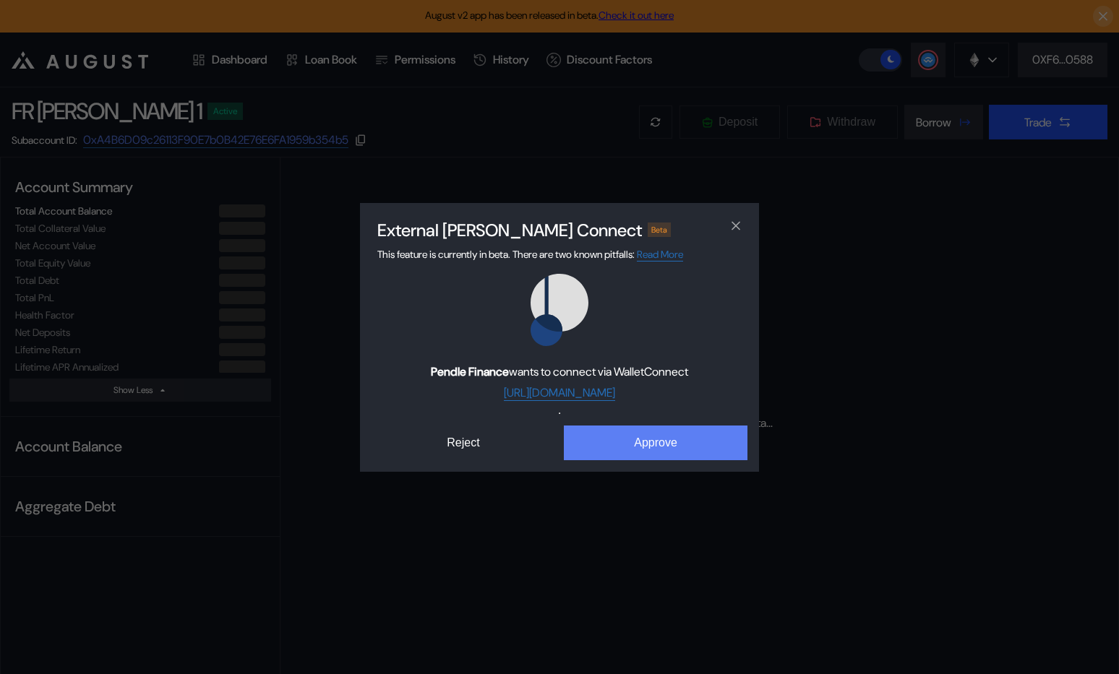
click at [633, 444] on button "Approve" at bounding box center [656, 443] width 184 height 35
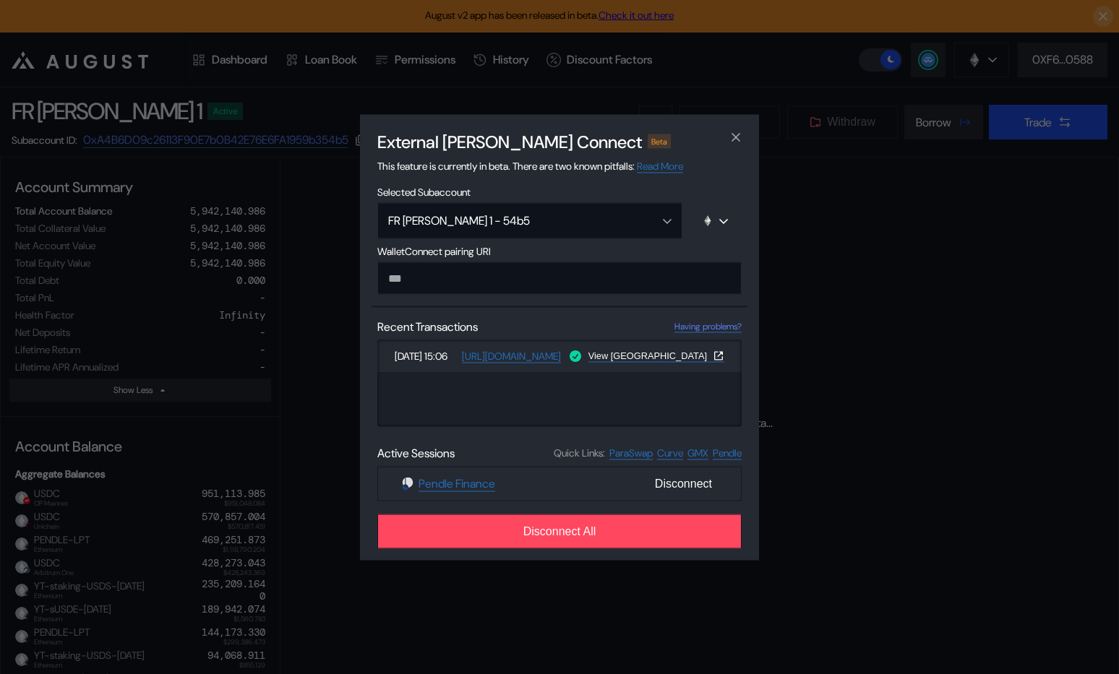
select select "*"
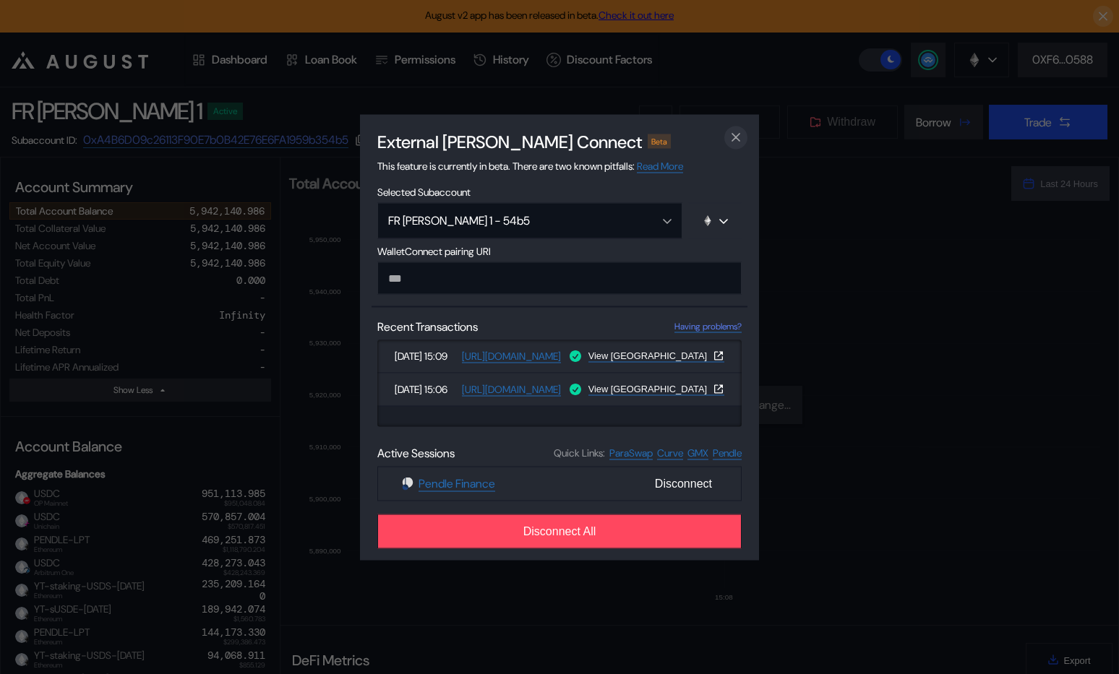
click at [736, 136] on icon "close modal" at bounding box center [735, 137] width 7 height 7
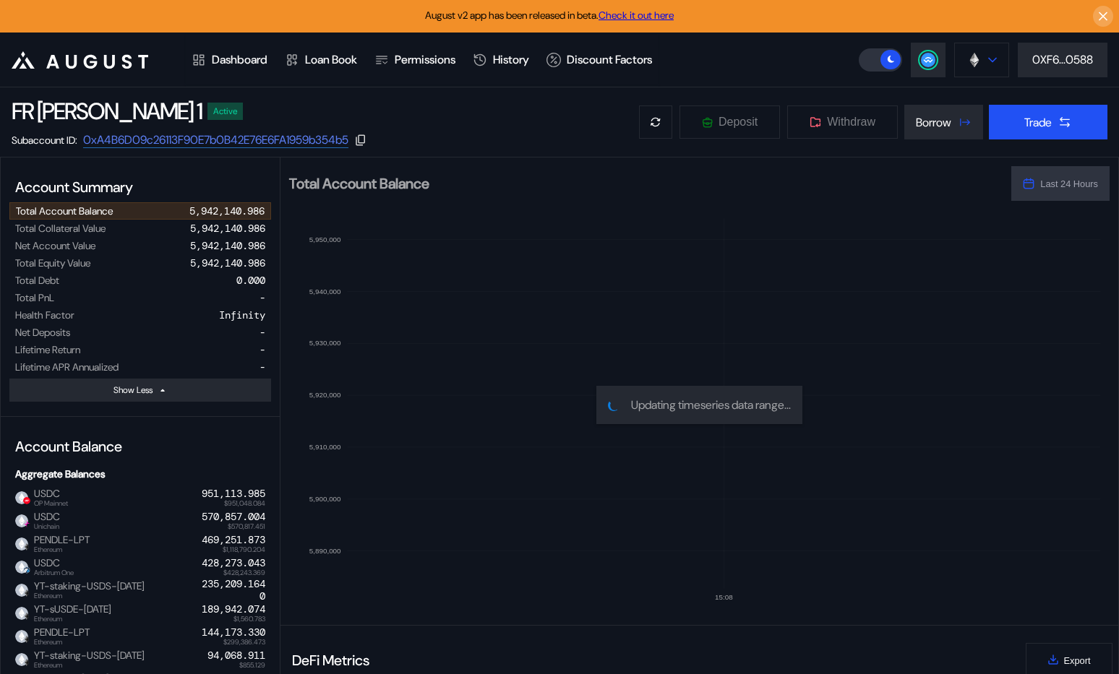
click at [985, 56] on button at bounding box center [981, 60] width 55 height 35
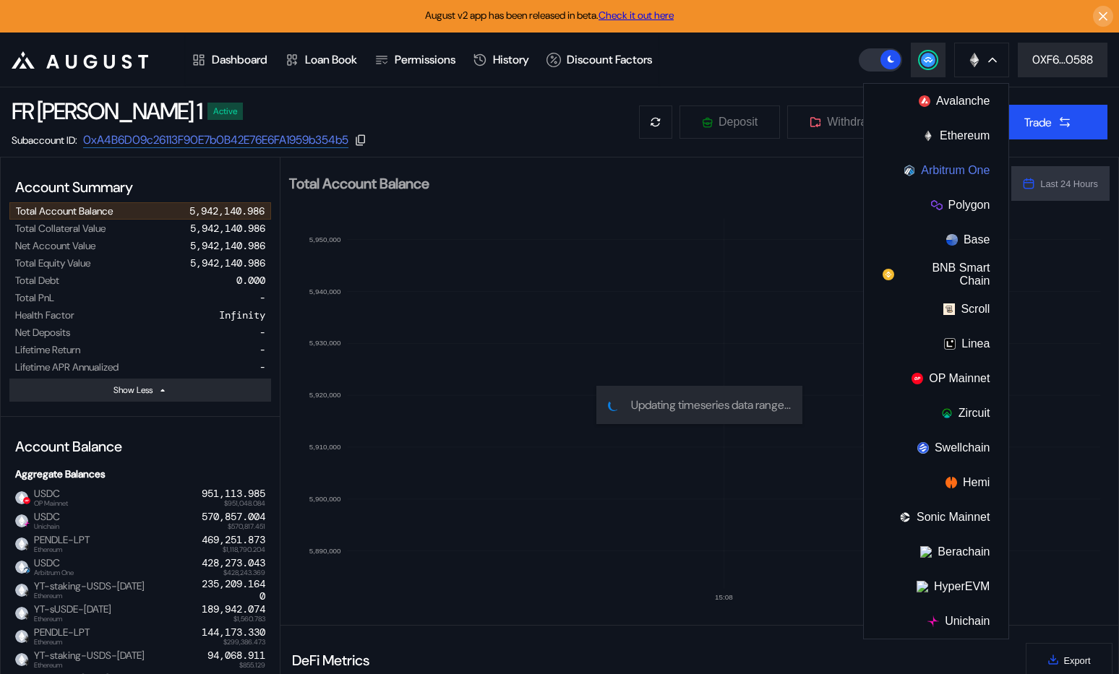
click at [968, 168] on button "Arbitrum One" at bounding box center [936, 170] width 145 height 35
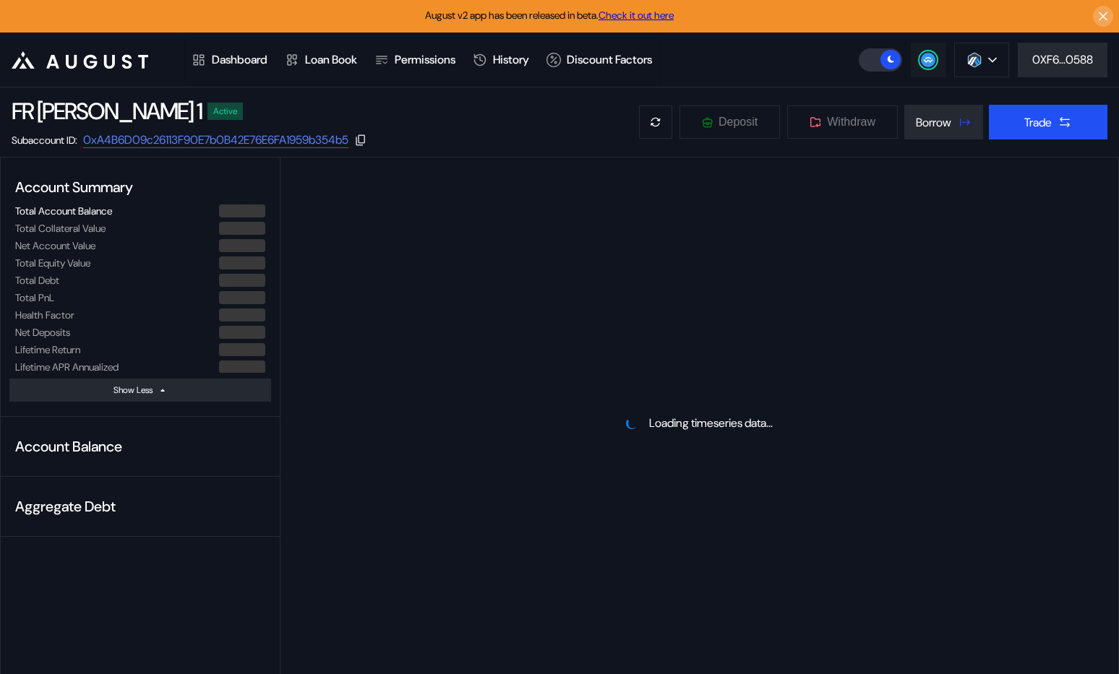
click at [938, 54] on button at bounding box center [928, 60] width 35 height 35
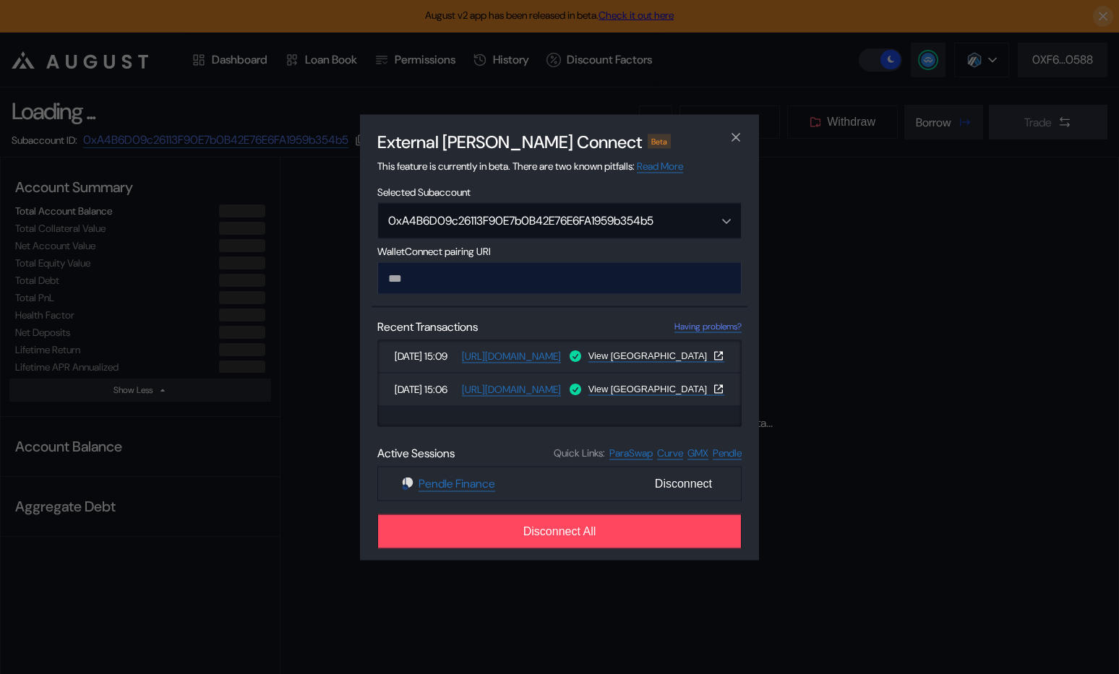
type input "**********"
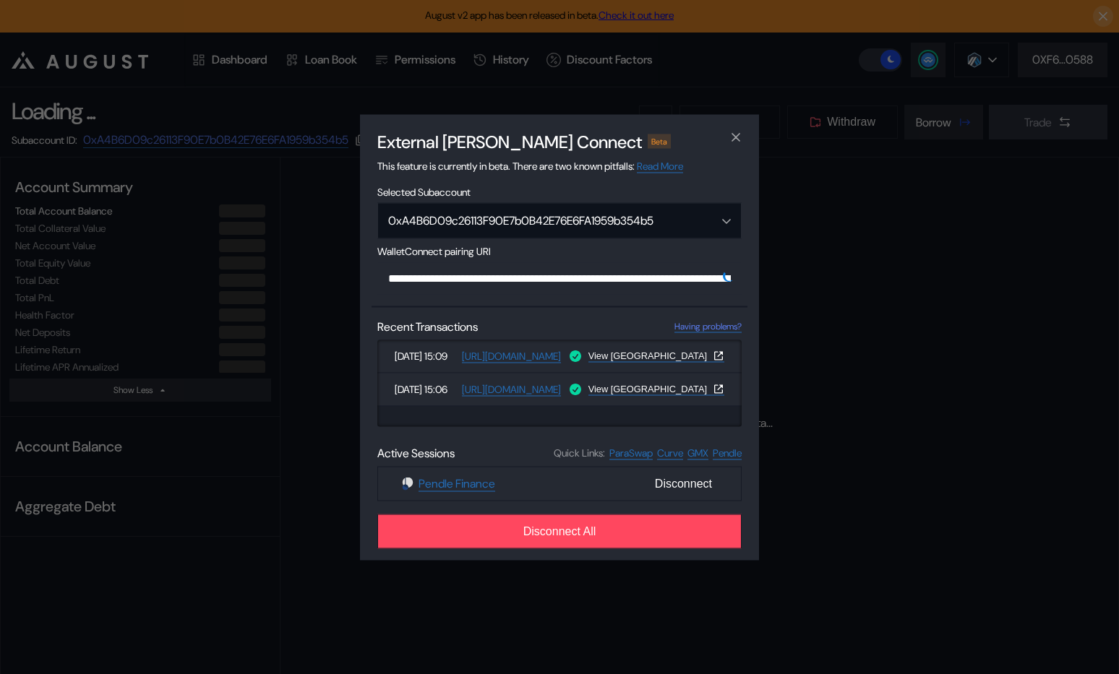
scroll to position [0, 888]
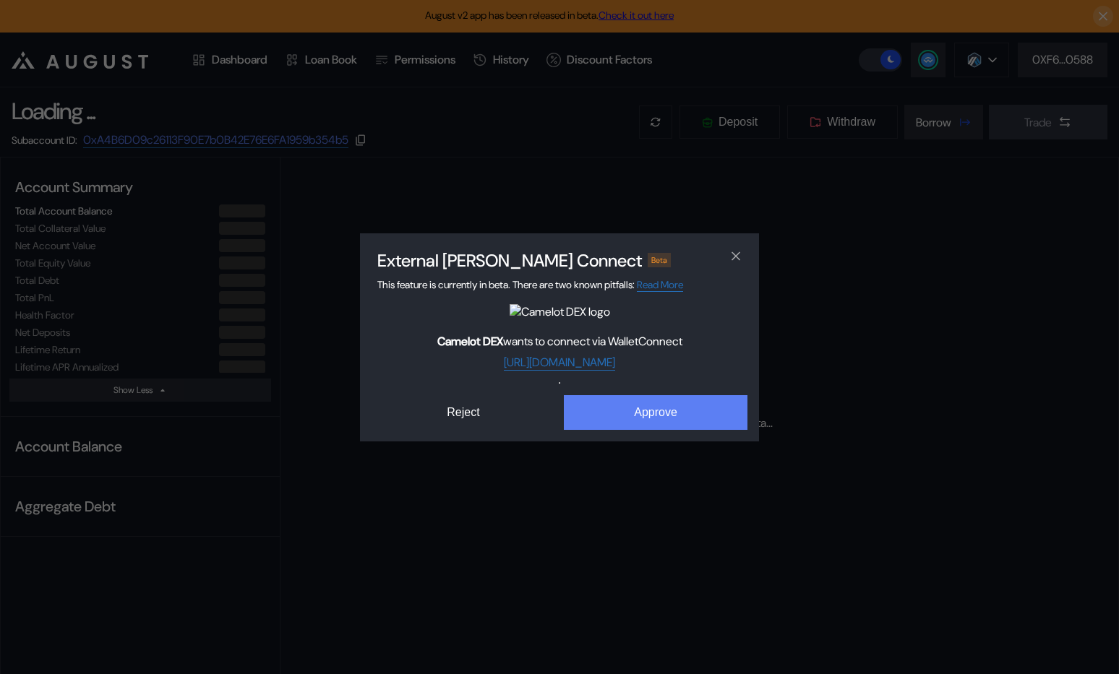
click at [647, 409] on button "Approve" at bounding box center [656, 412] width 184 height 35
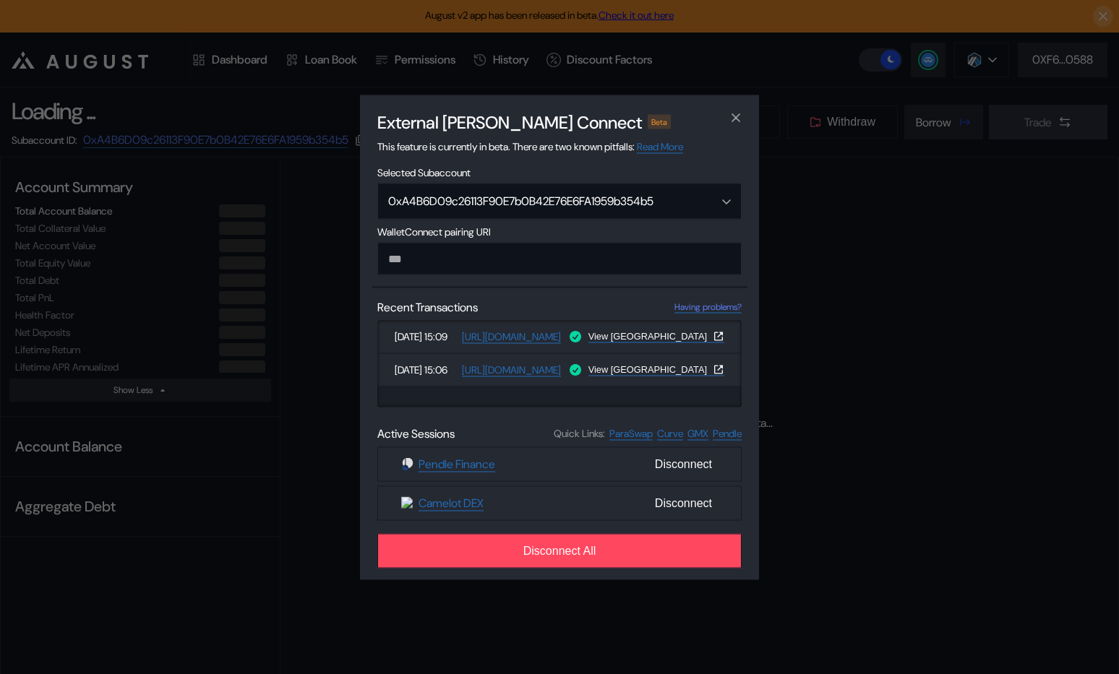
select select "*"
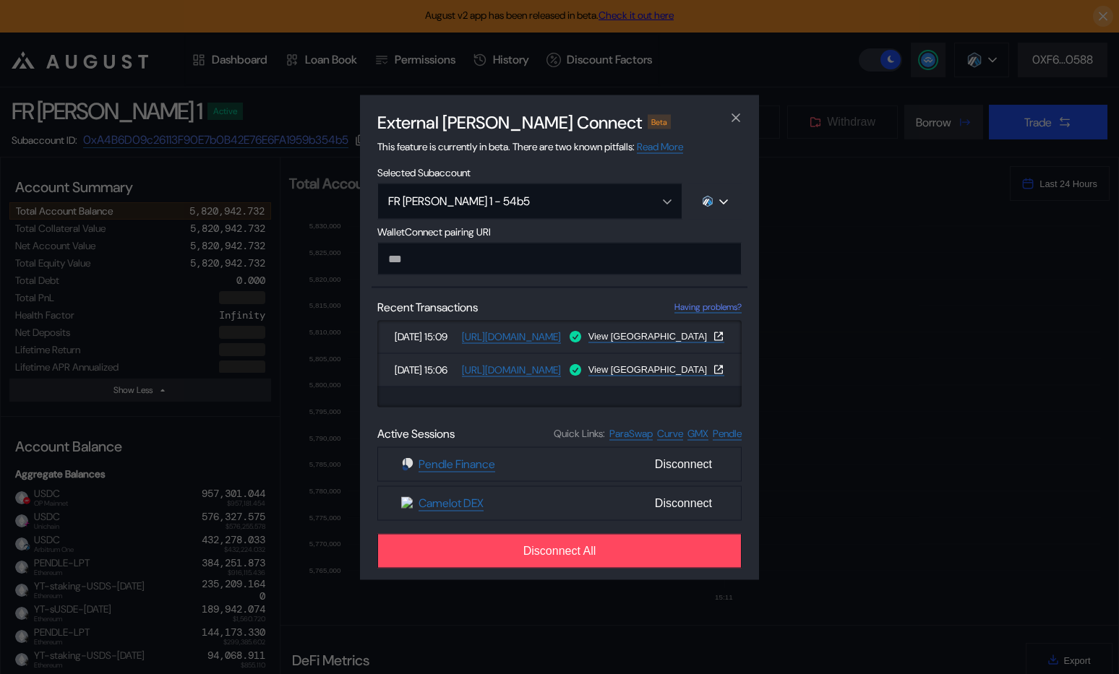
click at [216, 451] on div "External dApp Connect Beta This feature is currently in beta. There are two kno…" at bounding box center [559, 337] width 1119 height 674
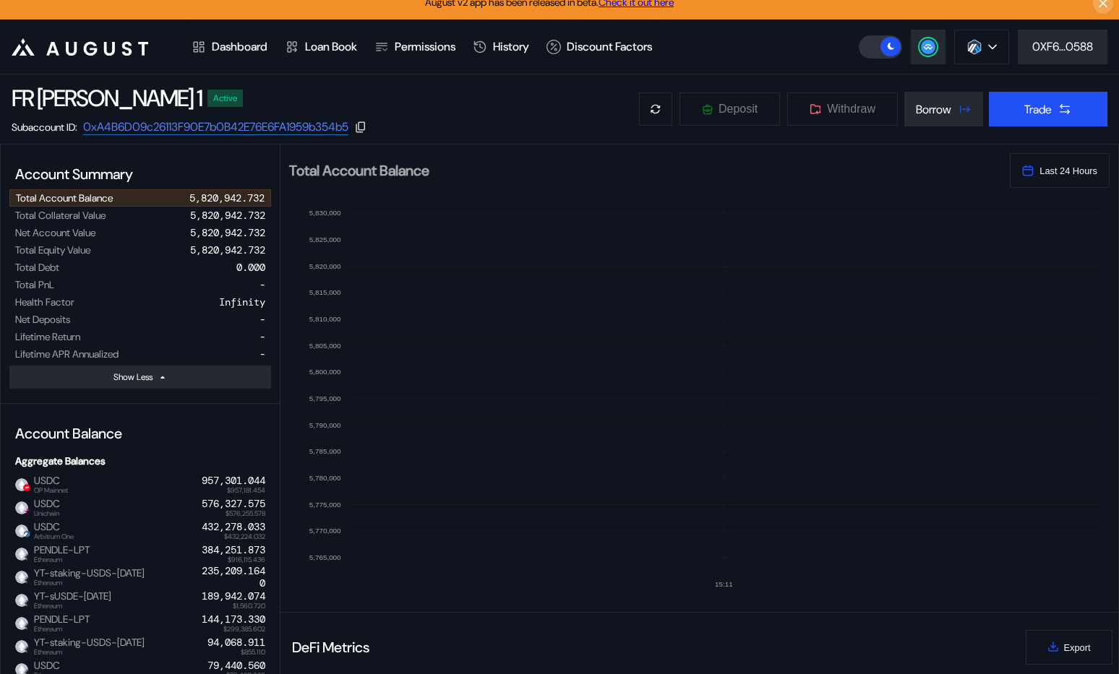
scroll to position [0, 0]
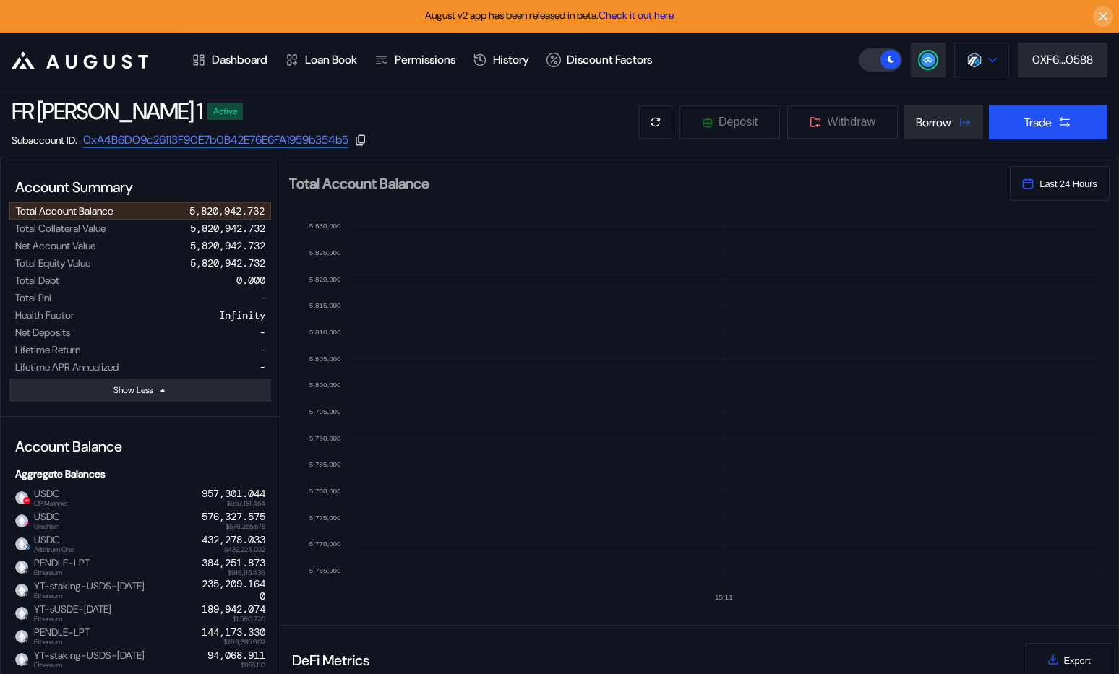
click at [977, 59] on img at bounding box center [974, 60] width 16 height 16
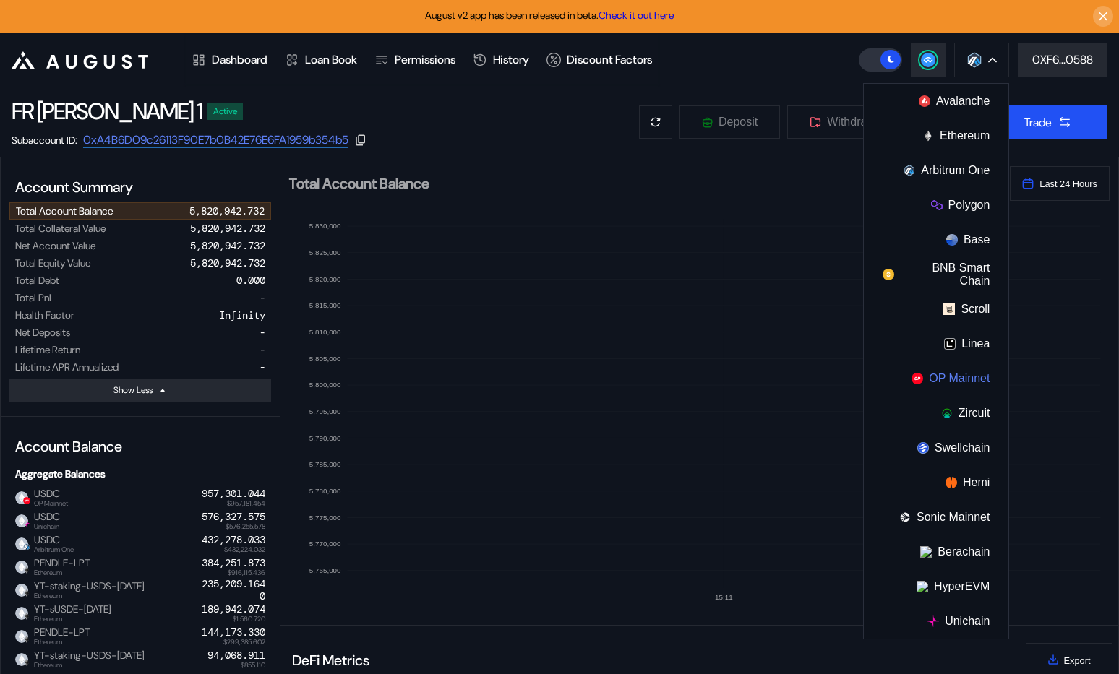
click at [956, 378] on button "OP Mainnet" at bounding box center [936, 378] width 145 height 35
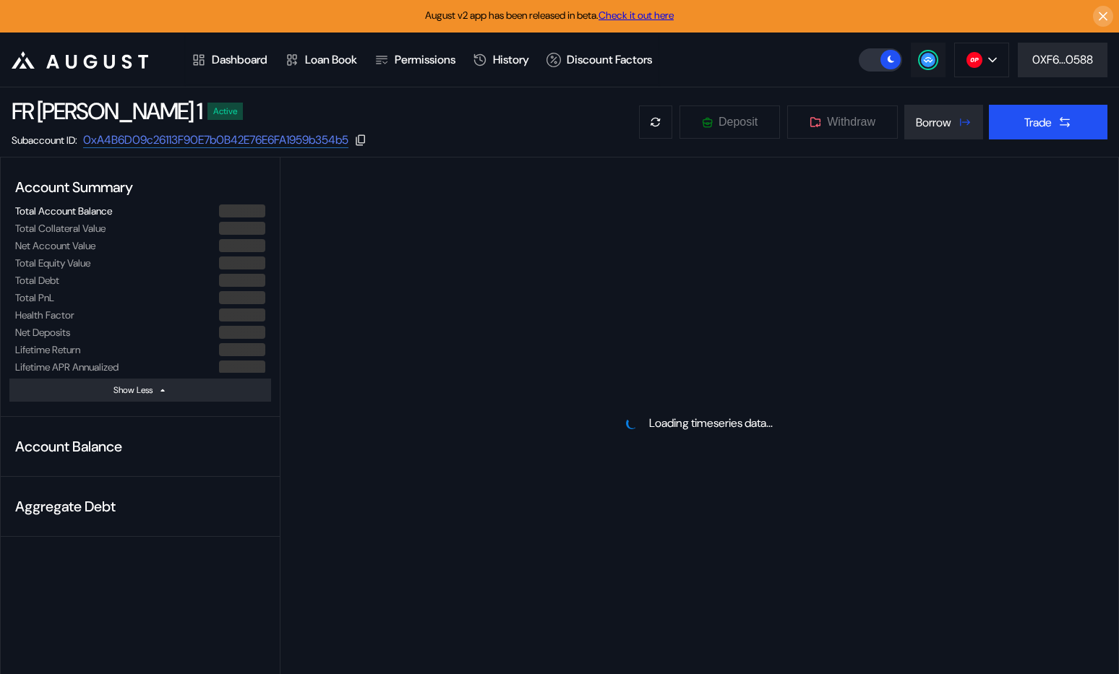
click at [929, 64] on circle at bounding box center [928, 60] width 14 height 14
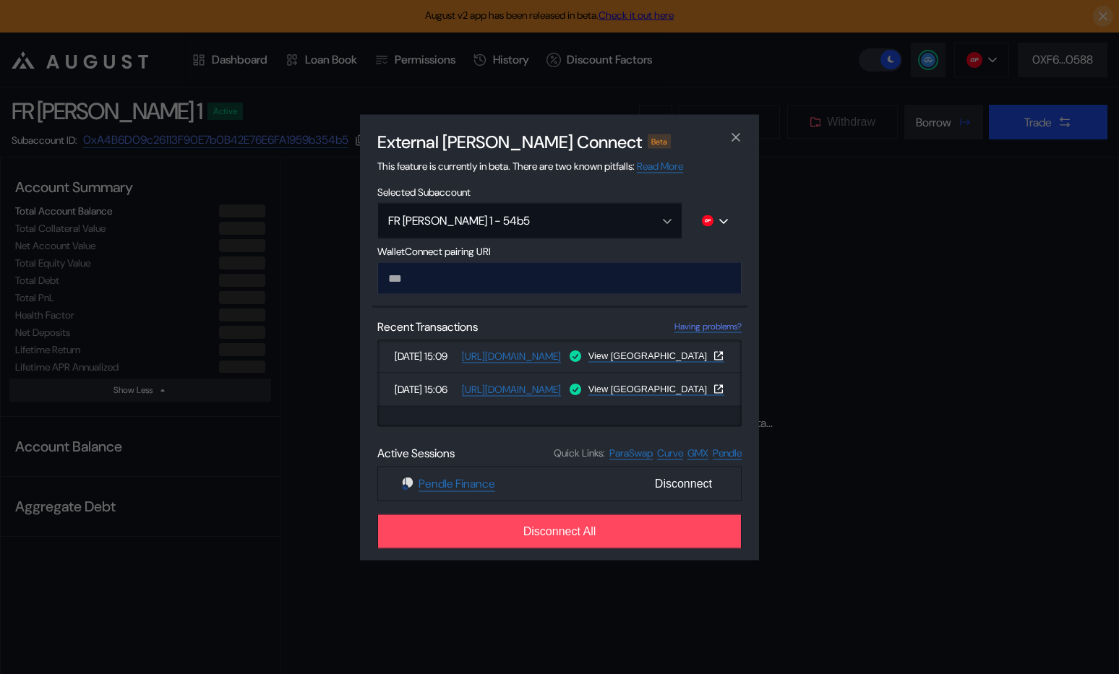
type input "**********"
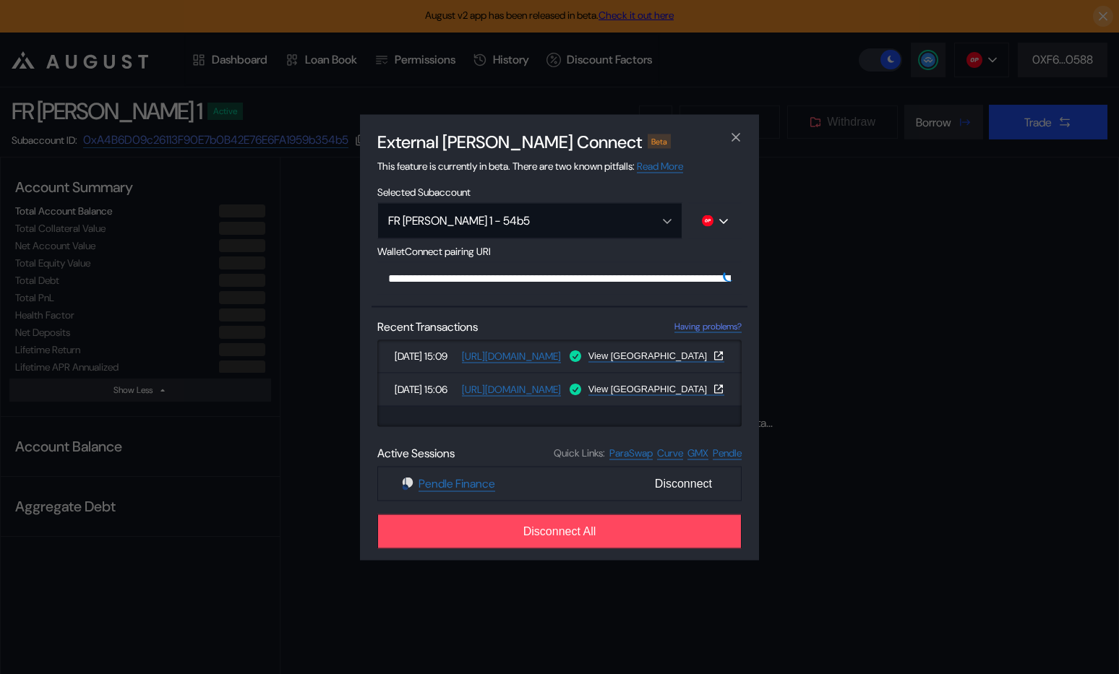
scroll to position [0, 880]
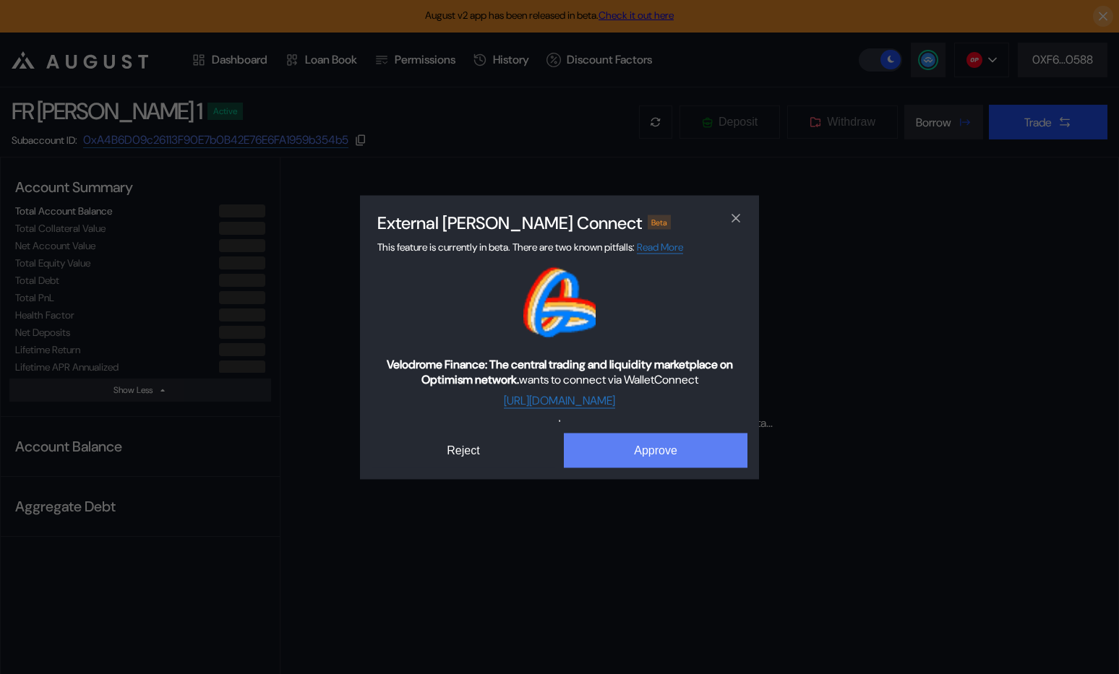
select select "*"
click at [643, 442] on button "Approve" at bounding box center [656, 450] width 184 height 35
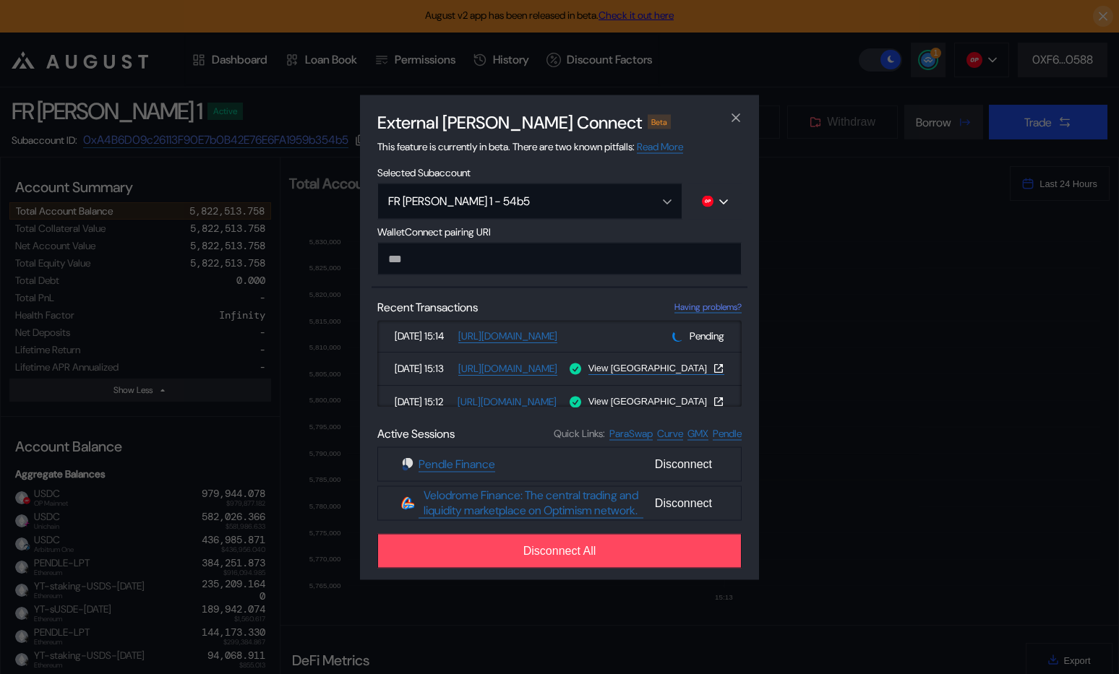
click at [972, 177] on div "External dApp Connect Beta This feature is currently in beta. There are two kno…" at bounding box center [559, 337] width 1119 height 674
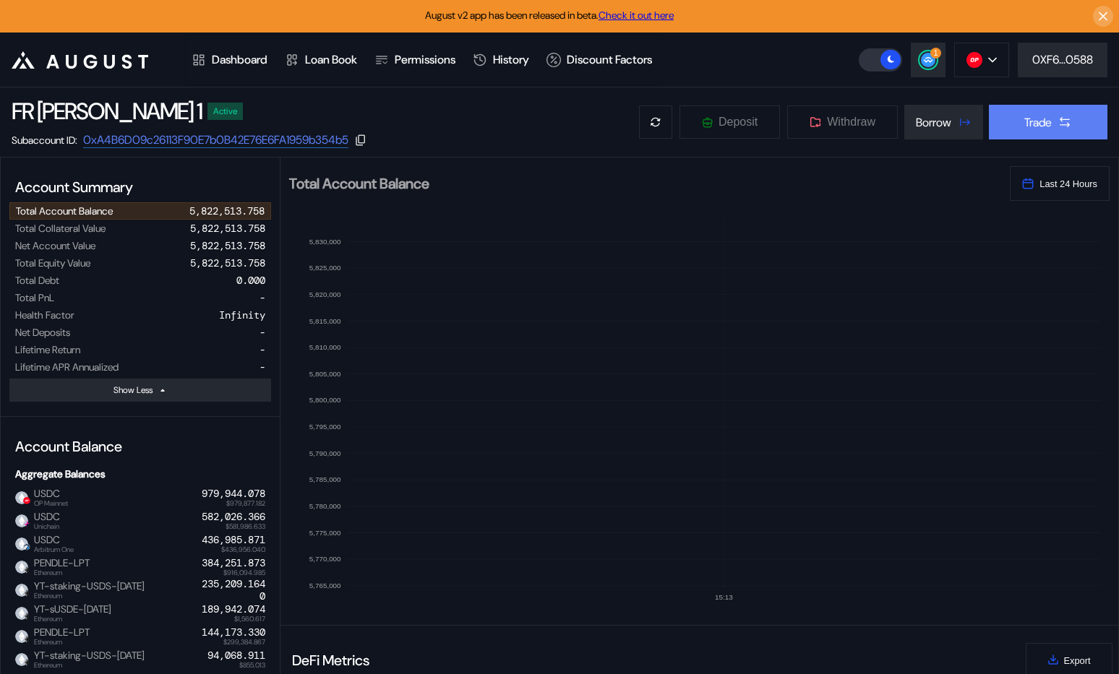
click at [1046, 111] on button "Trade" at bounding box center [1048, 122] width 119 height 35
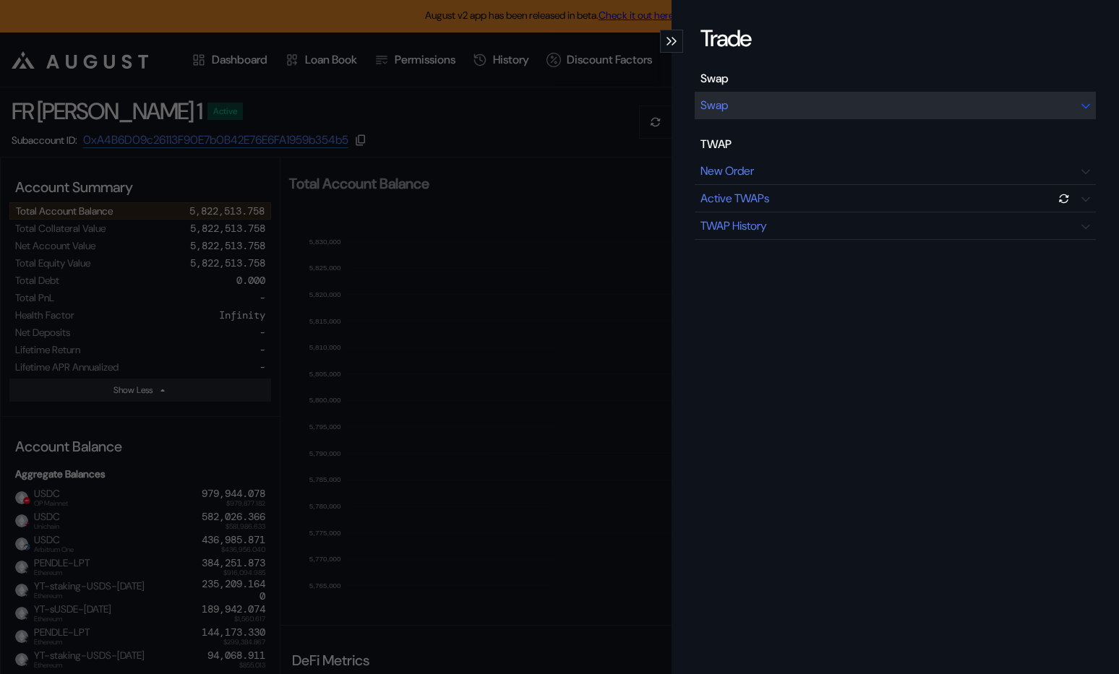
click at [879, 108] on div "Swap" at bounding box center [895, 105] width 401 height 27
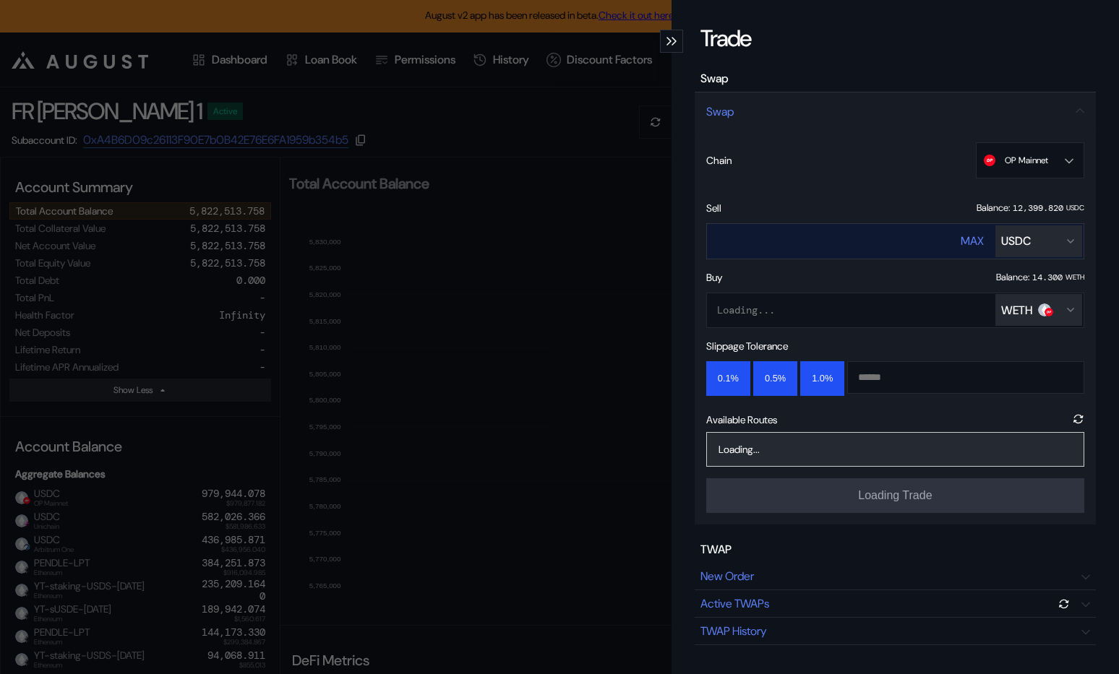
click at [1023, 244] on div "USDC" at bounding box center [1016, 240] width 30 height 15
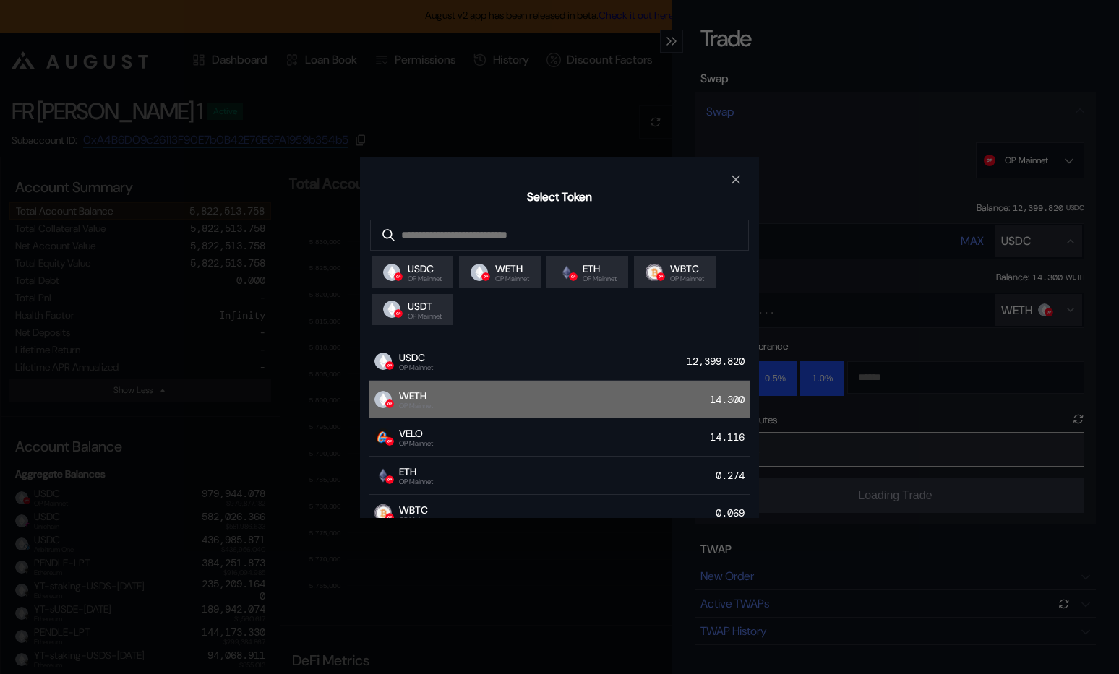
click at [624, 407] on div "WETH OP Mainnet 14.300" at bounding box center [560, 400] width 382 height 38
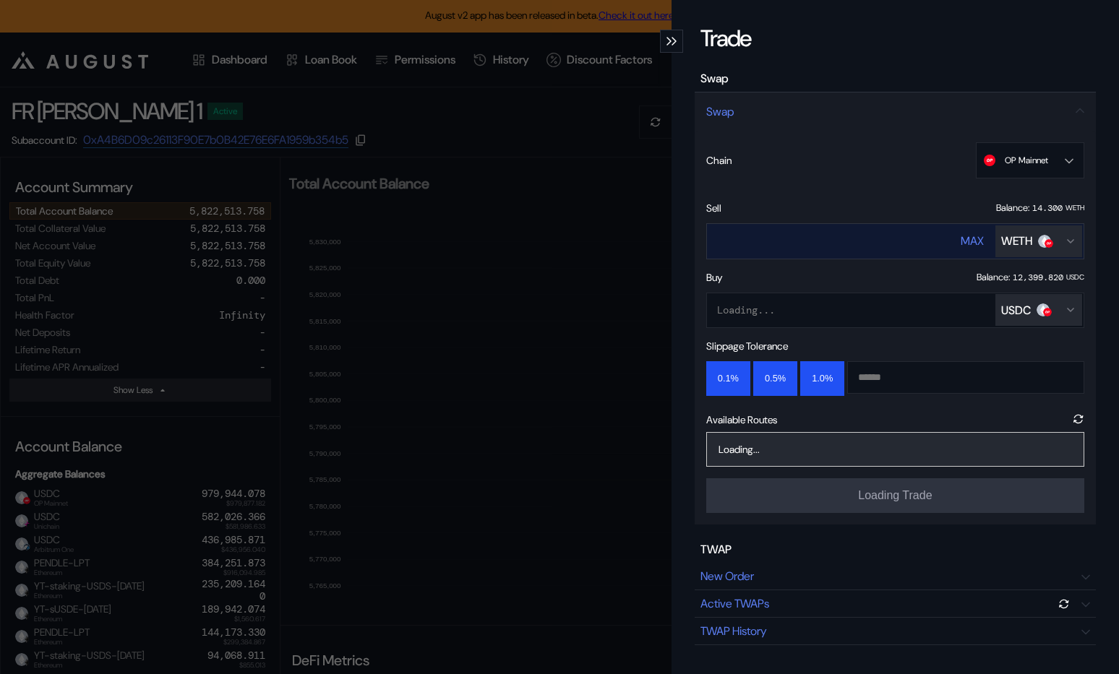
click at [843, 241] on input "****" at bounding box center [819, 241] width 225 height 30
type input "*"
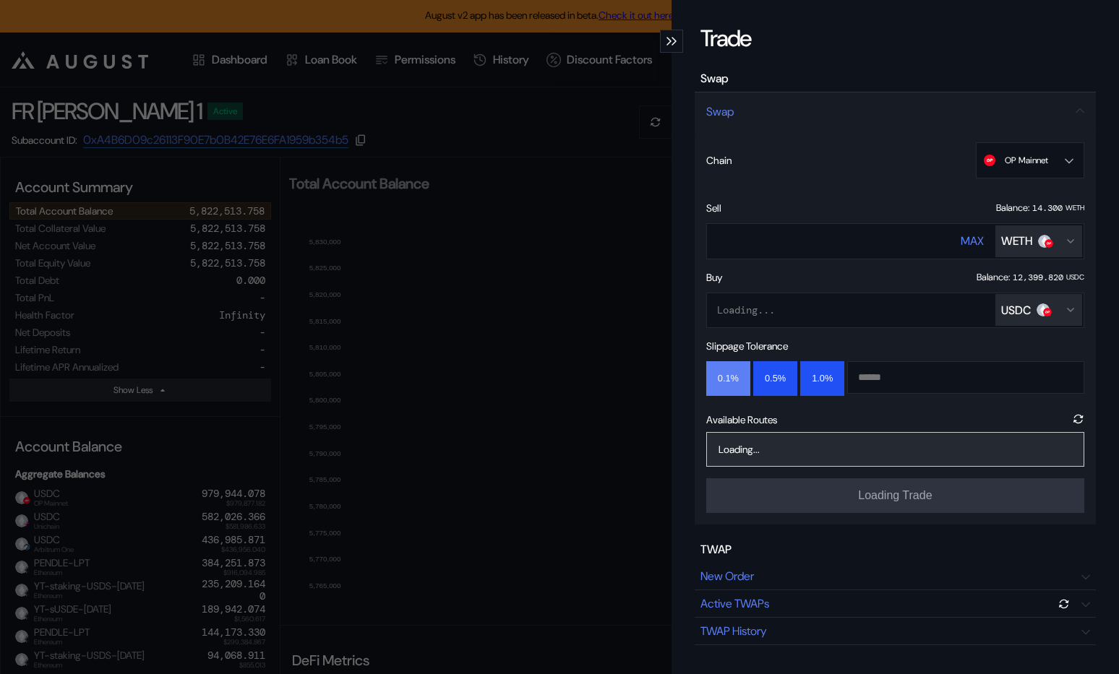
click at [723, 391] on button "0.1%" at bounding box center [728, 378] width 44 height 35
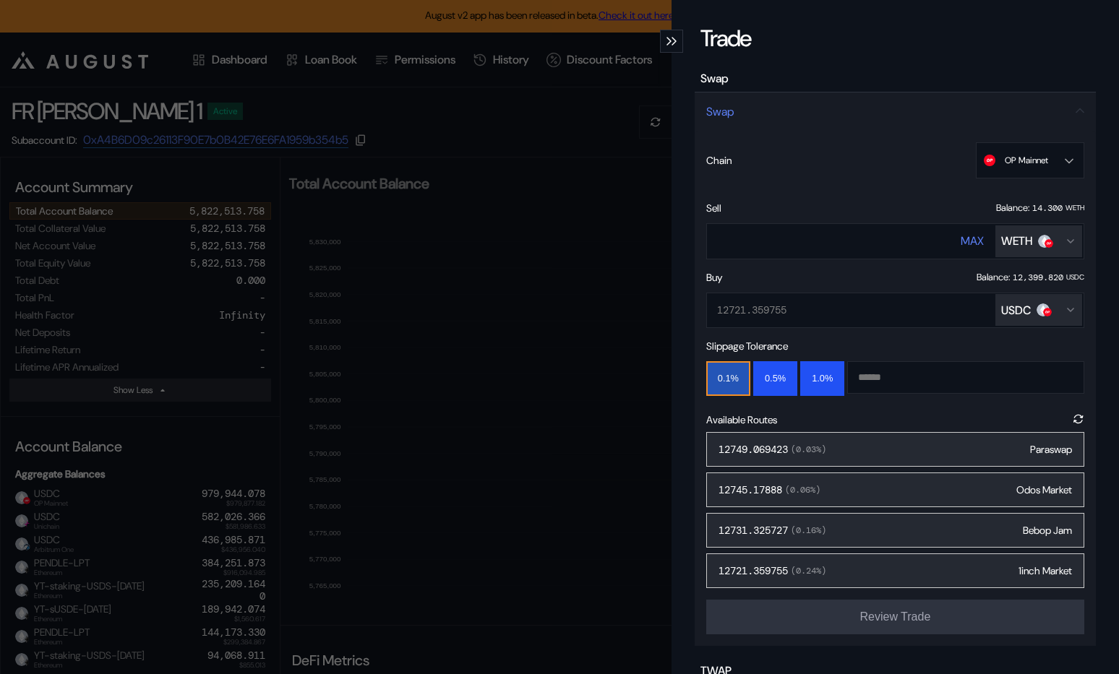
click at [875, 446] on div "12749.069423 ( 0.03 %) Paraswap" at bounding box center [895, 449] width 378 height 35
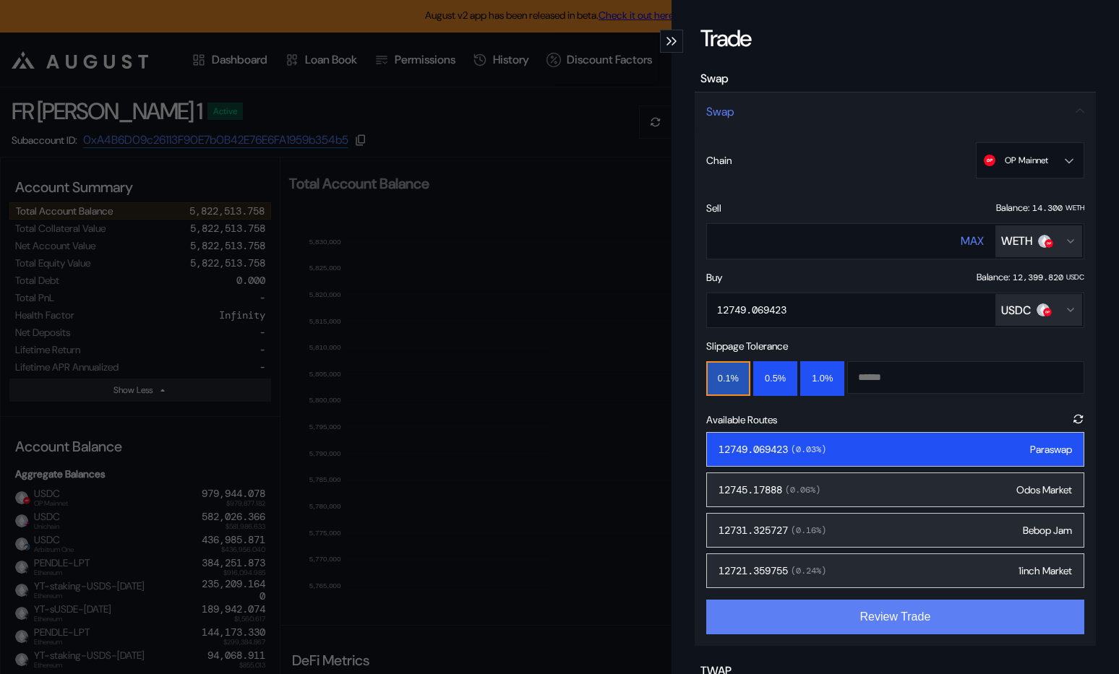
click at [849, 615] on button "Review Trade" at bounding box center [895, 617] width 378 height 35
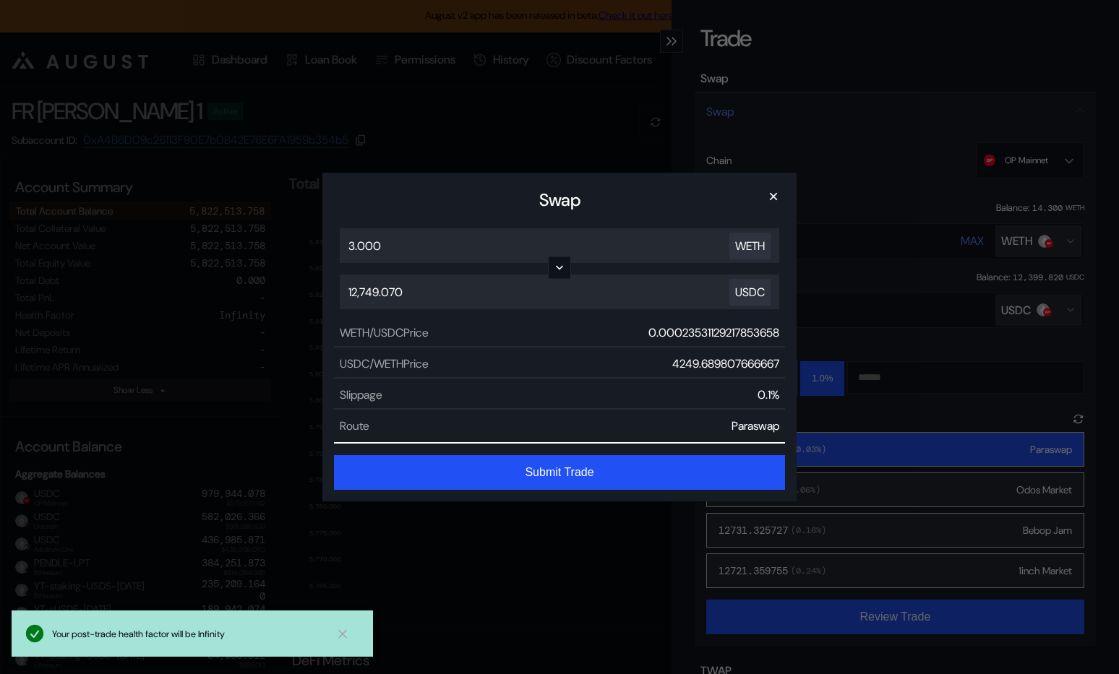
click at [606, 473] on button "Submit Trade" at bounding box center [559, 472] width 451 height 35
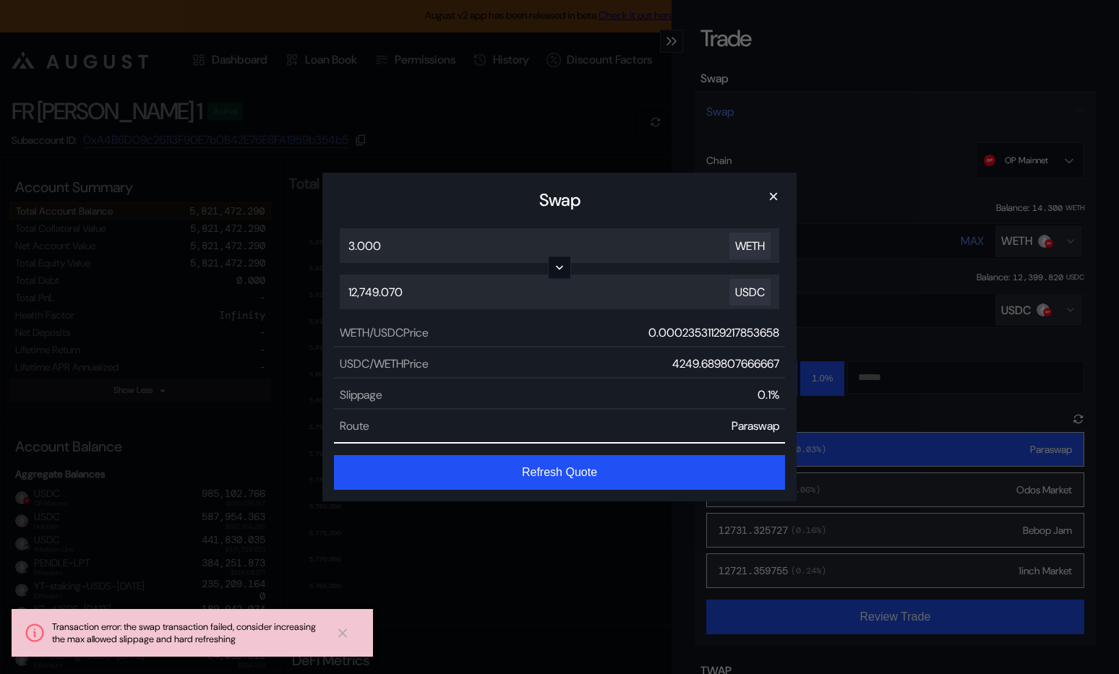
click at [606, 473] on button "Refresh Quote" at bounding box center [559, 472] width 451 height 35
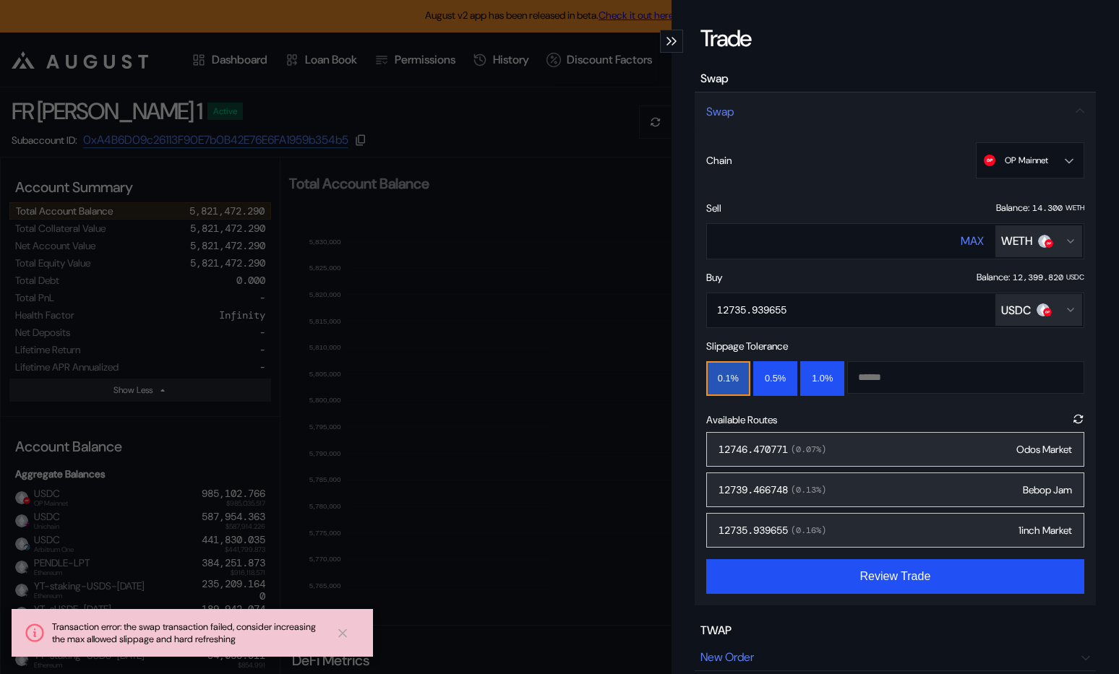
click at [889, 449] on div "12746.470771 ( 0.07 %) Odos Market" at bounding box center [895, 449] width 378 height 35
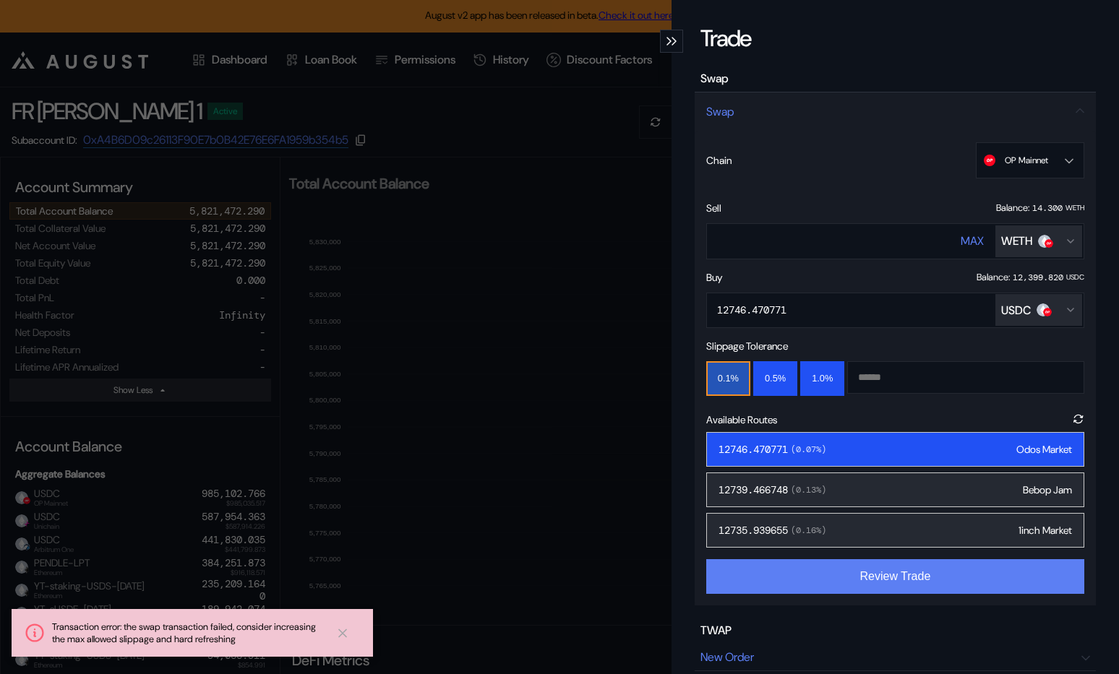
click at [864, 583] on button "Review Trade" at bounding box center [895, 576] width 378 height 35
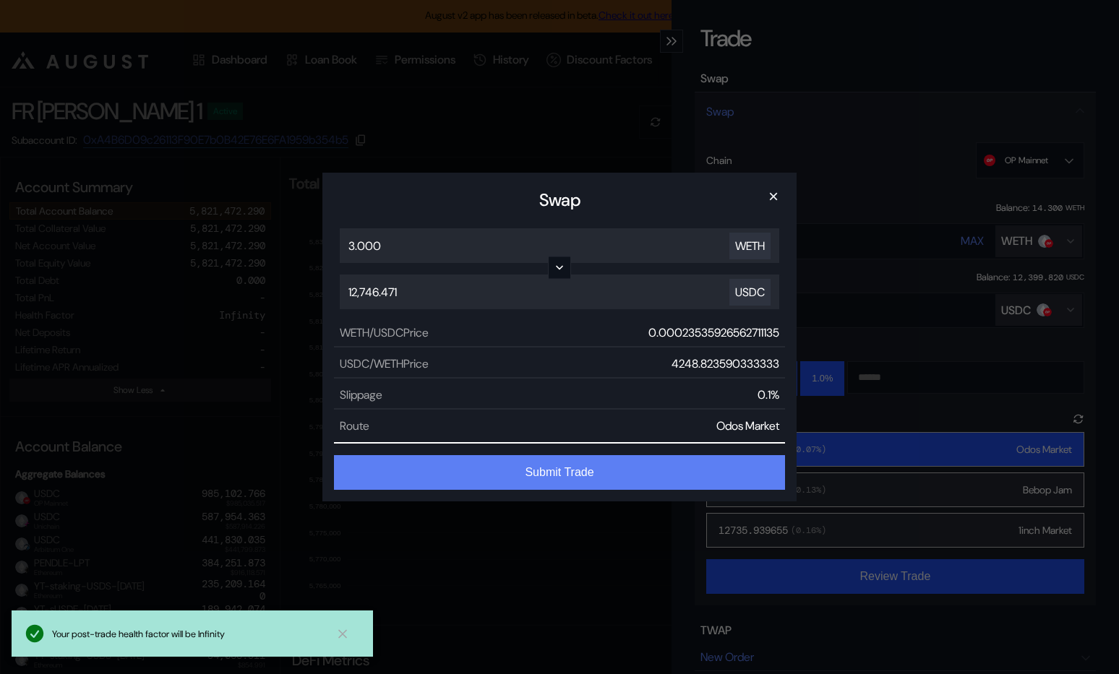
click at [567, 464] on button "Submit Trade" at bounding box center [559, 472] width 451 height 35
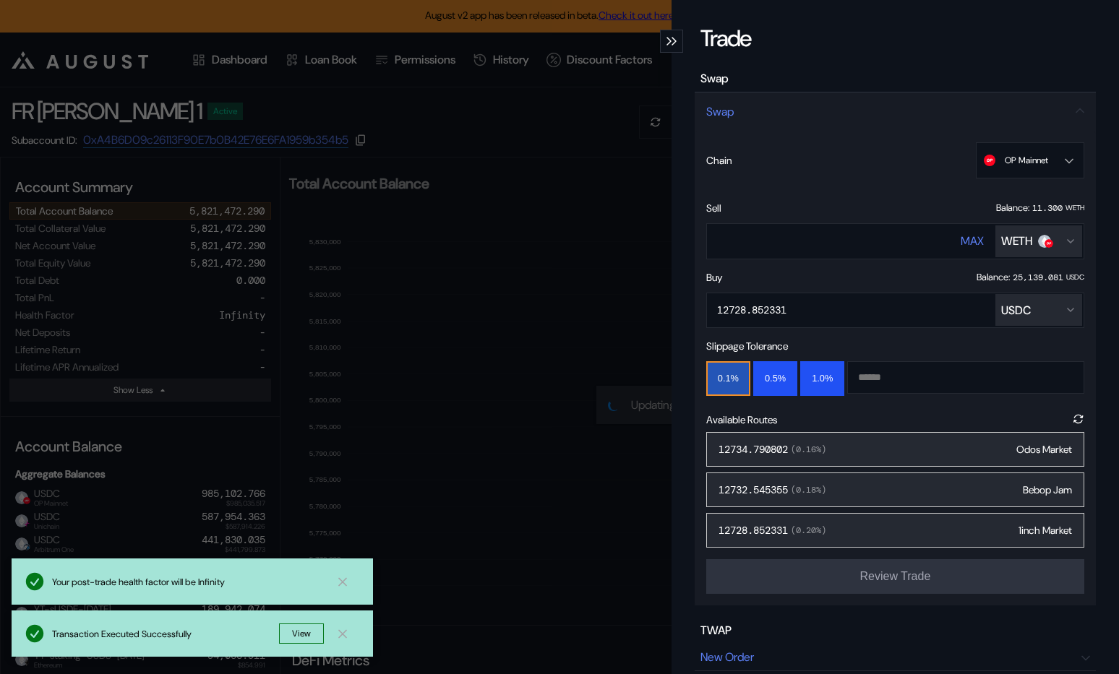
click at [640, 471] on div "Trade Swap Swap Chain OP Mainnet Ethereum Base OP Mainnet Arbitrum One Unichain…" at bounding box center [559, 337] width 1119 height 674
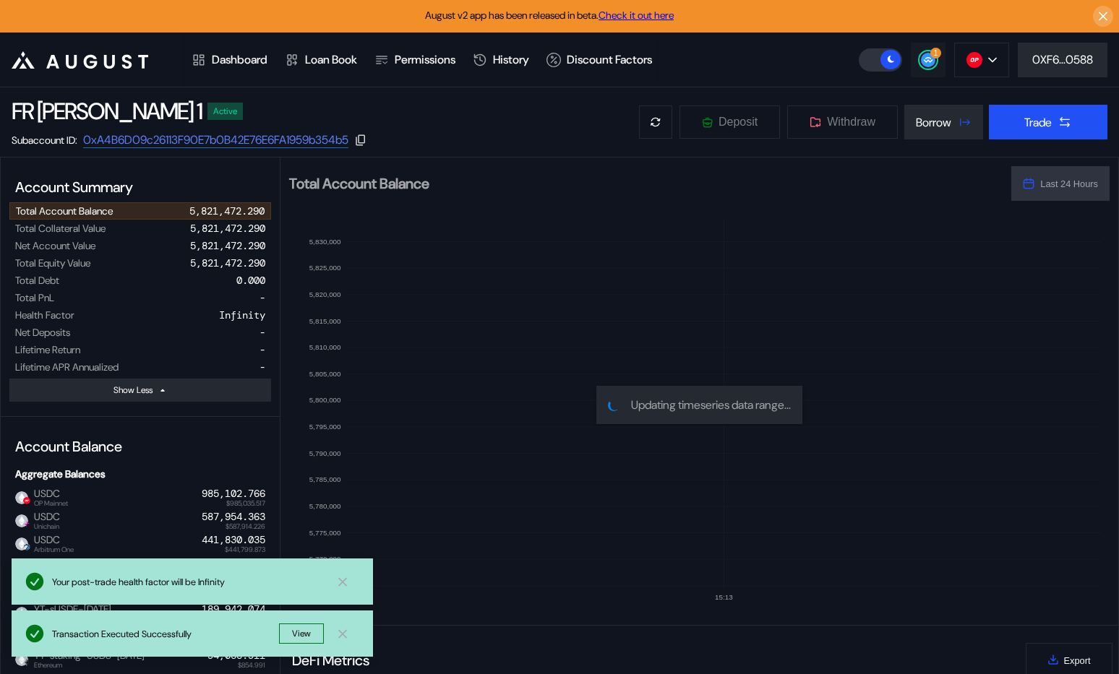
click at [926, 53] on circle at bounding box center [928, 60] width 14 height 14
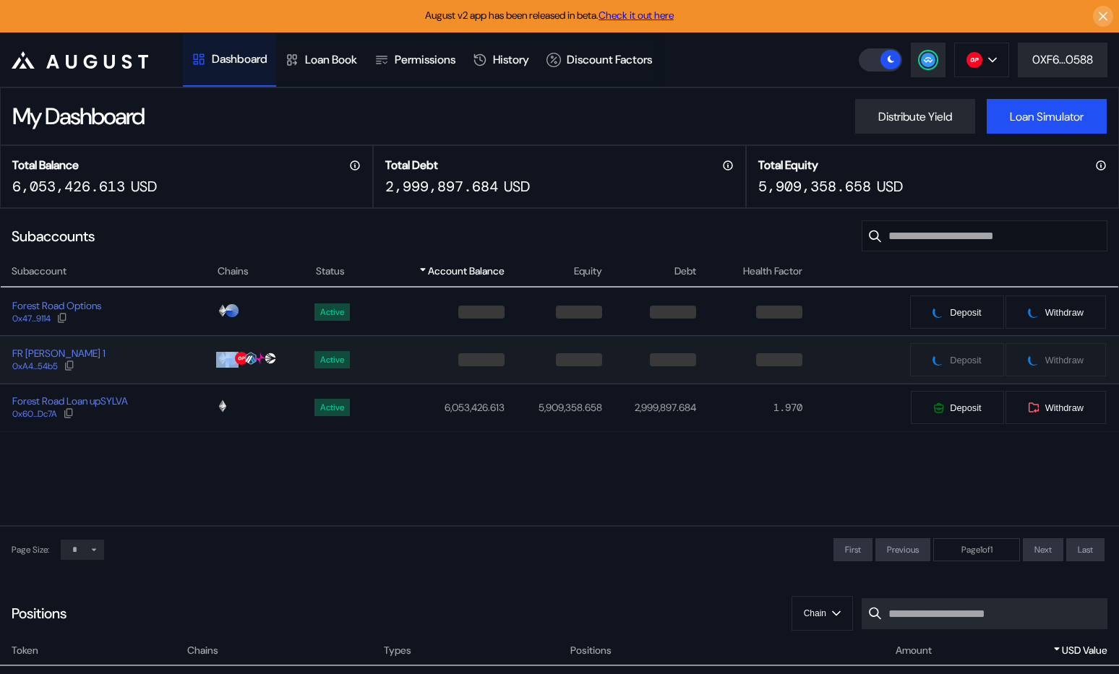
click at [179, 369] on div "FR [PERSON_NAME] 1 0xA4...54b5" at bounding box center [108, 360] width 215 height 26
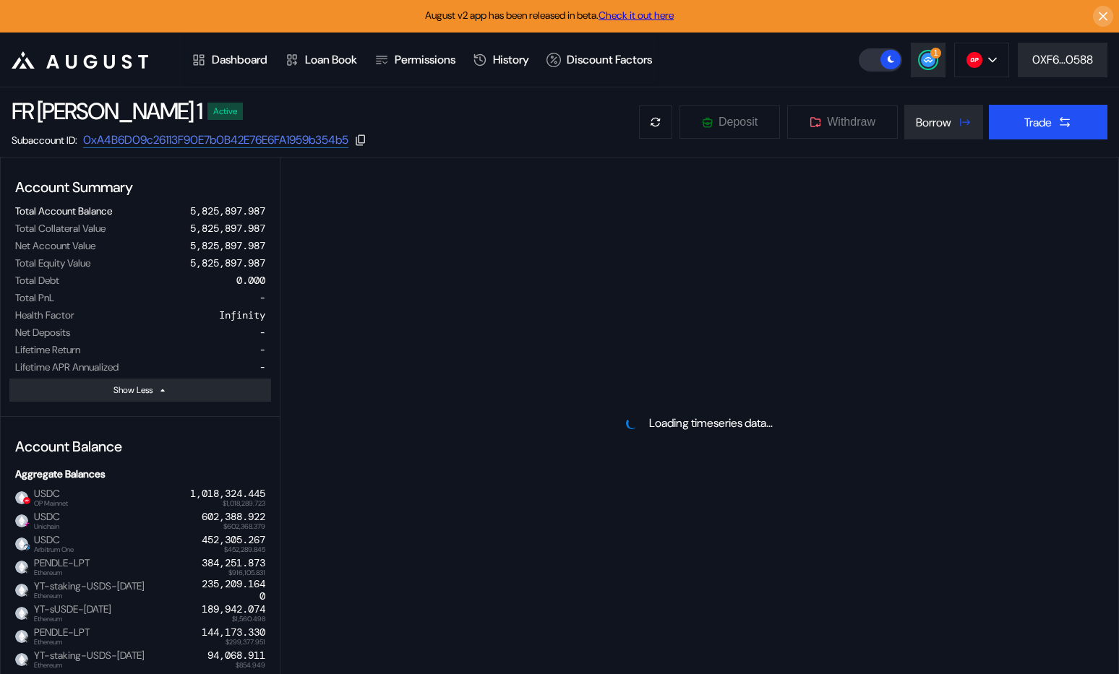
select select "*"
